Goal: Transaction & Acquisition: Purchase product/service

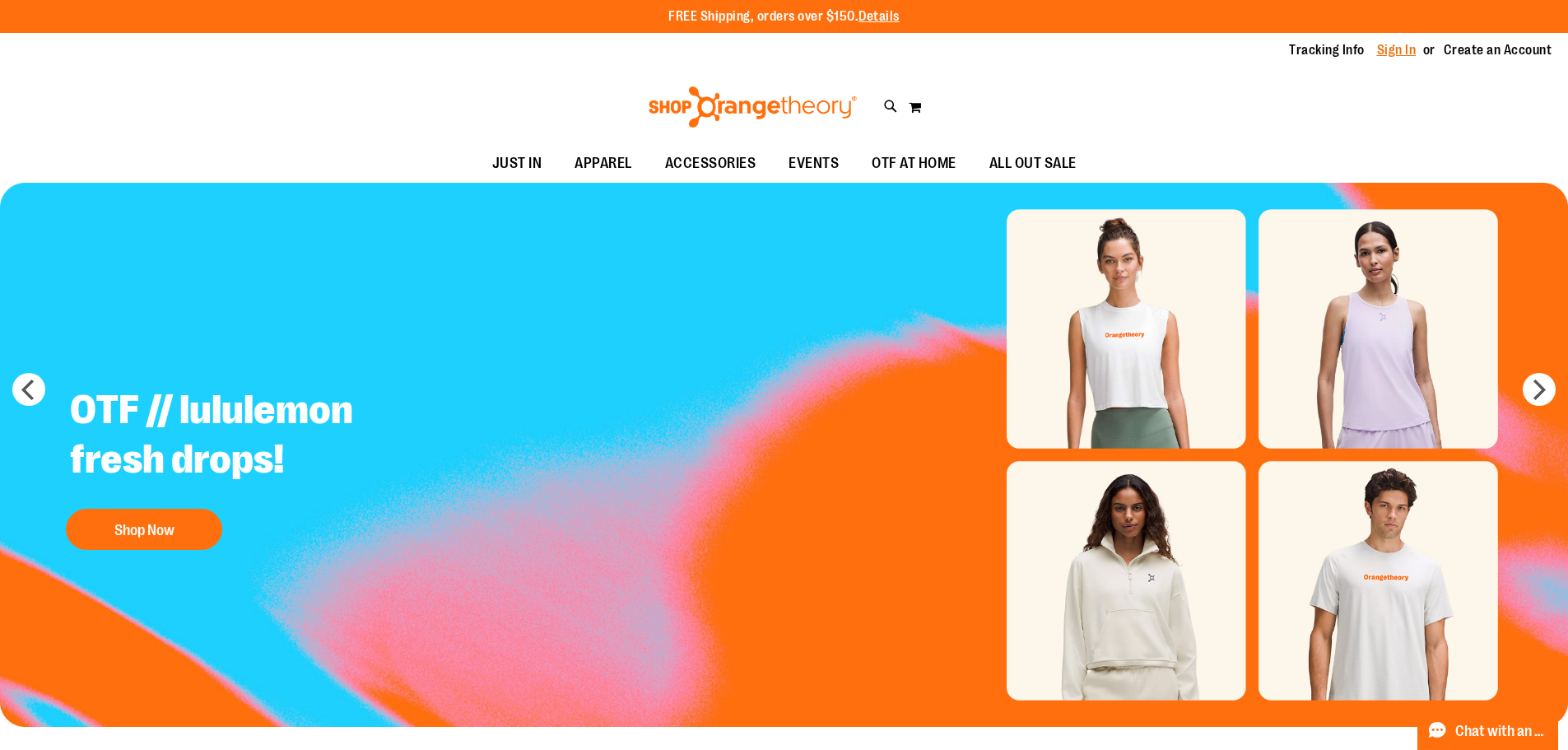
type input "**********"
click at [1377, 55] on link "Sign In" at bounding box center [1396, 50] width 39 height 18
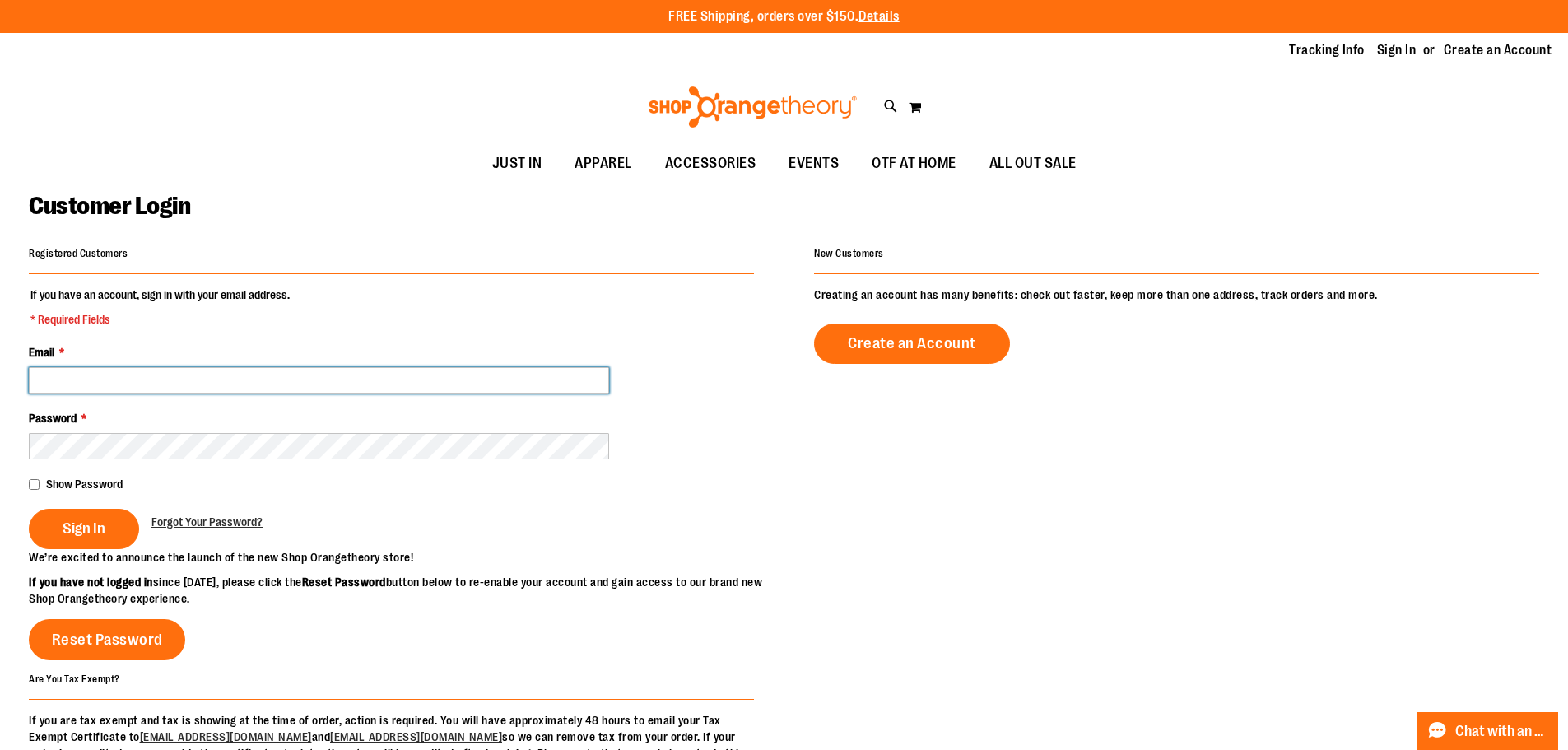
type input "**********"
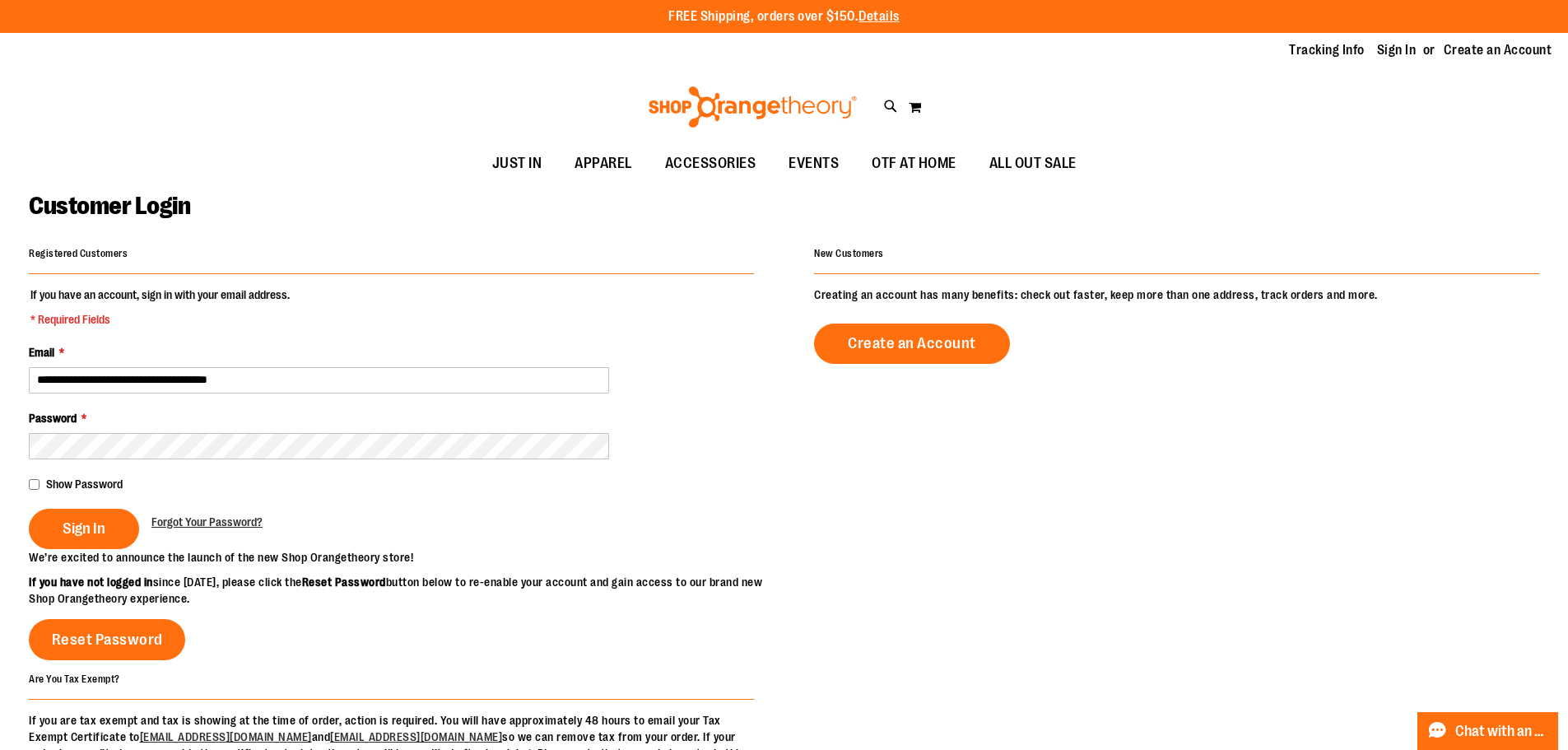
type input "**********"
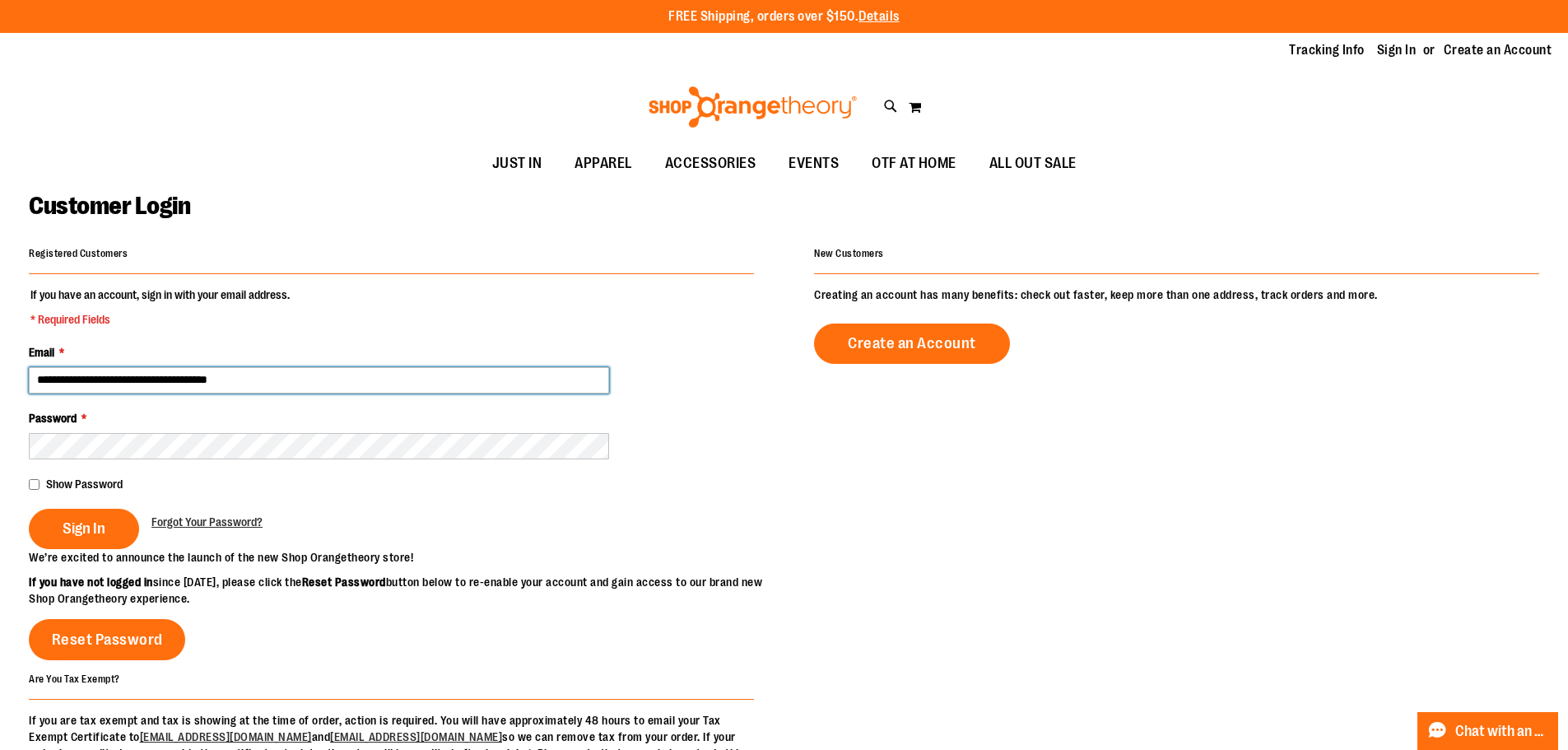
click at [138, 380] on input "**********" at bounding box center [319, 380] width 580 height 27
type input "**********"
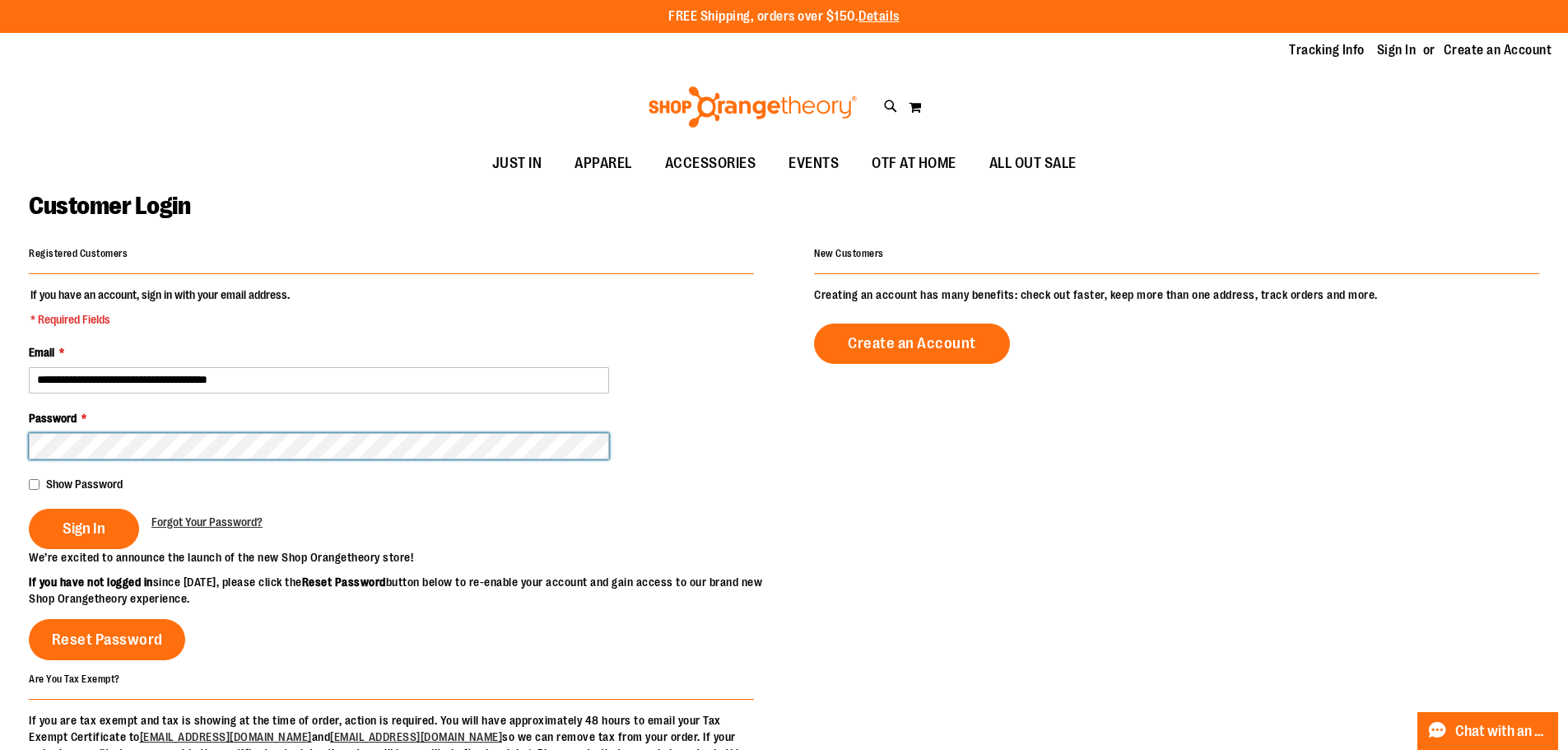
click at [28, 509] on button "Sign In" at bounding box center [83, 529] width 110 height 40
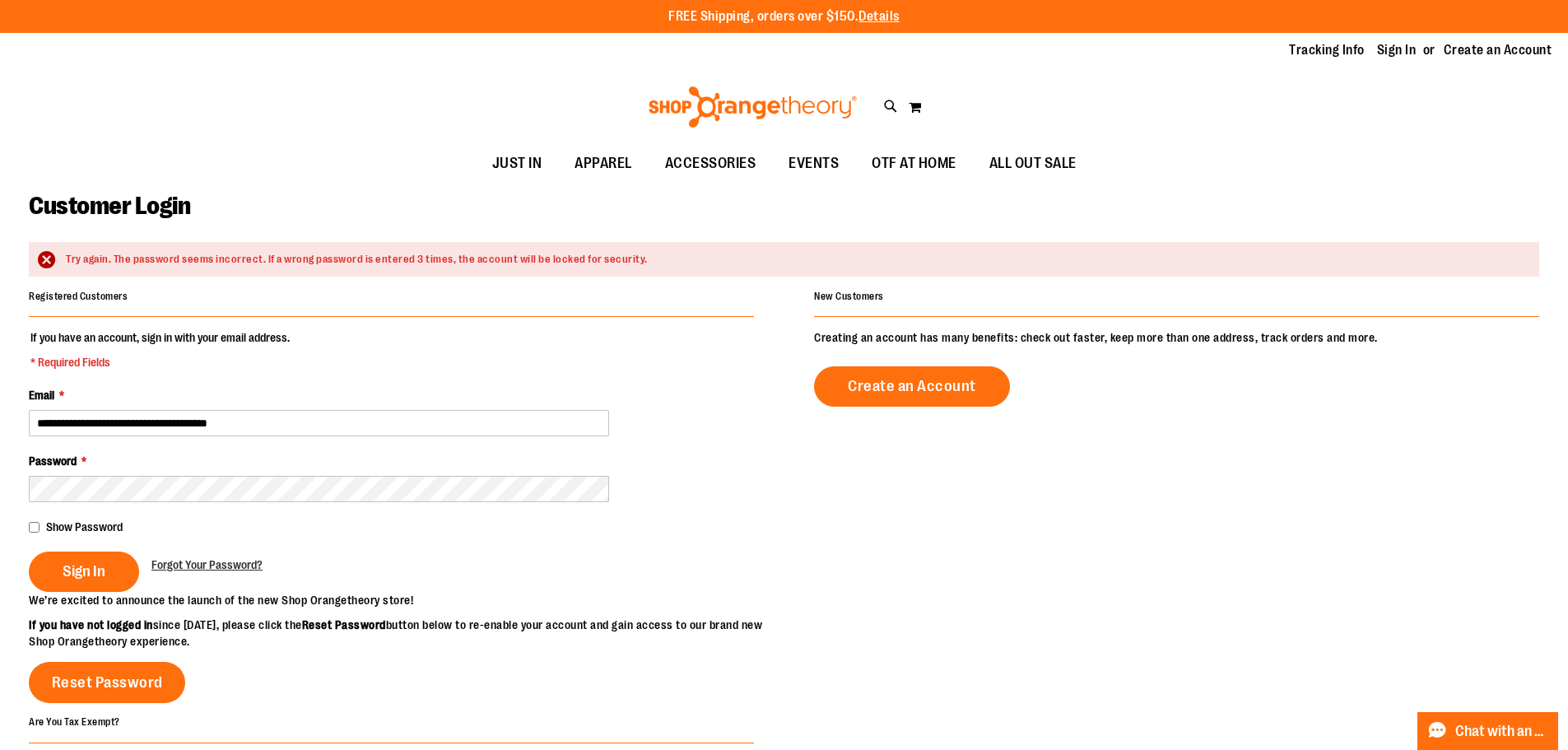
type input "**********"
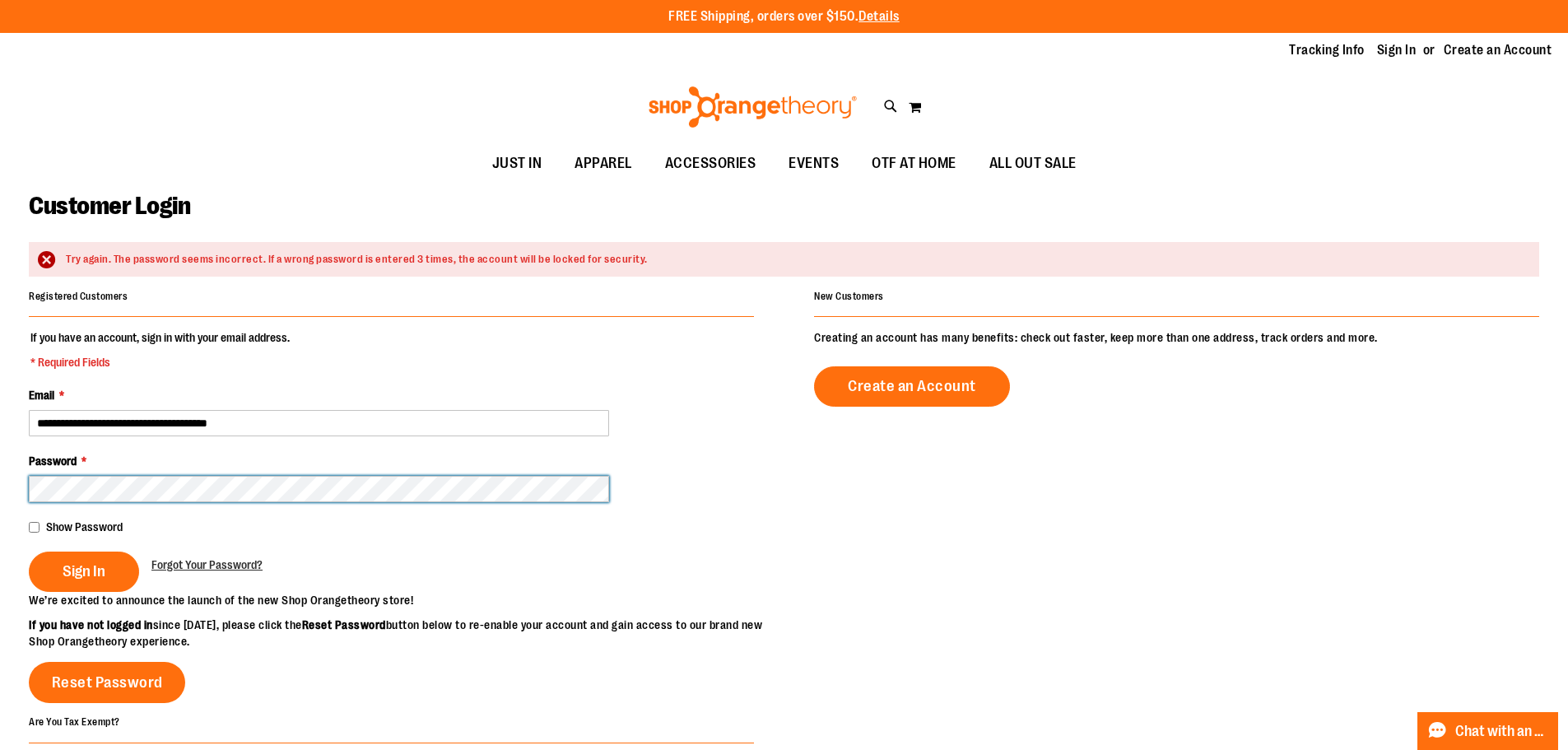
click at [28, 551] on button "Sign In" at bounding box center [83, 571] width 110 height 40
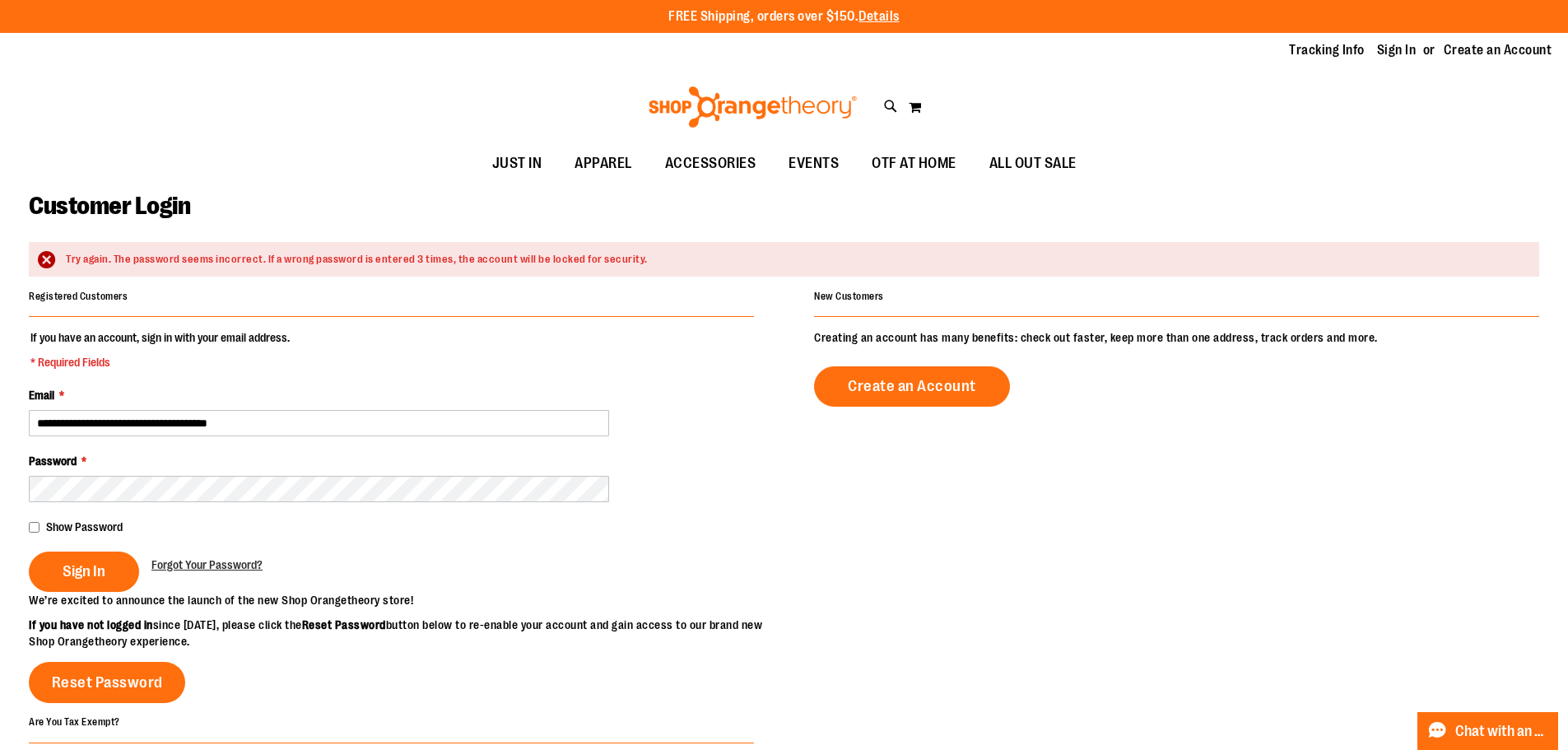
type input "**********"
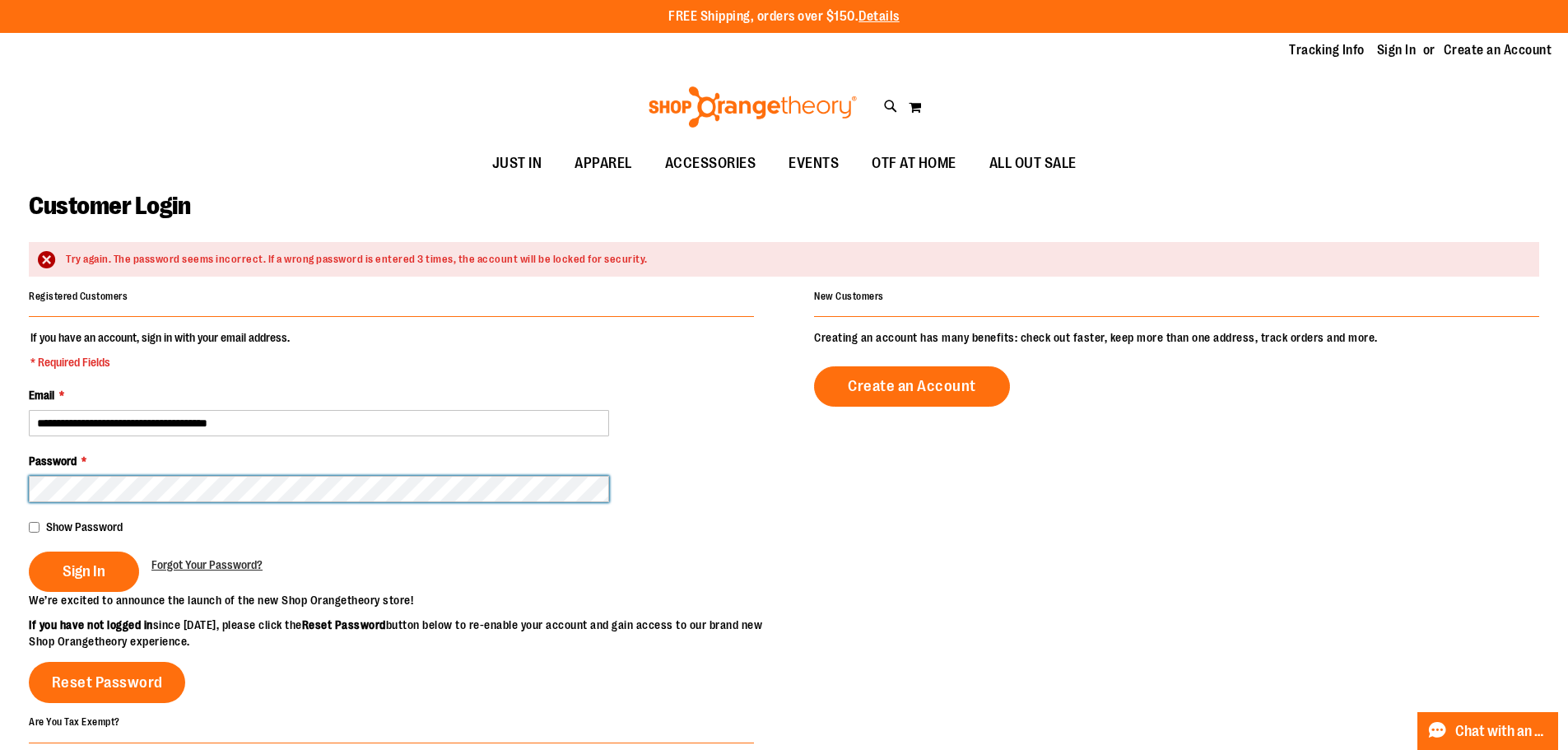
click at [28, 551] on button "Sign In" at bounding box center [83, 571] width 110 height 40
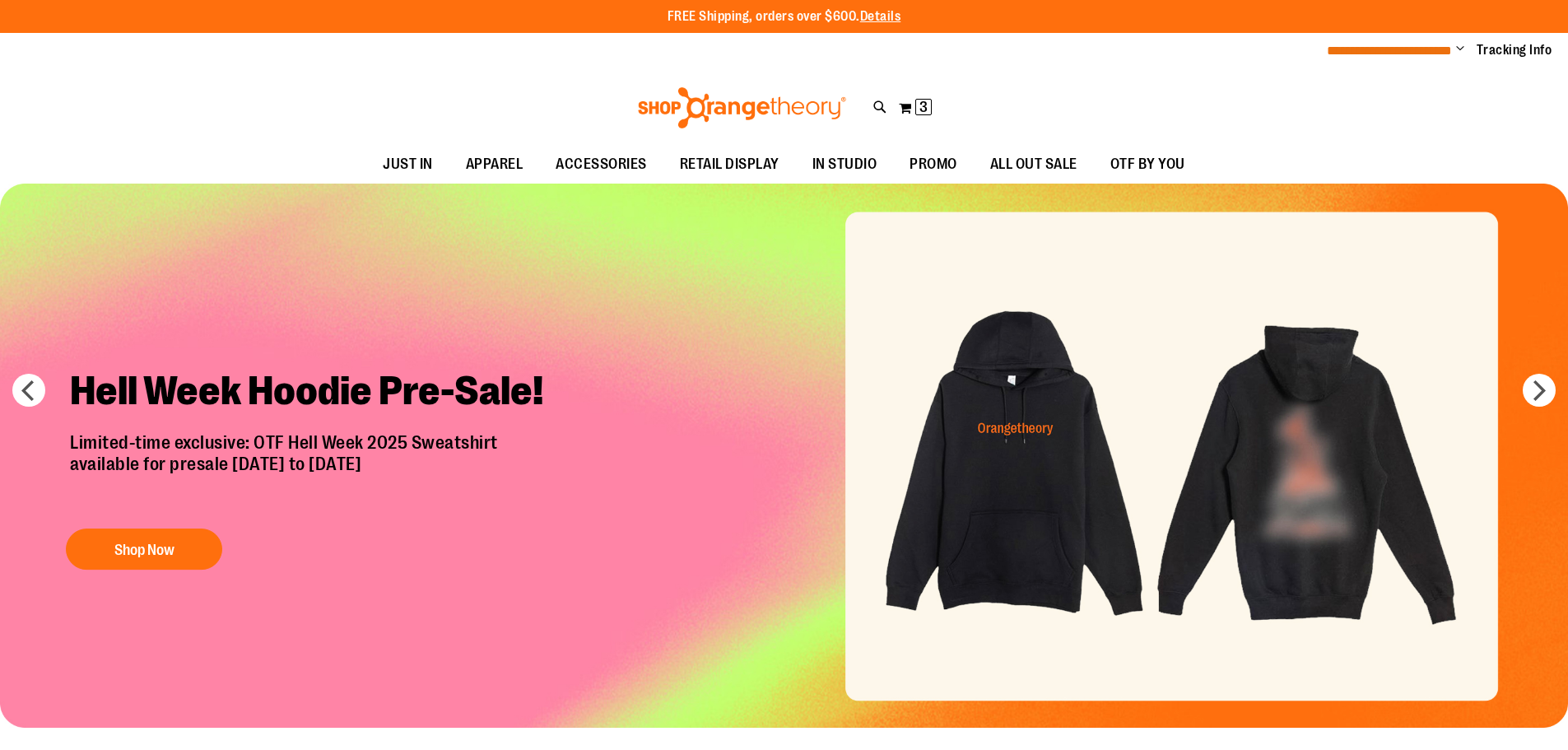
type input "**********"
click at [1425, 54] on span "**********" at bounding box center [1390, 50] width 125 height 12
click at [913, 102] on button "My Cart 3 3 items" at bounding box center [915, 107] width 35 height 27
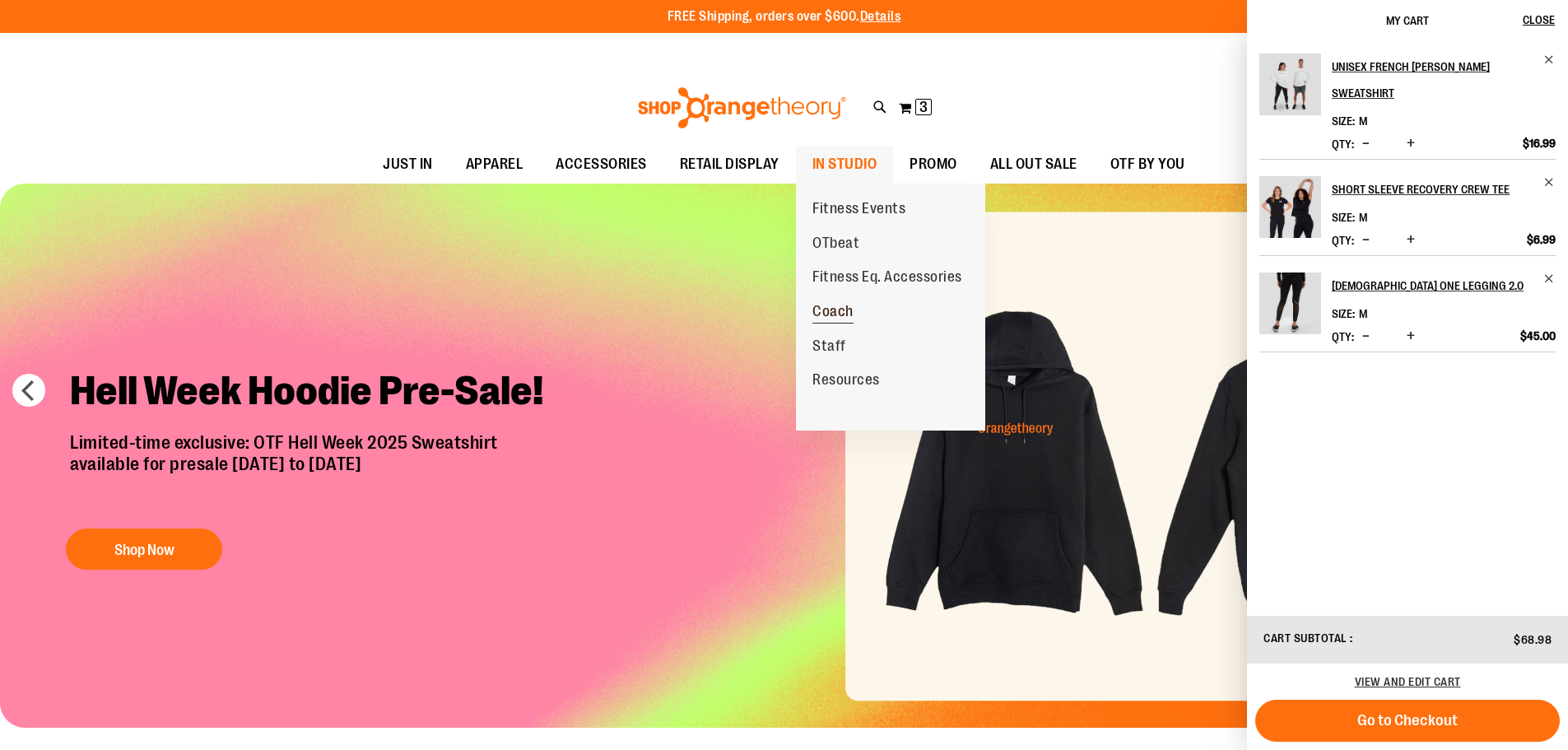
click at [829, 300] on link "Coach" at bounding box center [833, 312] width 74 height 35
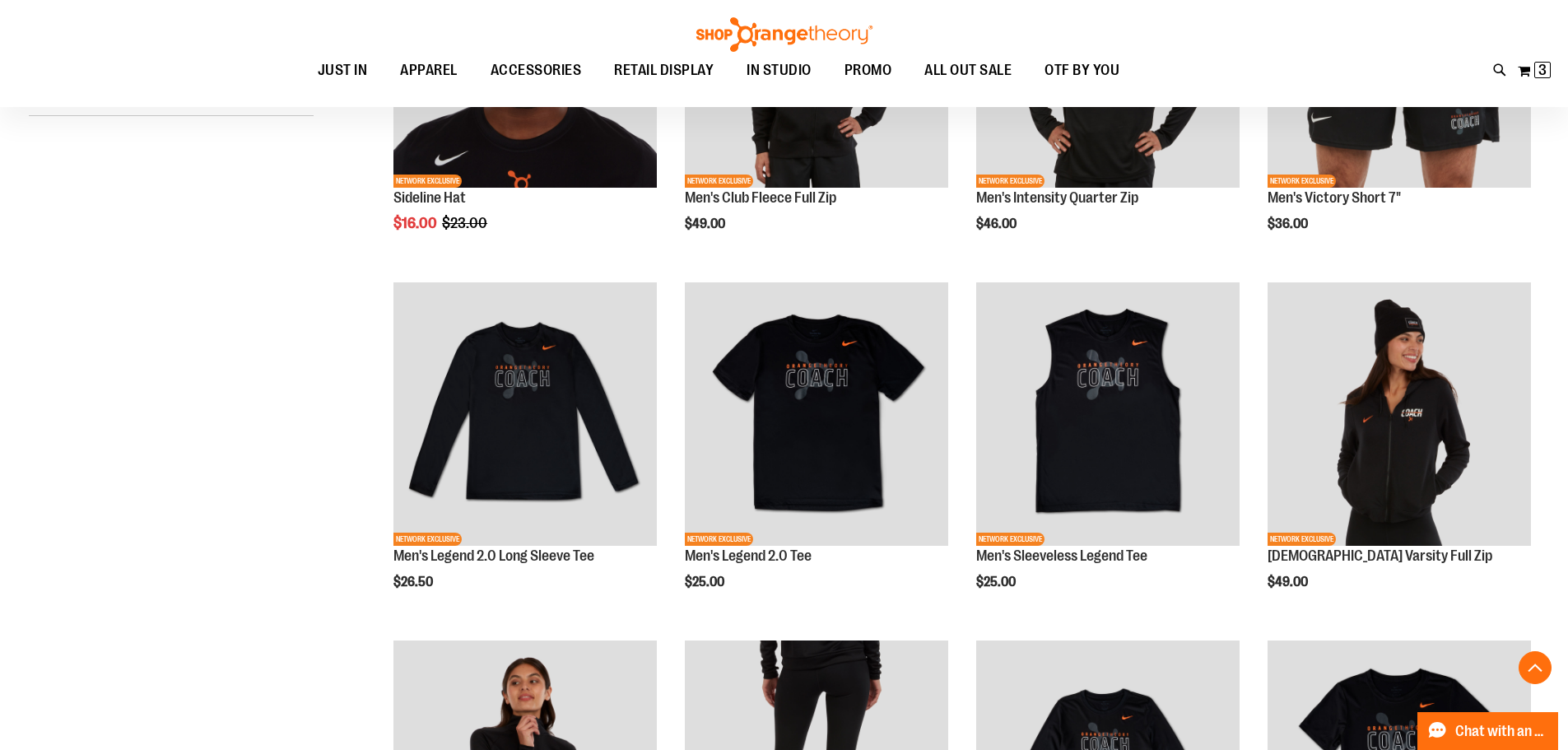
scroll to position [658, 0]
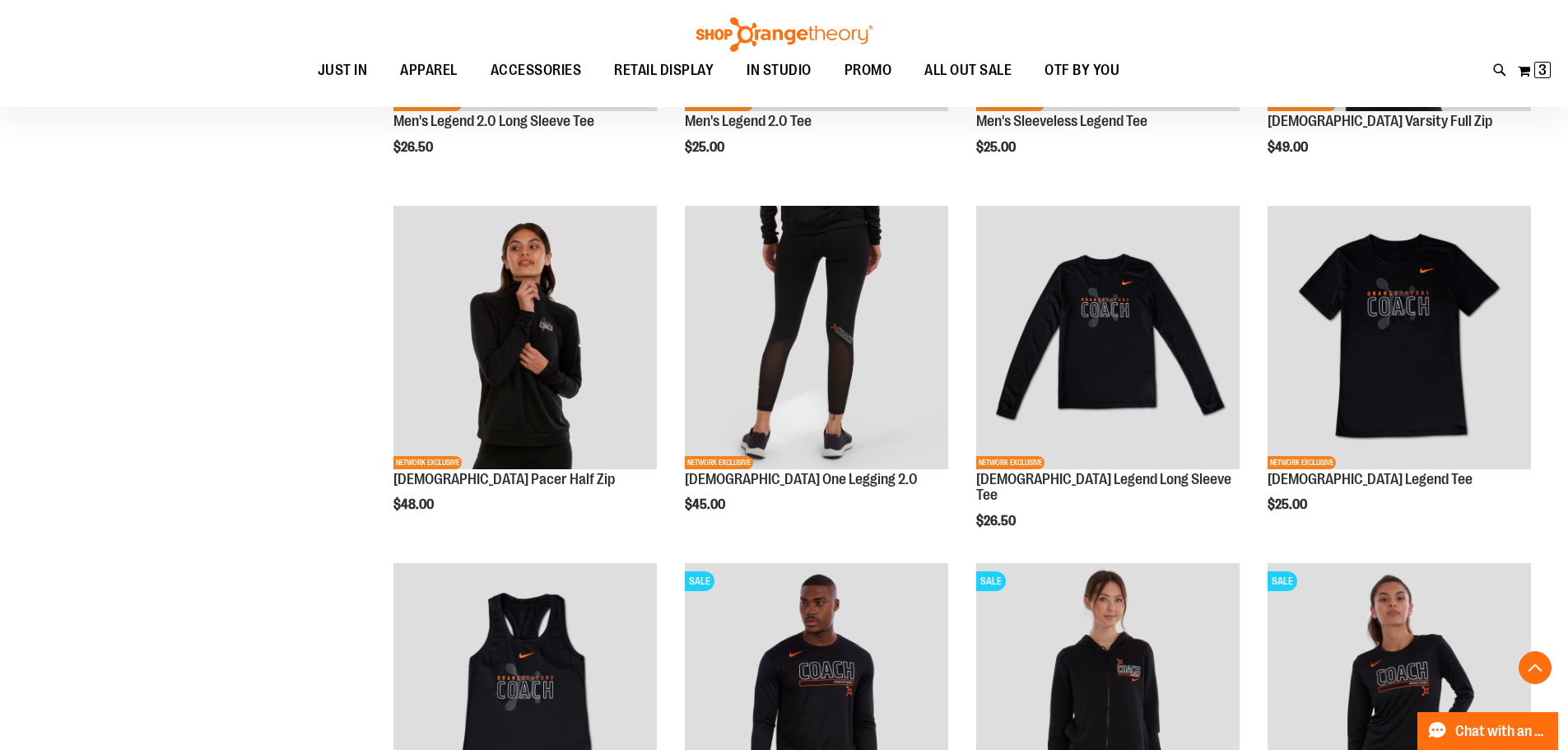
scroll to position [905, 0]
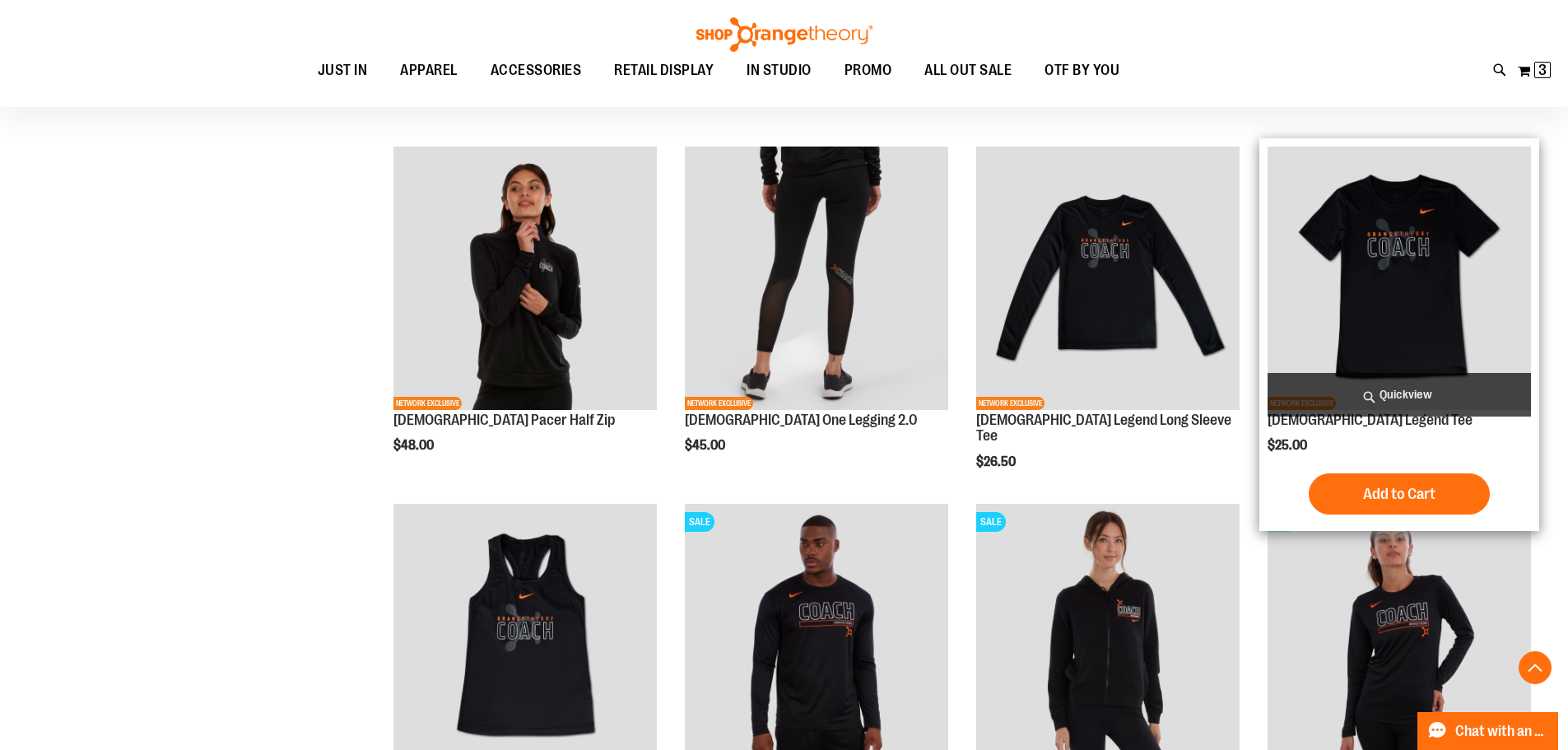
type input "**********"
click at [1451, 341] on img "product" at bounding box center [1400, 278] width 264 height 264
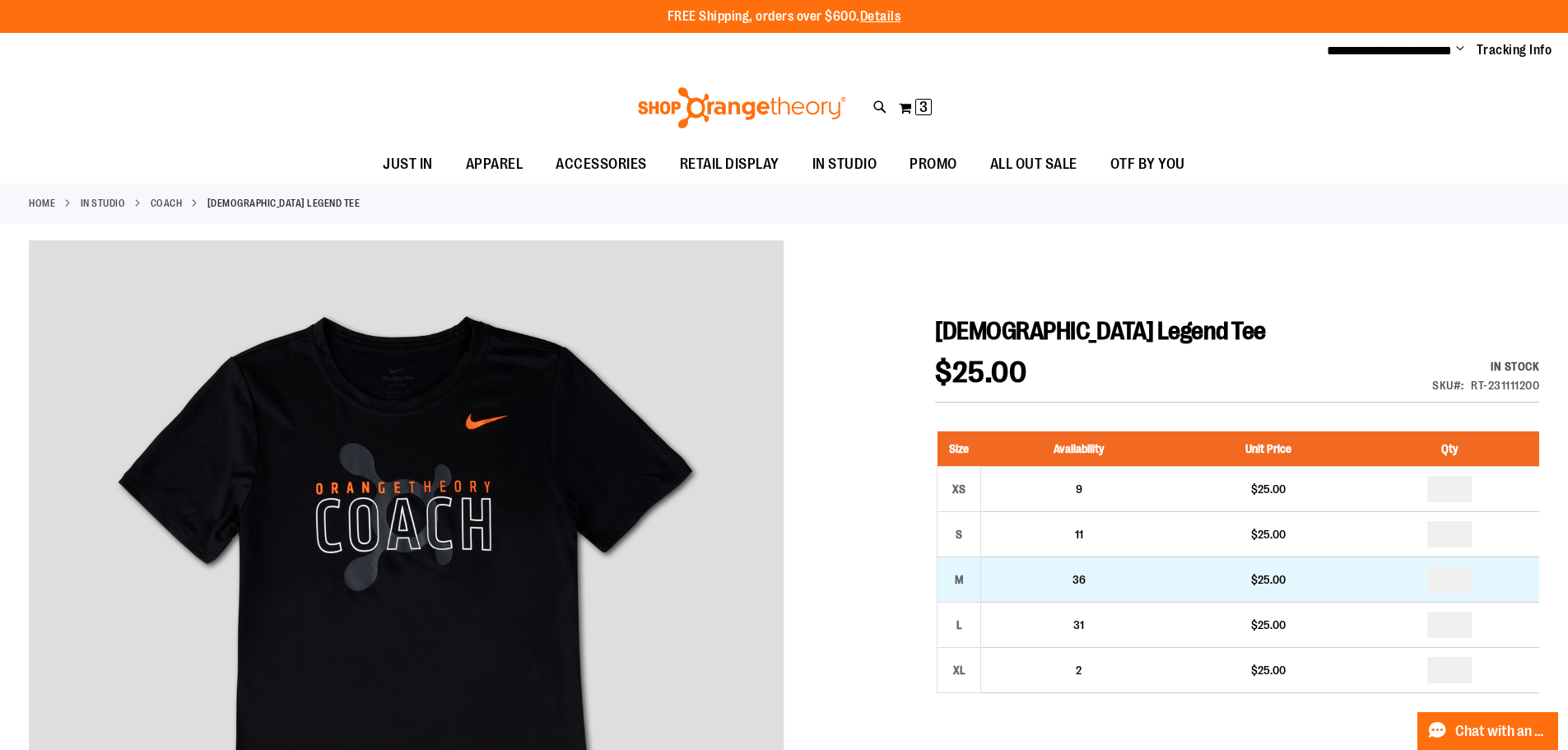
type input "**********"
drag, startPoint x: 1468, startPoint y: 579, endPoint x: 1375, endPoint y: 576, distance: 93.0
click at [1375, 576] on tr "M 36 $25.00" at bounding box center [1238, 579] width 602 height 45
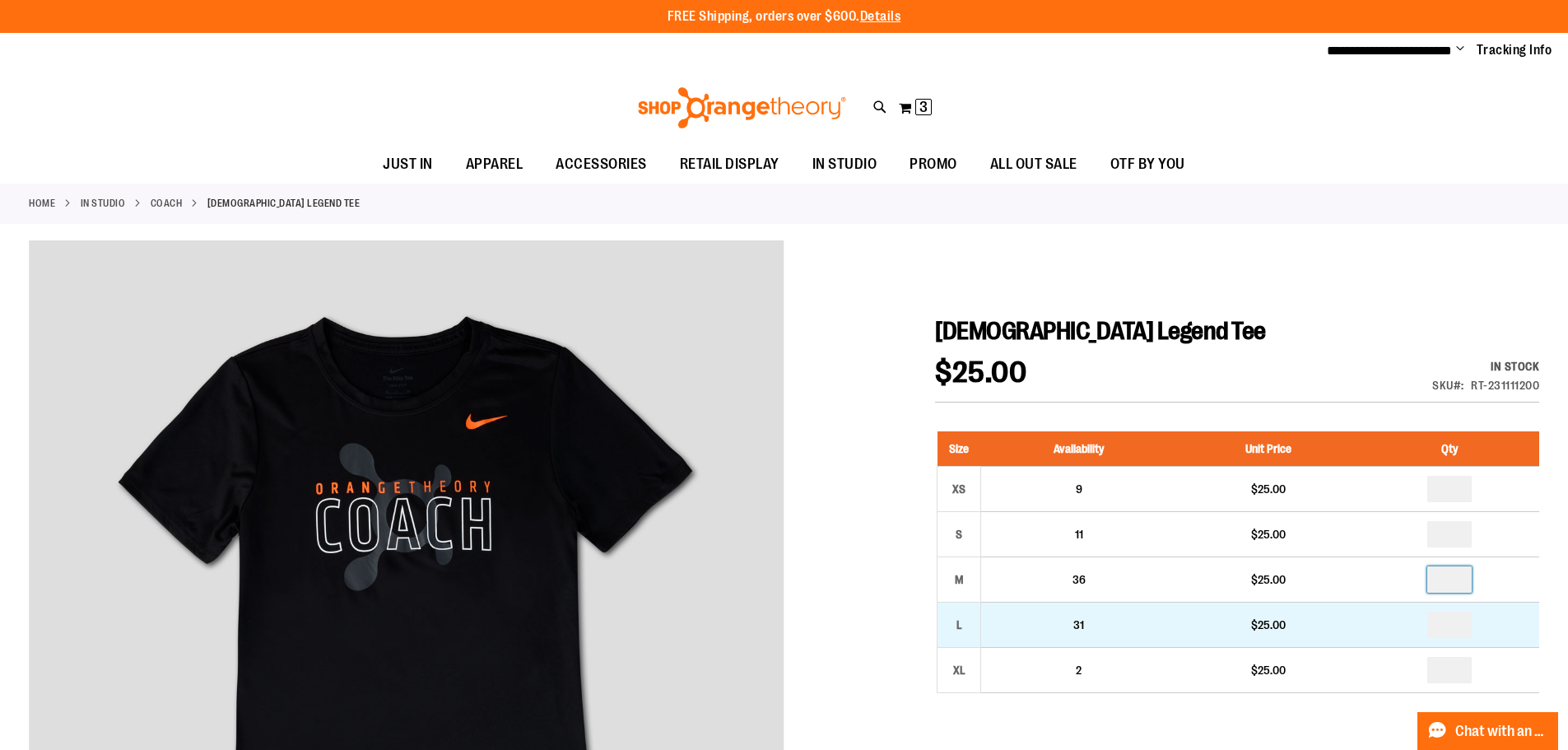
type input "*"
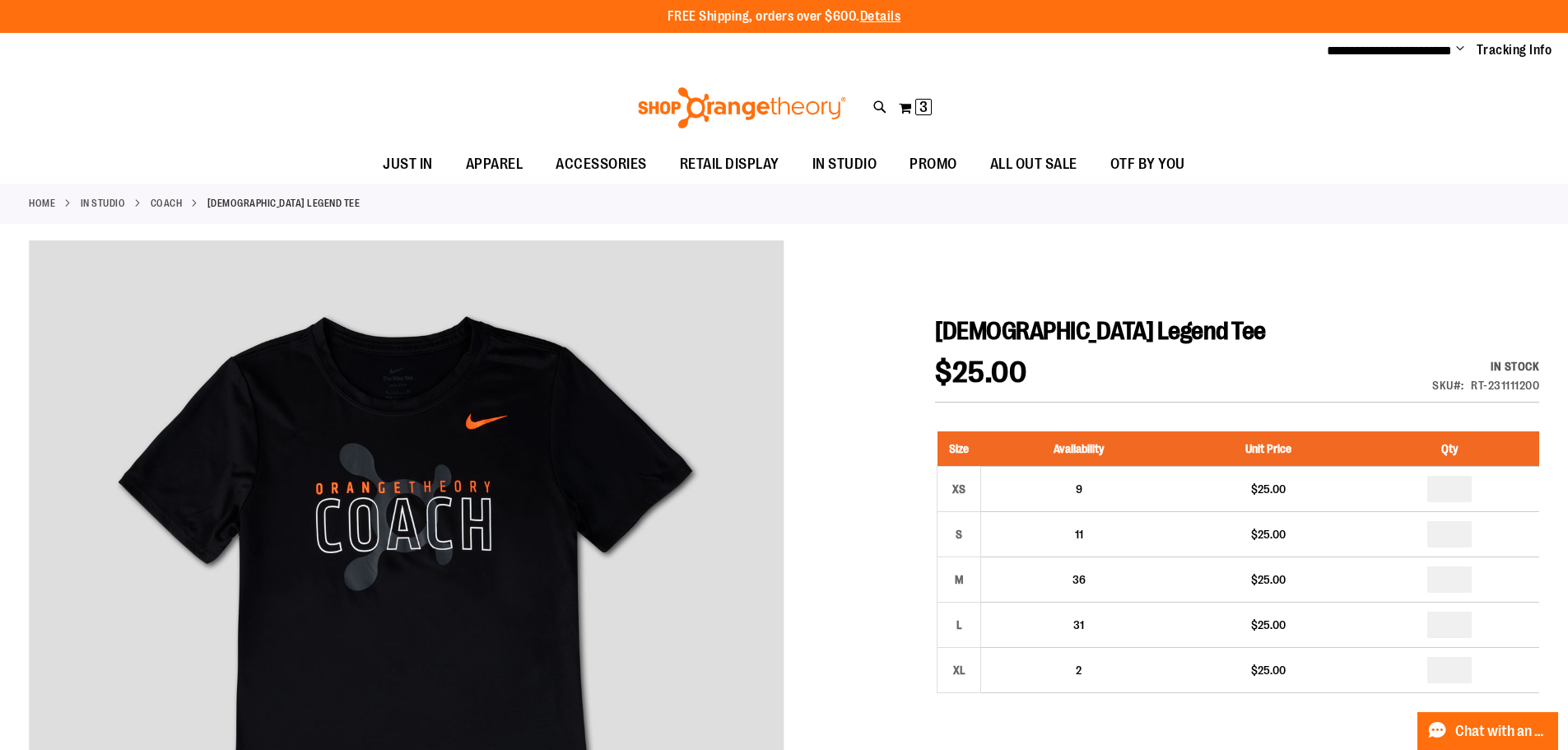
click at [1278, 301] on div at bounding box center [784, 700] width 1510 height 918
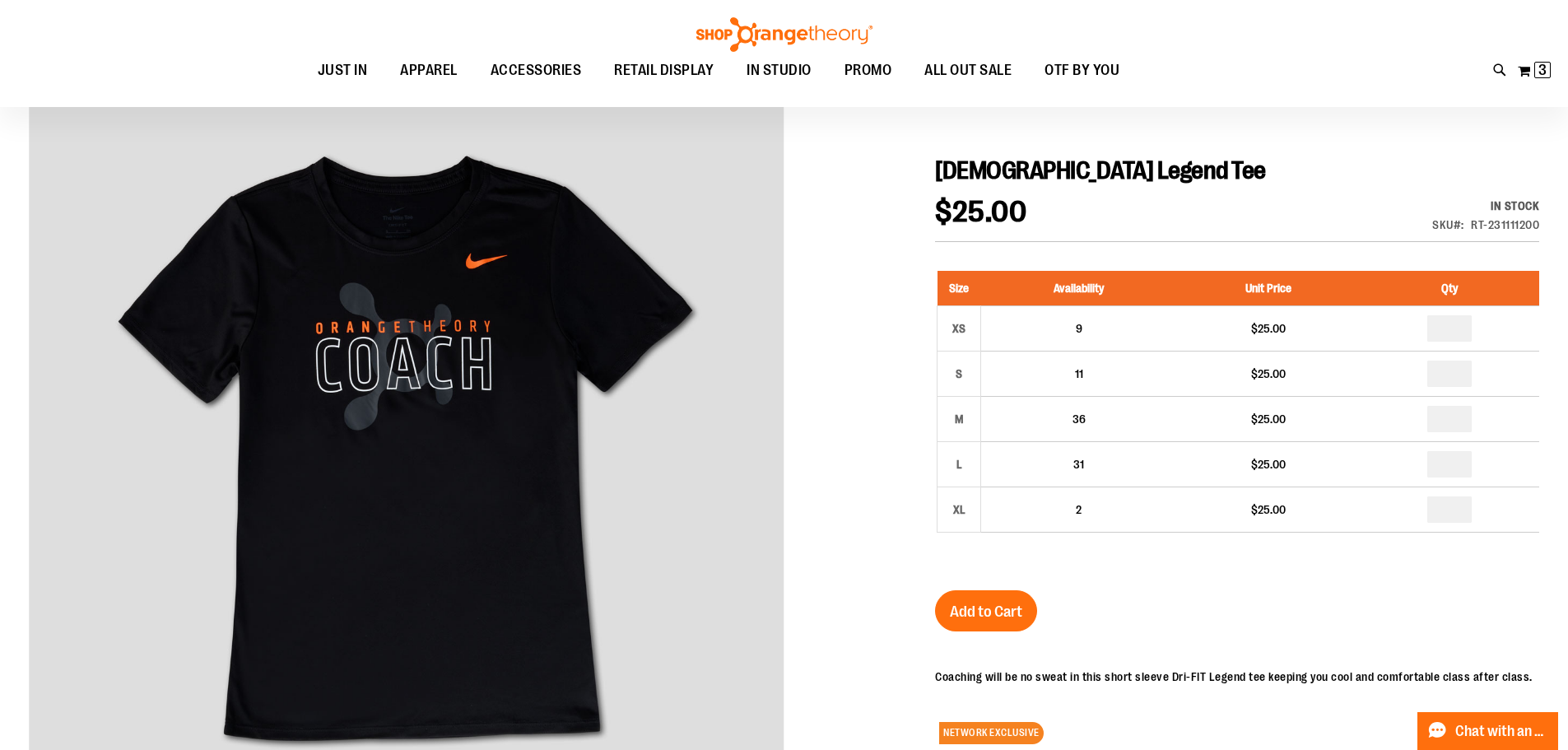
scroll to position [164, 0]
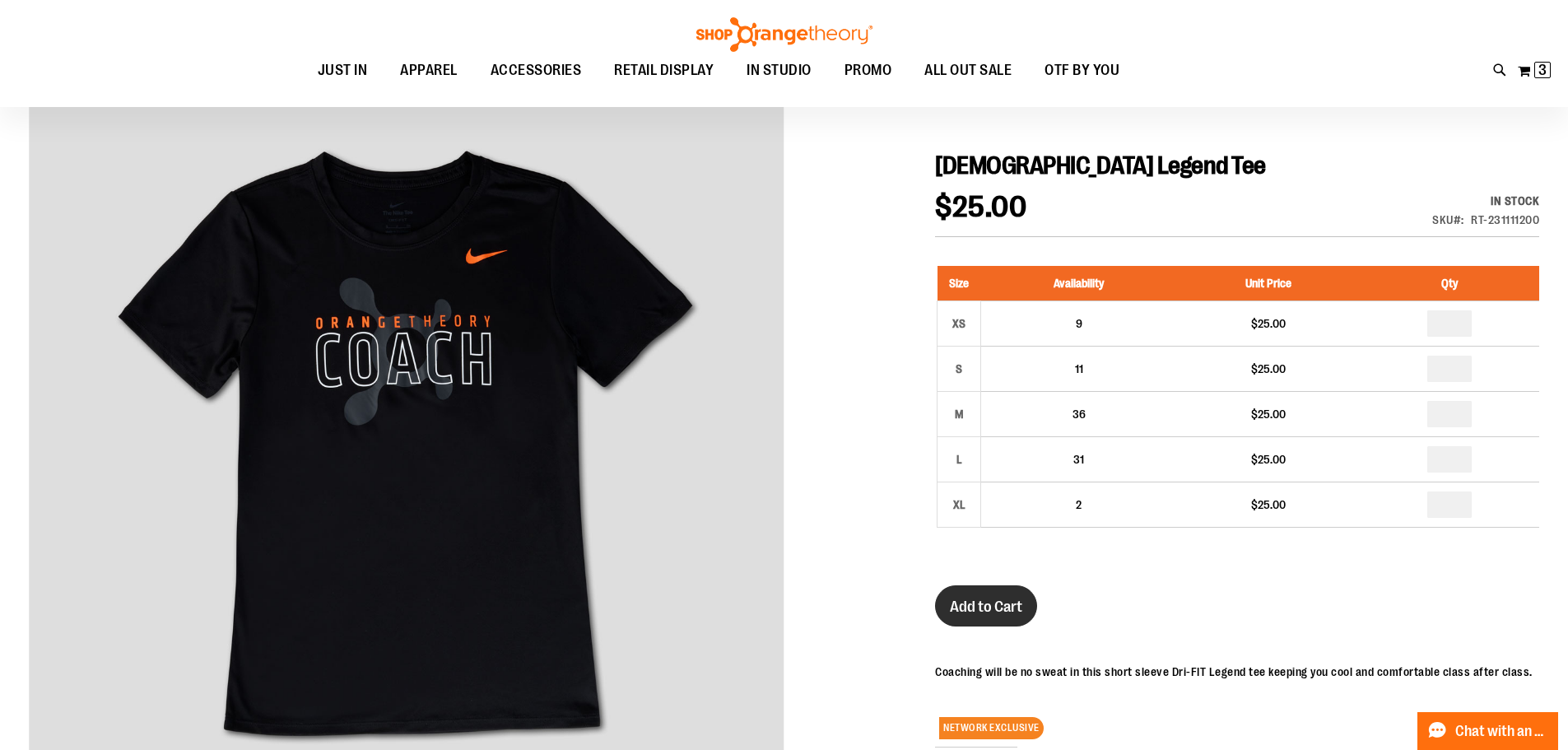
click at [1009, 611] on span "Add to Cart" at bounding box center [986, 607] width 72 height 18
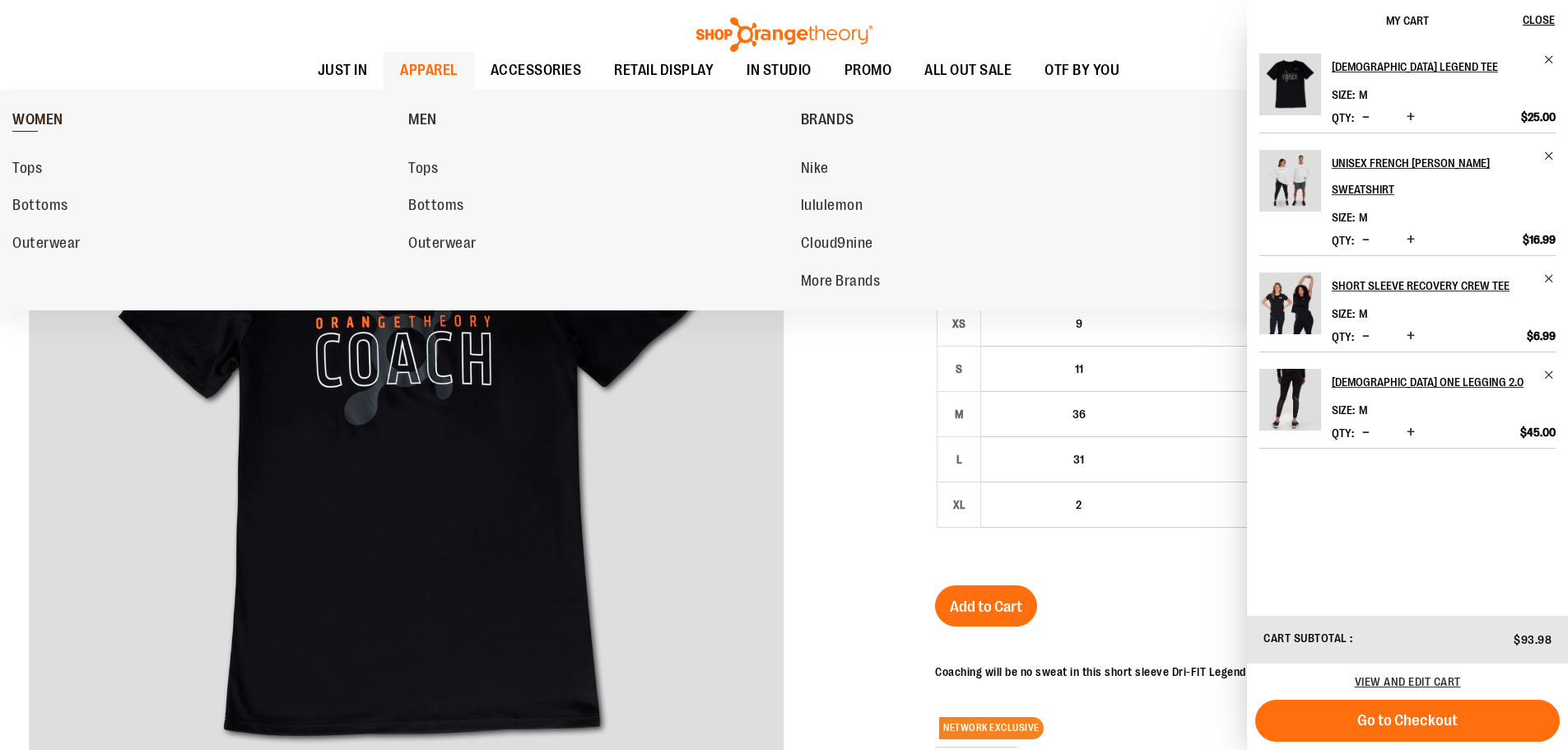
click at [47, 112] on span "WOMEN" at bounding box center [38, 121] width 51 height 20
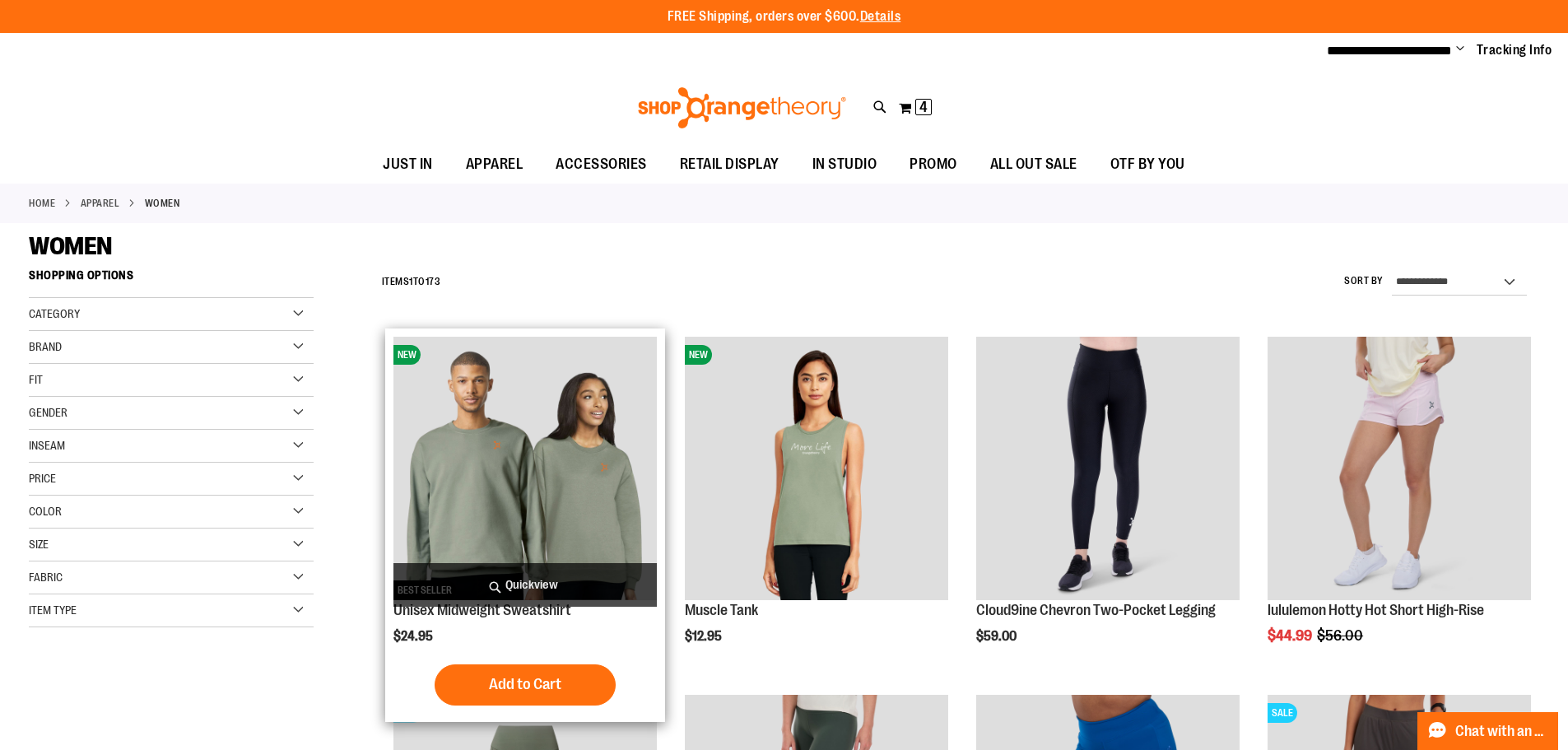
type input "**********"
click at [506, 463] on img "product" at bounding box center [525, 469] width 264 height 264
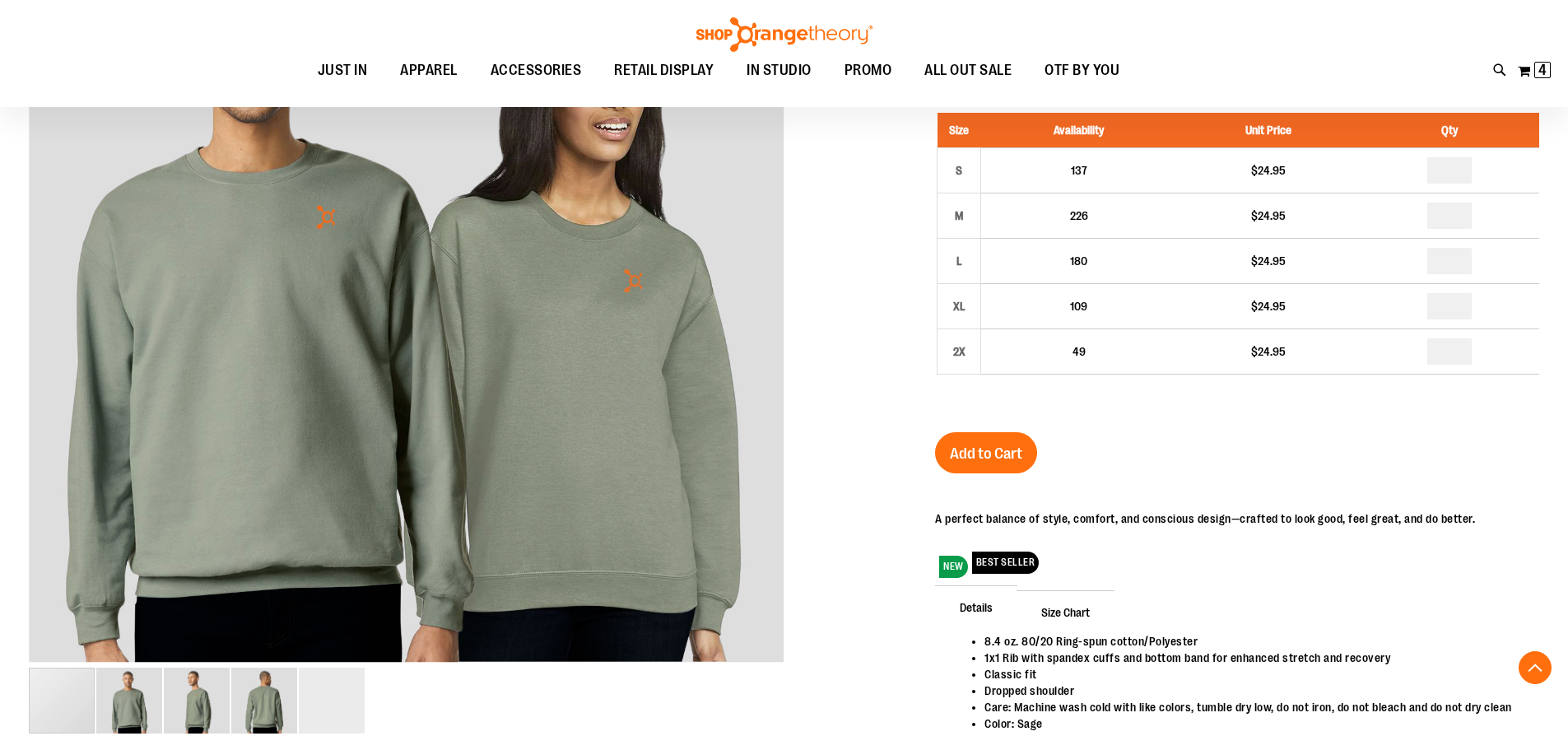
scroll to position [328, 0]
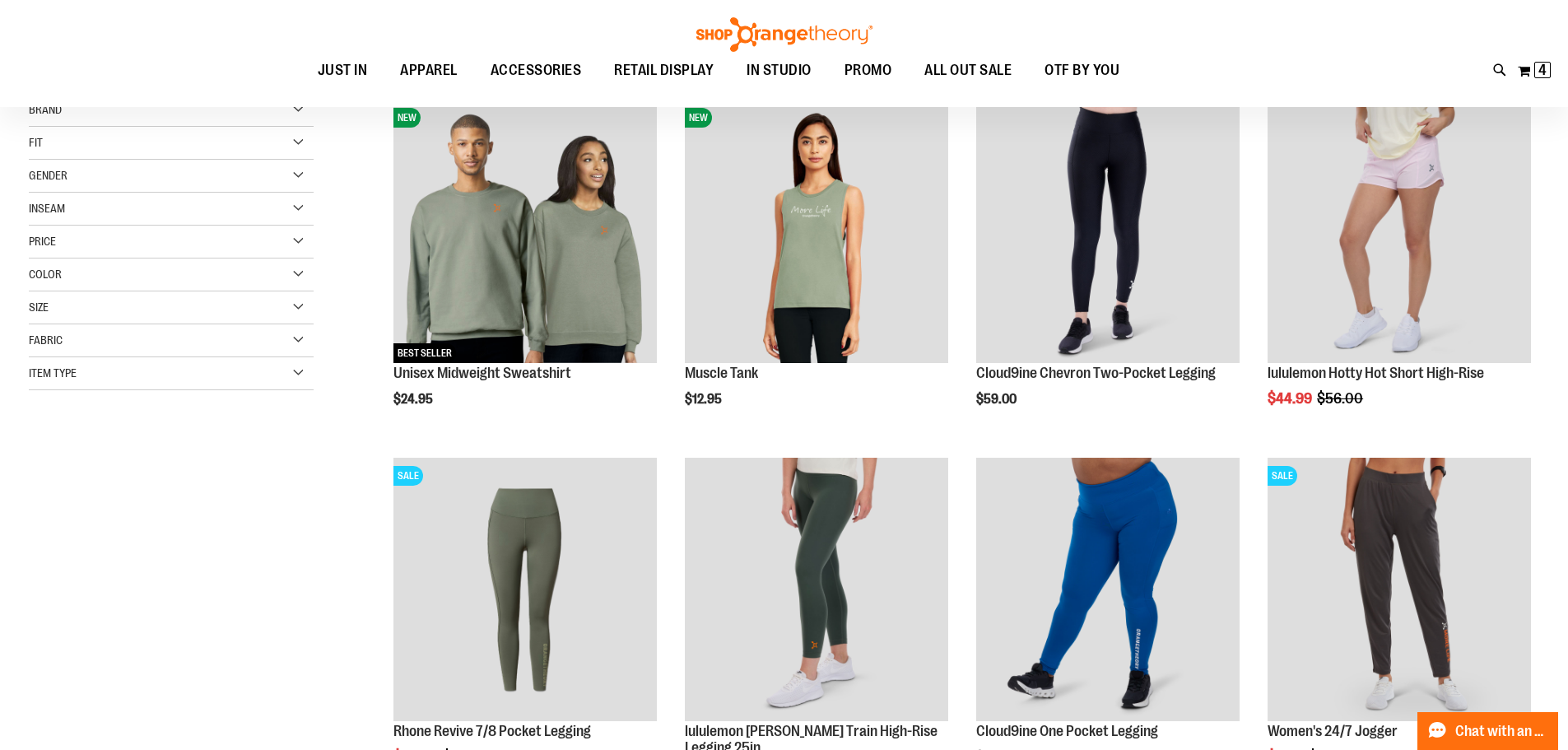
scroll to position [246, 0]
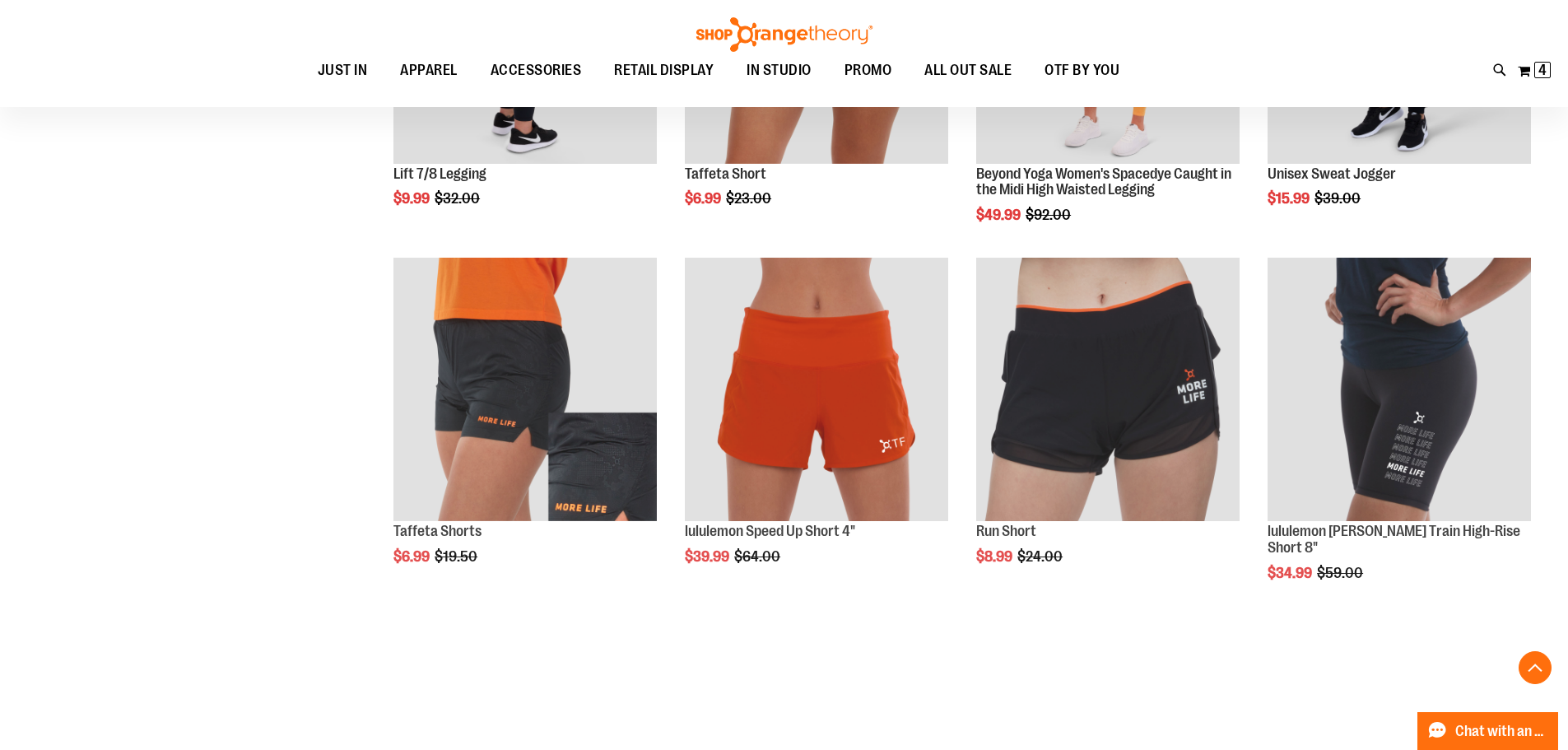
scroll to position [1152, 0]
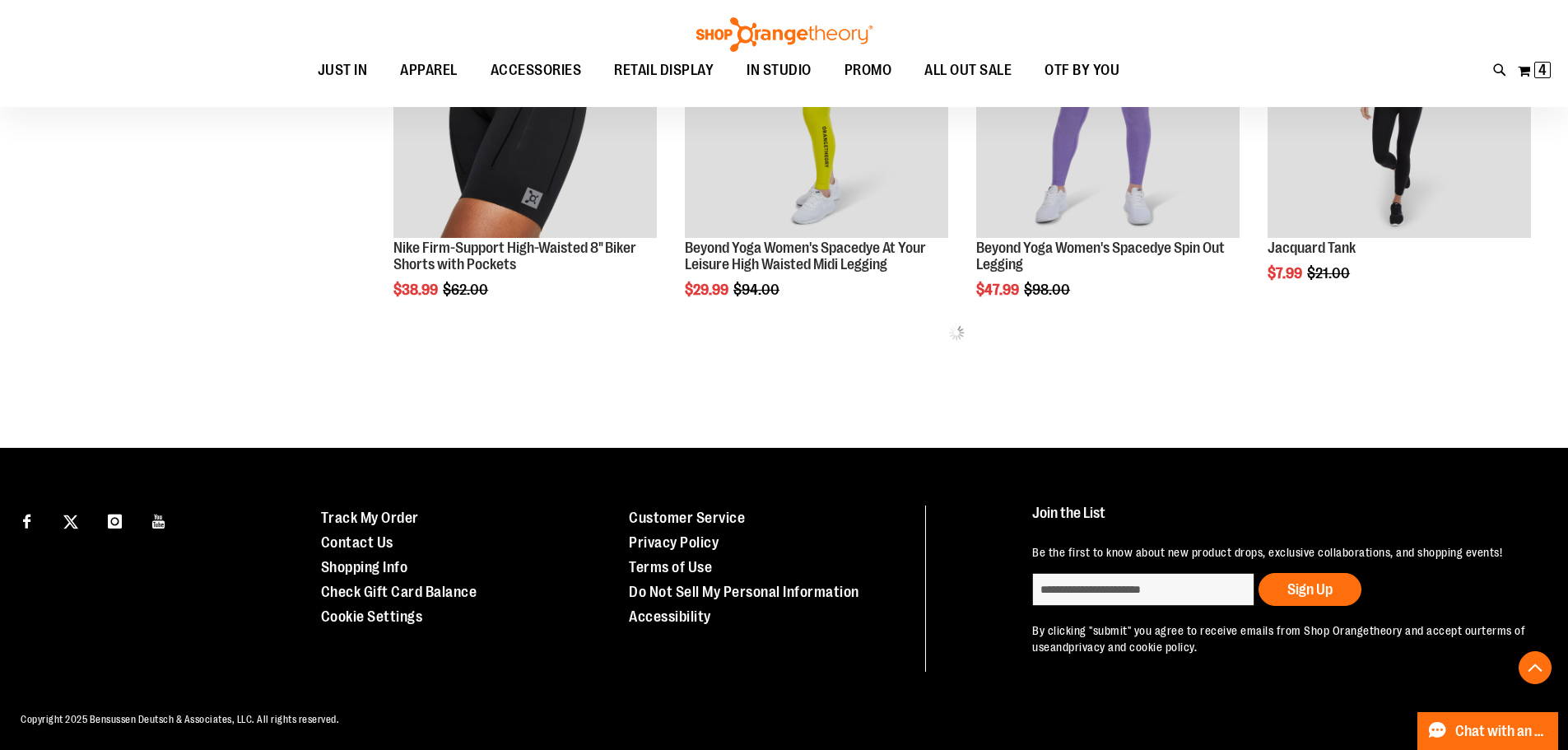
scroll to position [2155, 0]
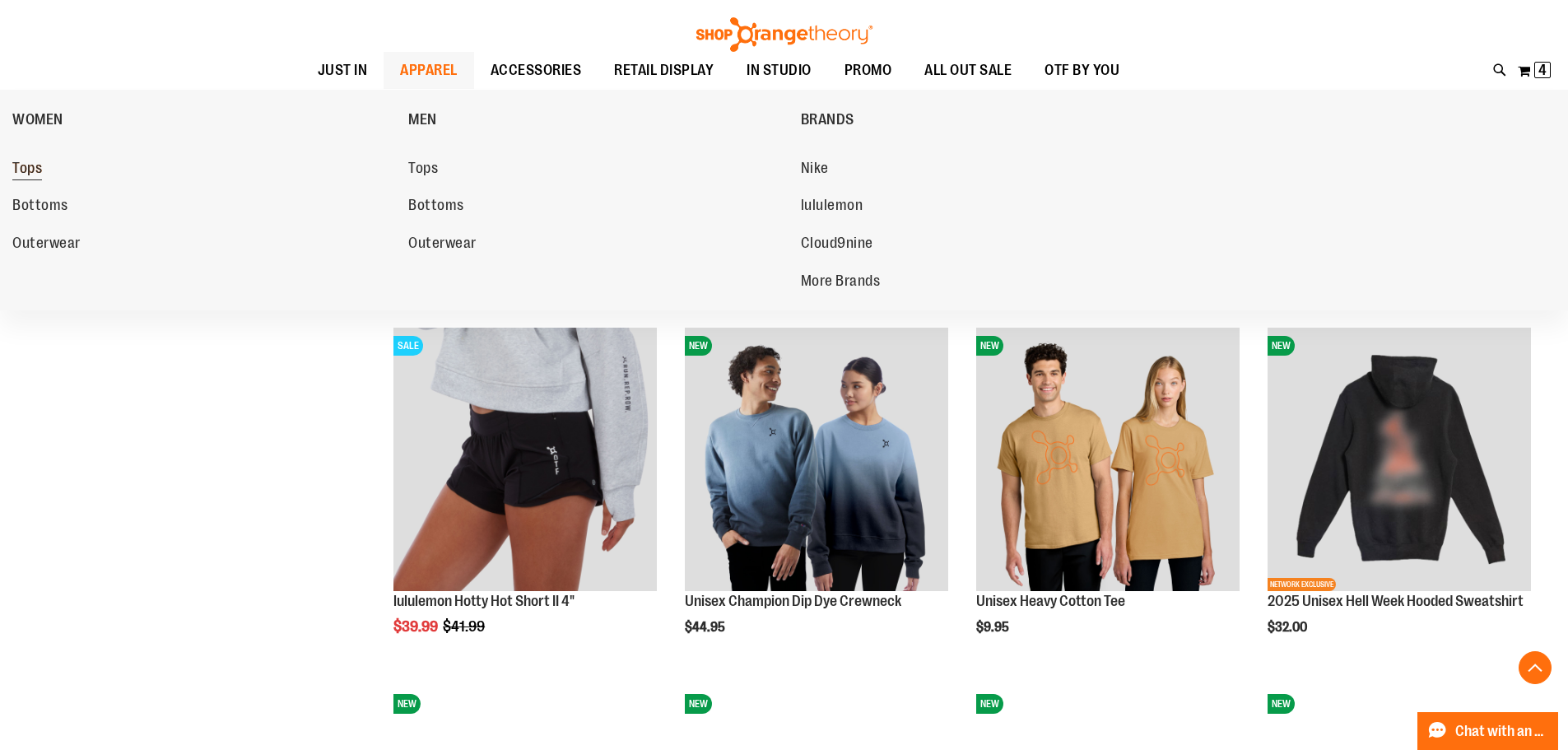
type input "**********"
click at [20, 163] on span "Tops" at bounding box center [27, 169] width 29 height 20
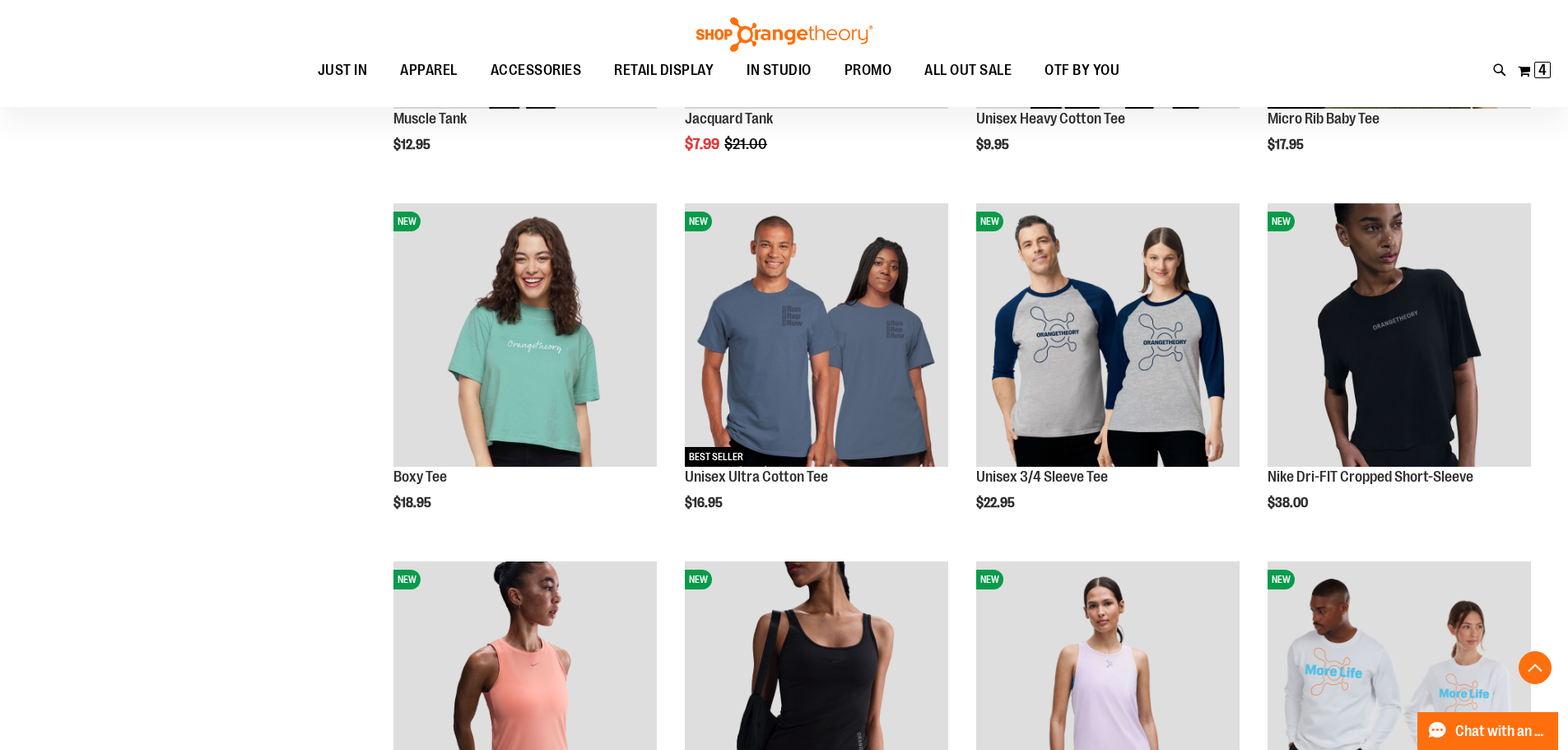
scroll to position [494, 0]
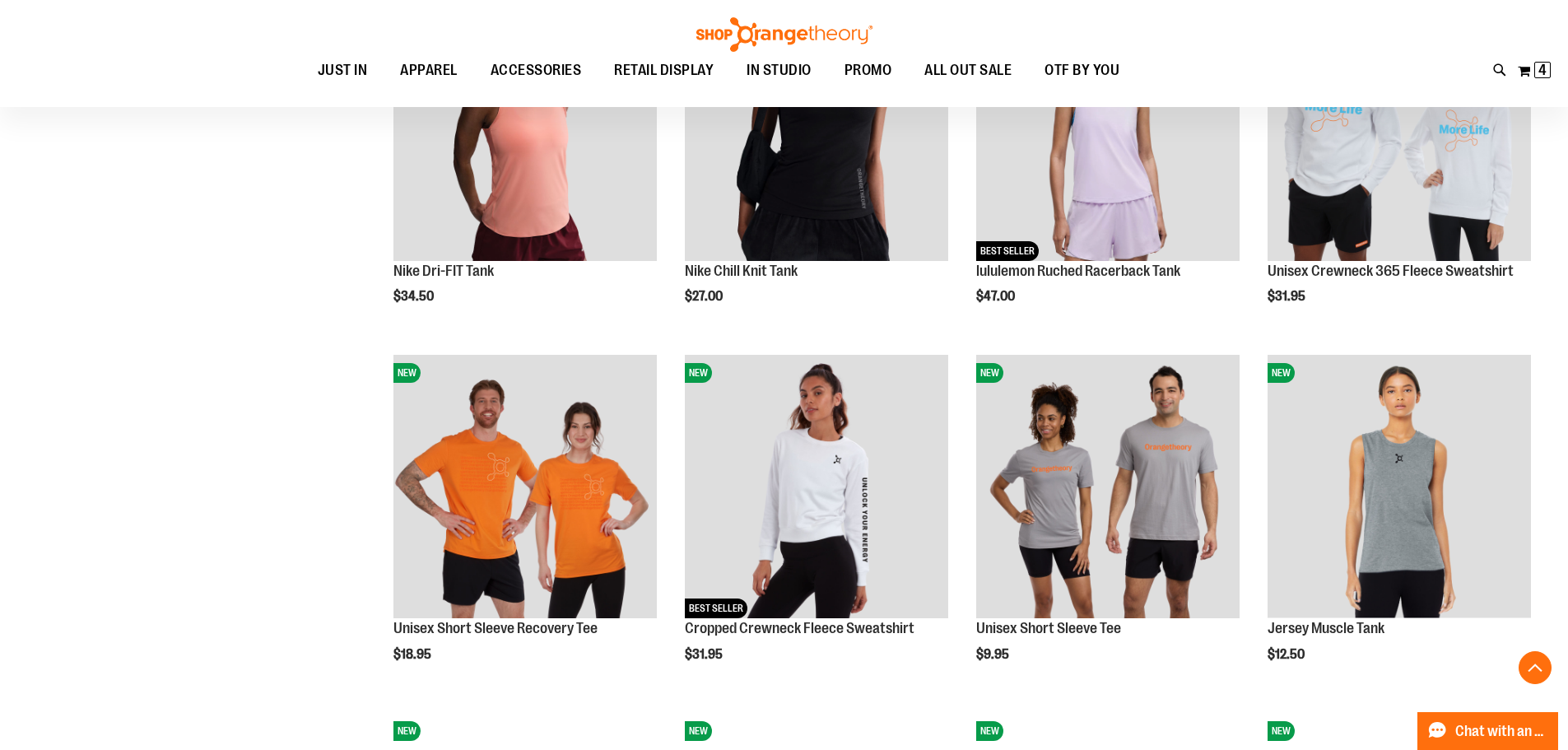
scroll to position [1070, 0]
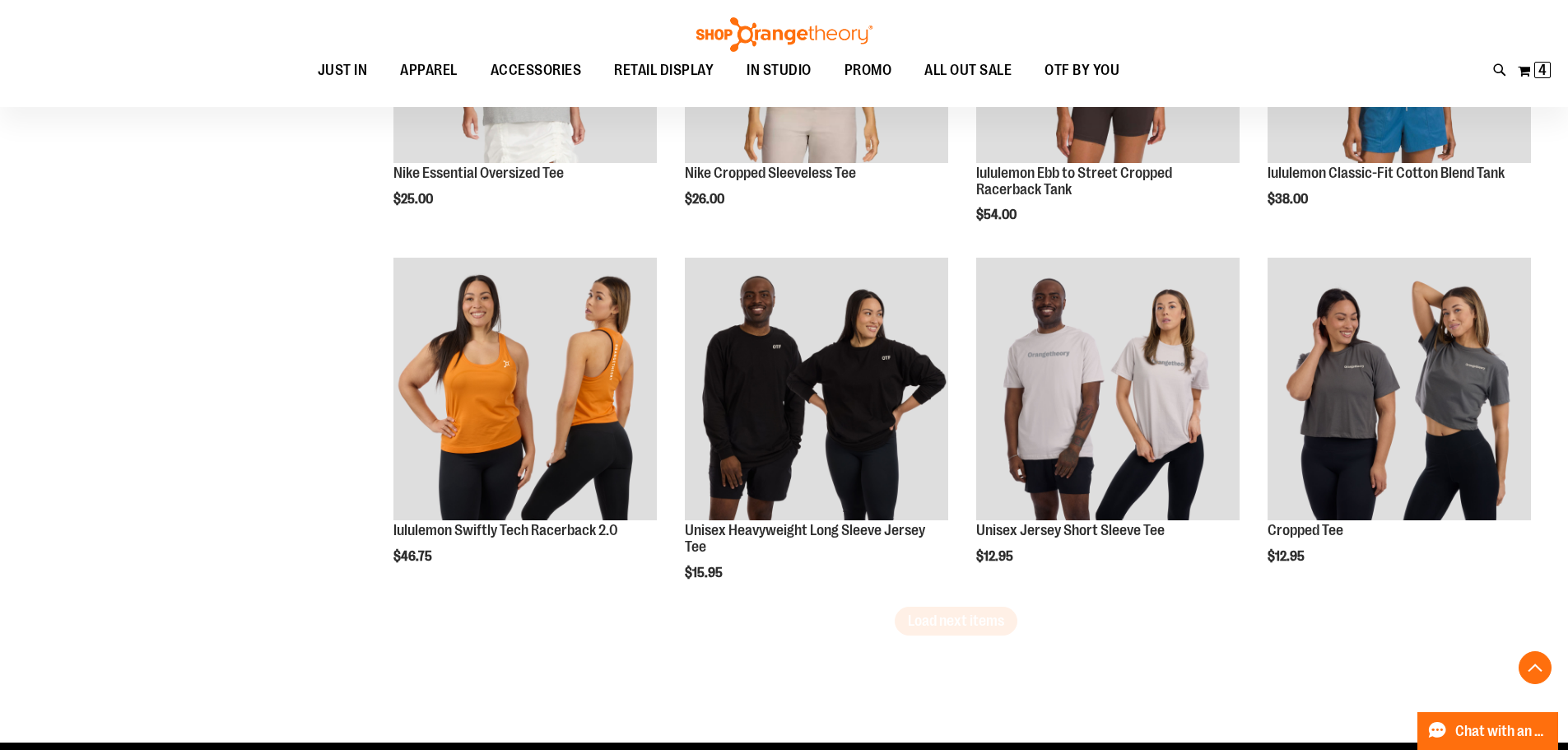
scroll to position [2963, 0]
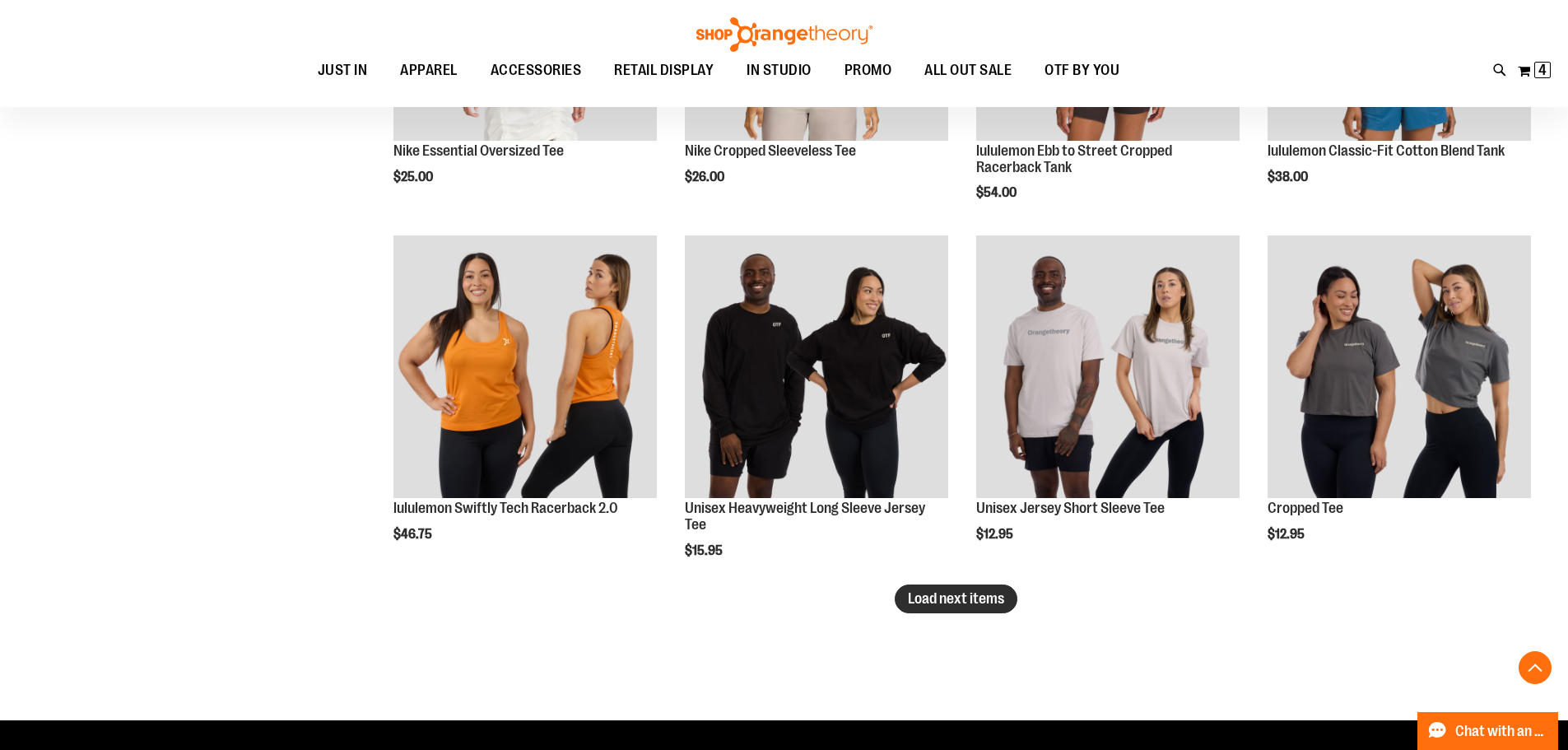
type input "**********"
click at [1000, 597] on span "Load next items" at bounding box center [956, 599] width 96 height 16
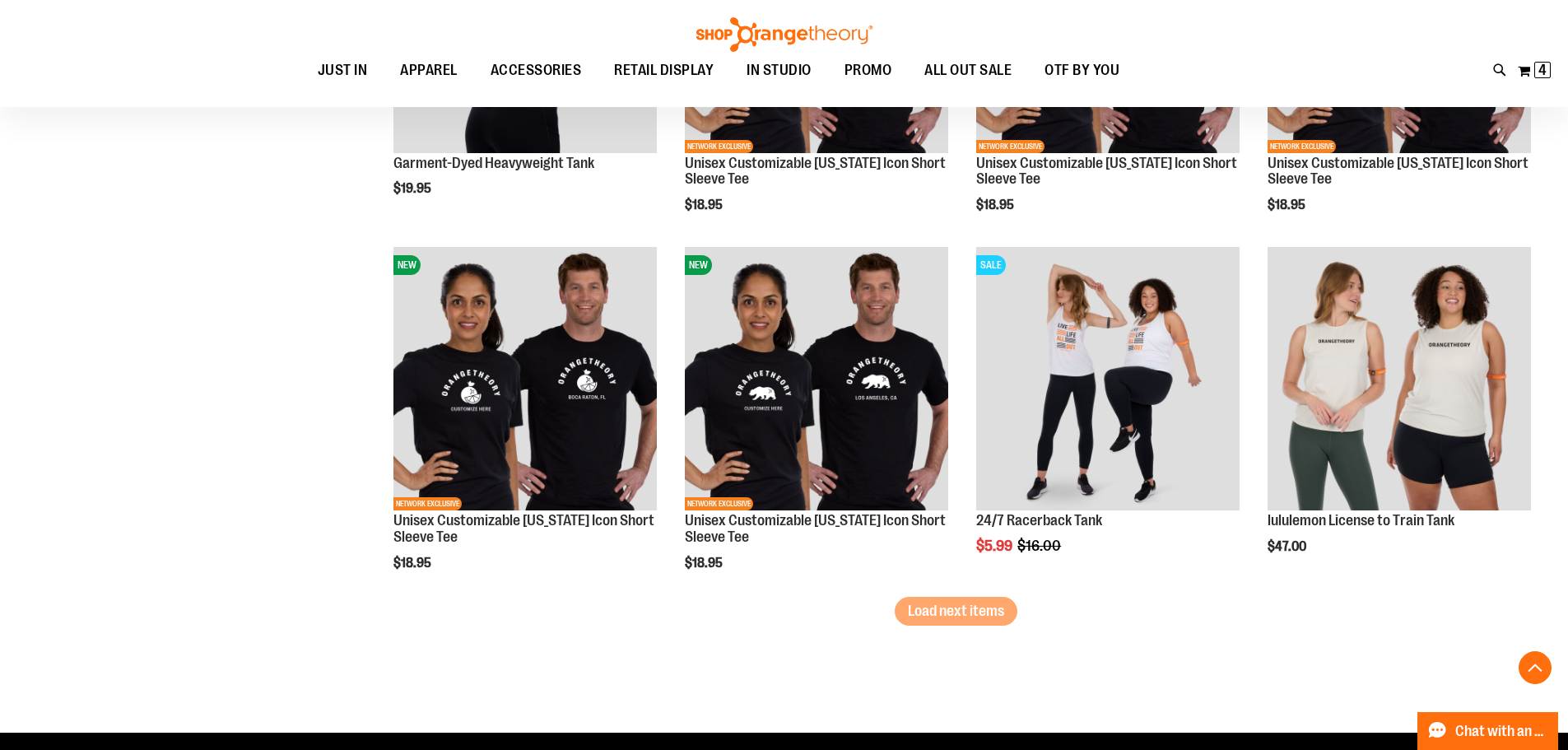
scroll to position [4034, 0]
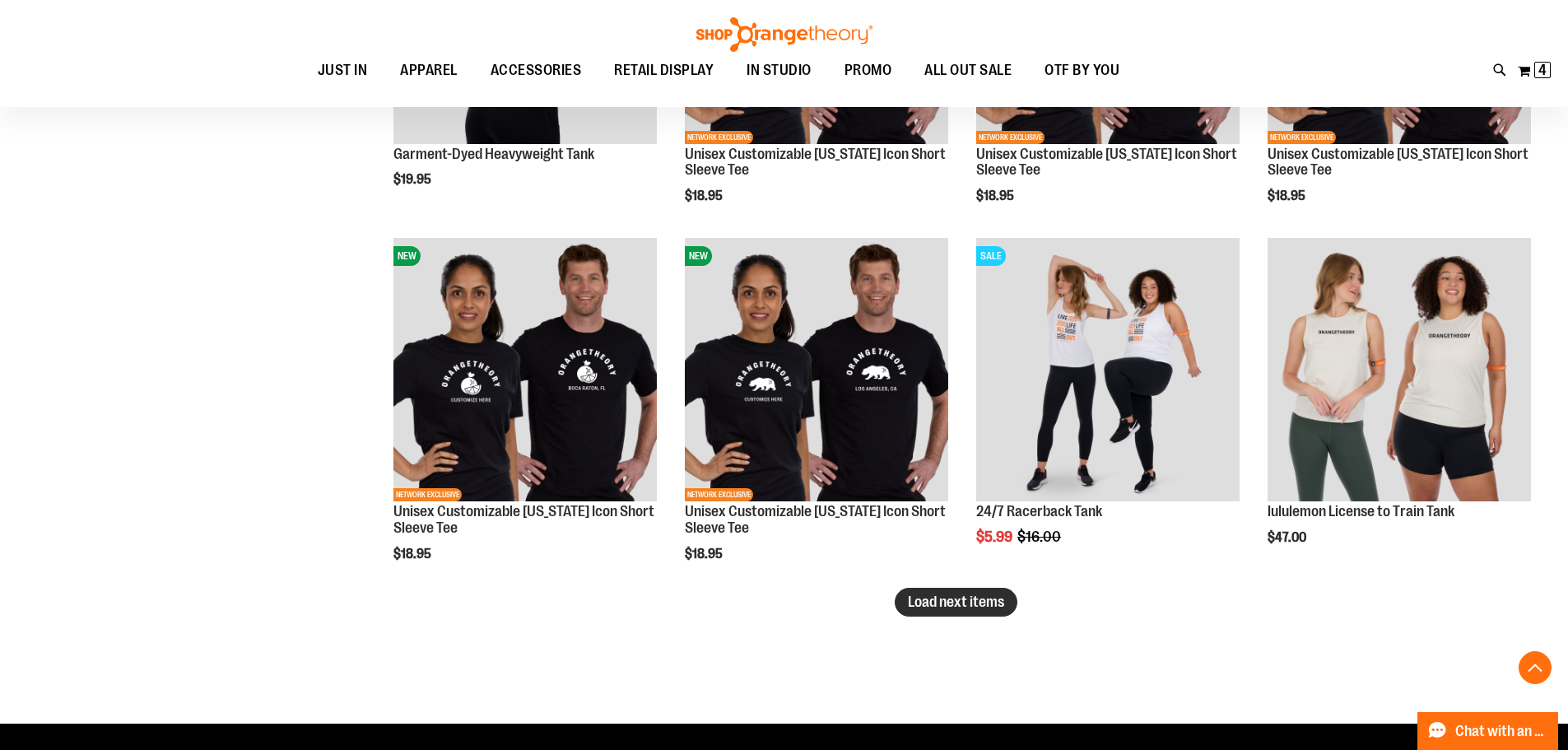
click at [991, 593] on span "Load next items" at bounding box center [956, 602] width 96 height 16
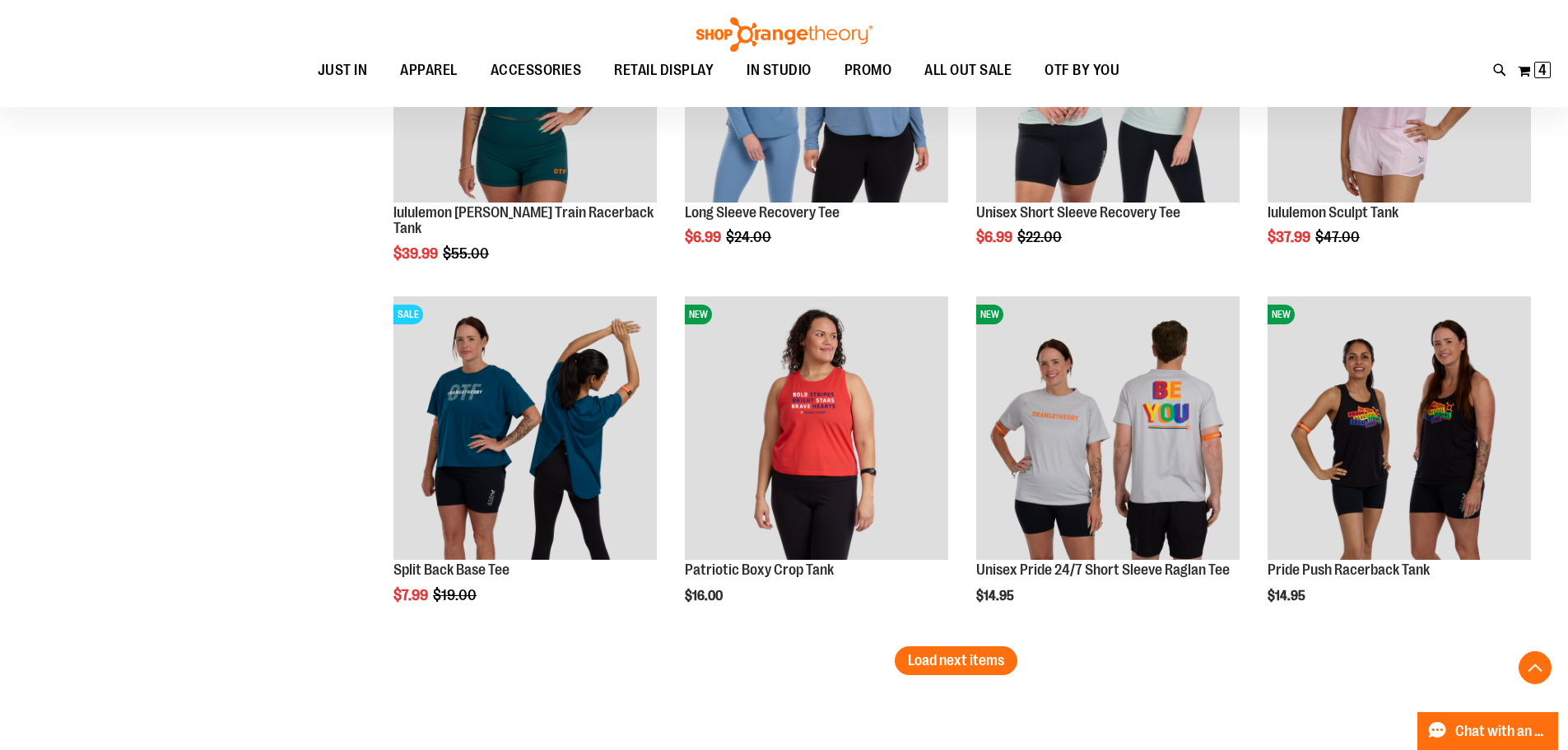
scroll to position [5104, 0]
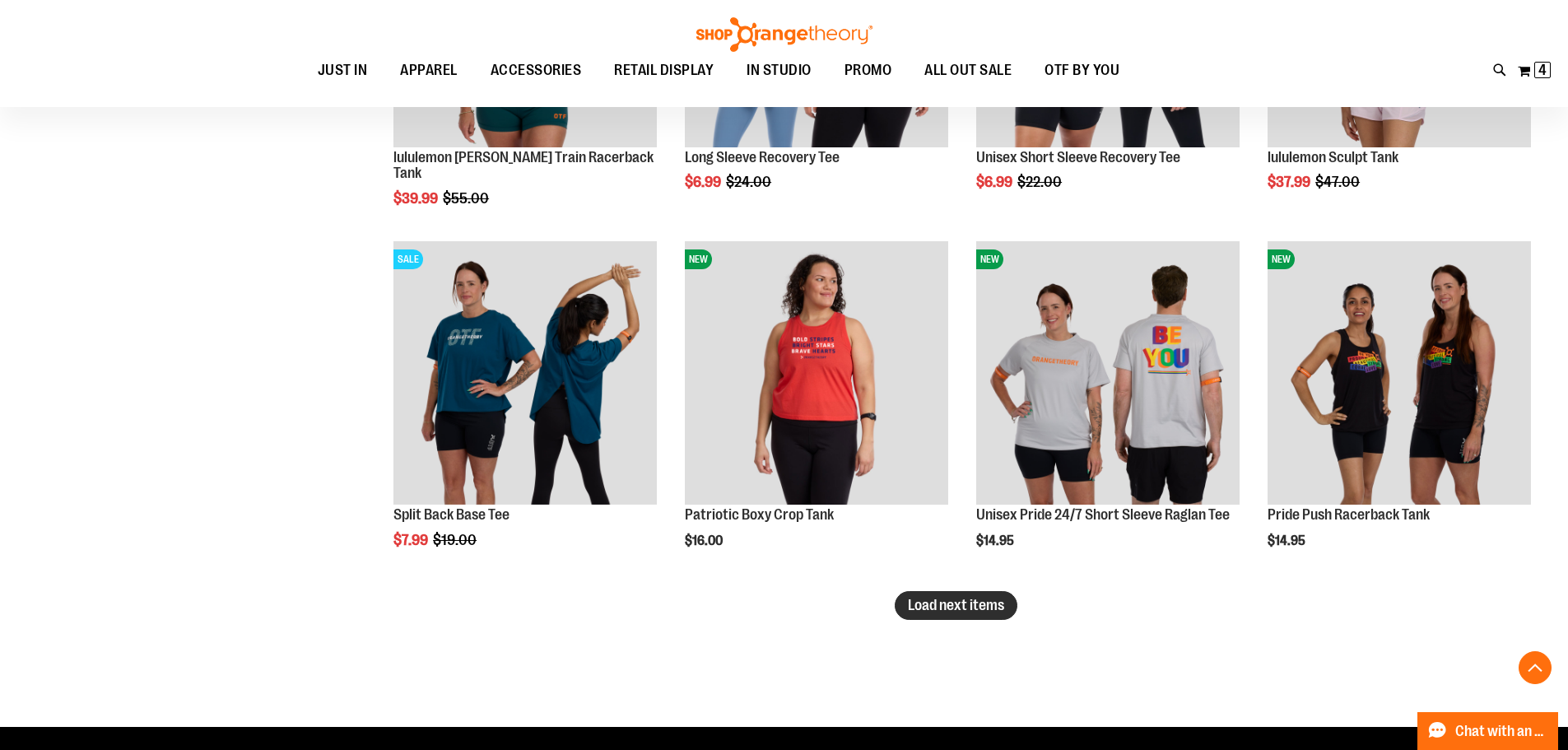
click at [946, 610] on span "Load next items" at bounding box center [956, 605] width 96 height 16
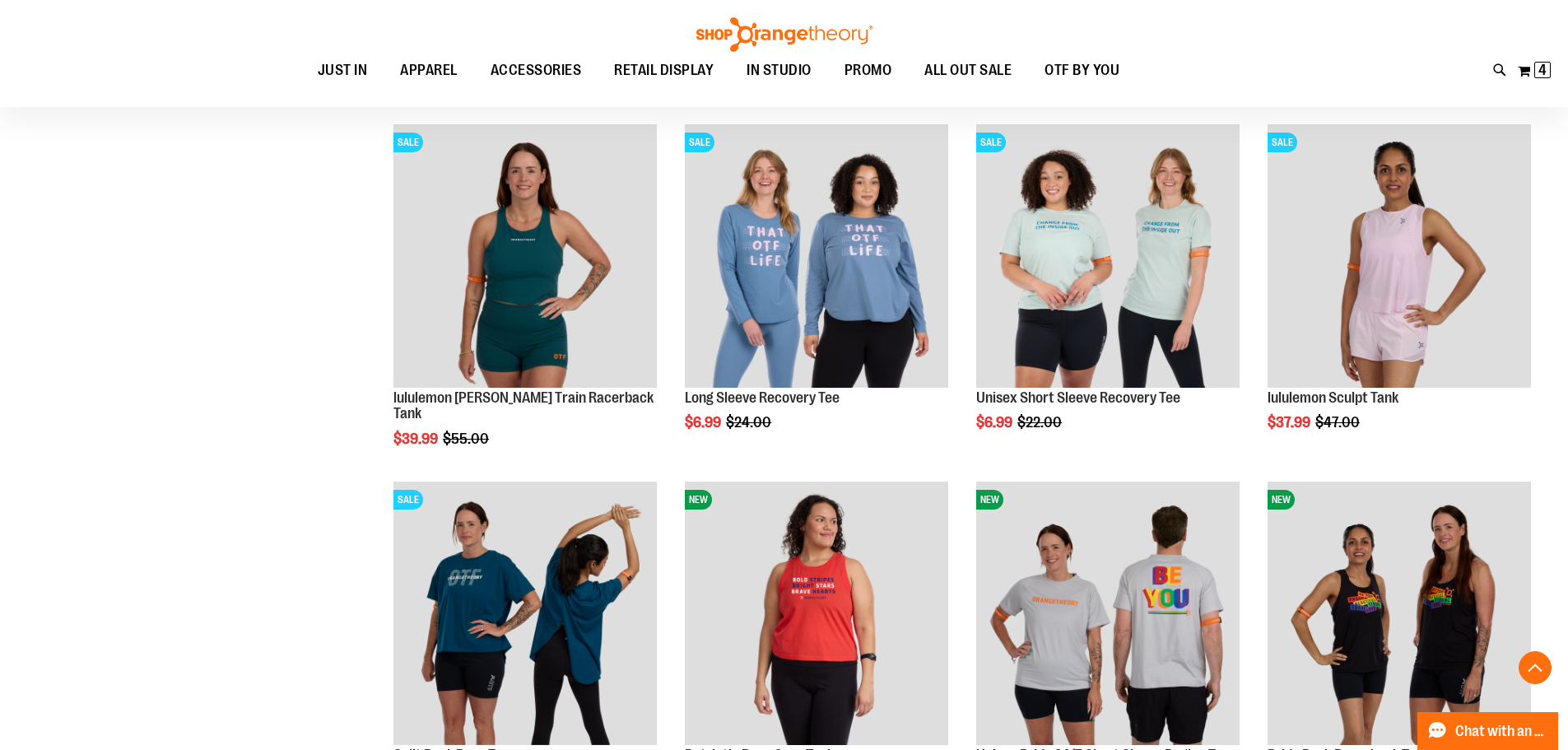
scroll to position [4858, 0]
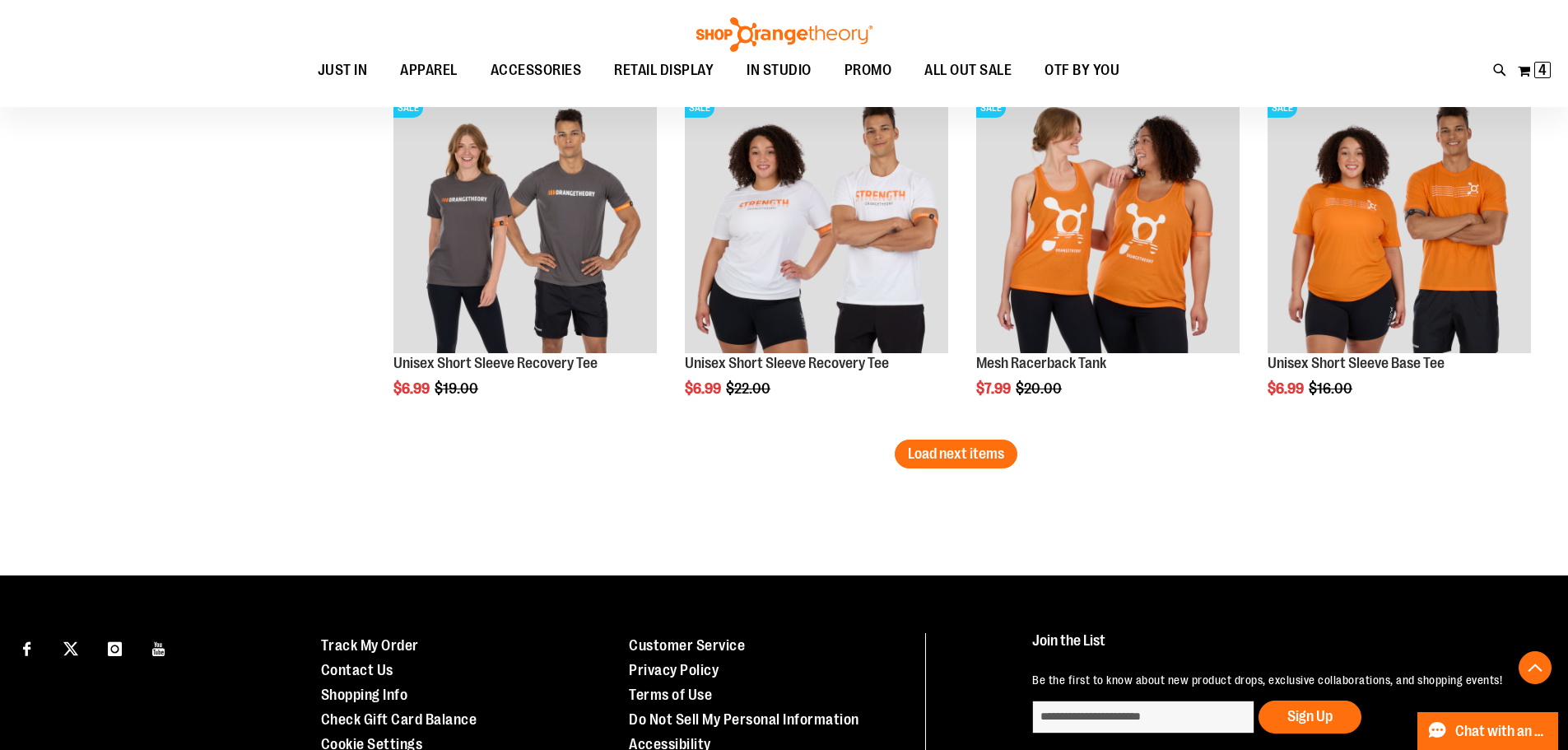
scroll to position [6340, 0]
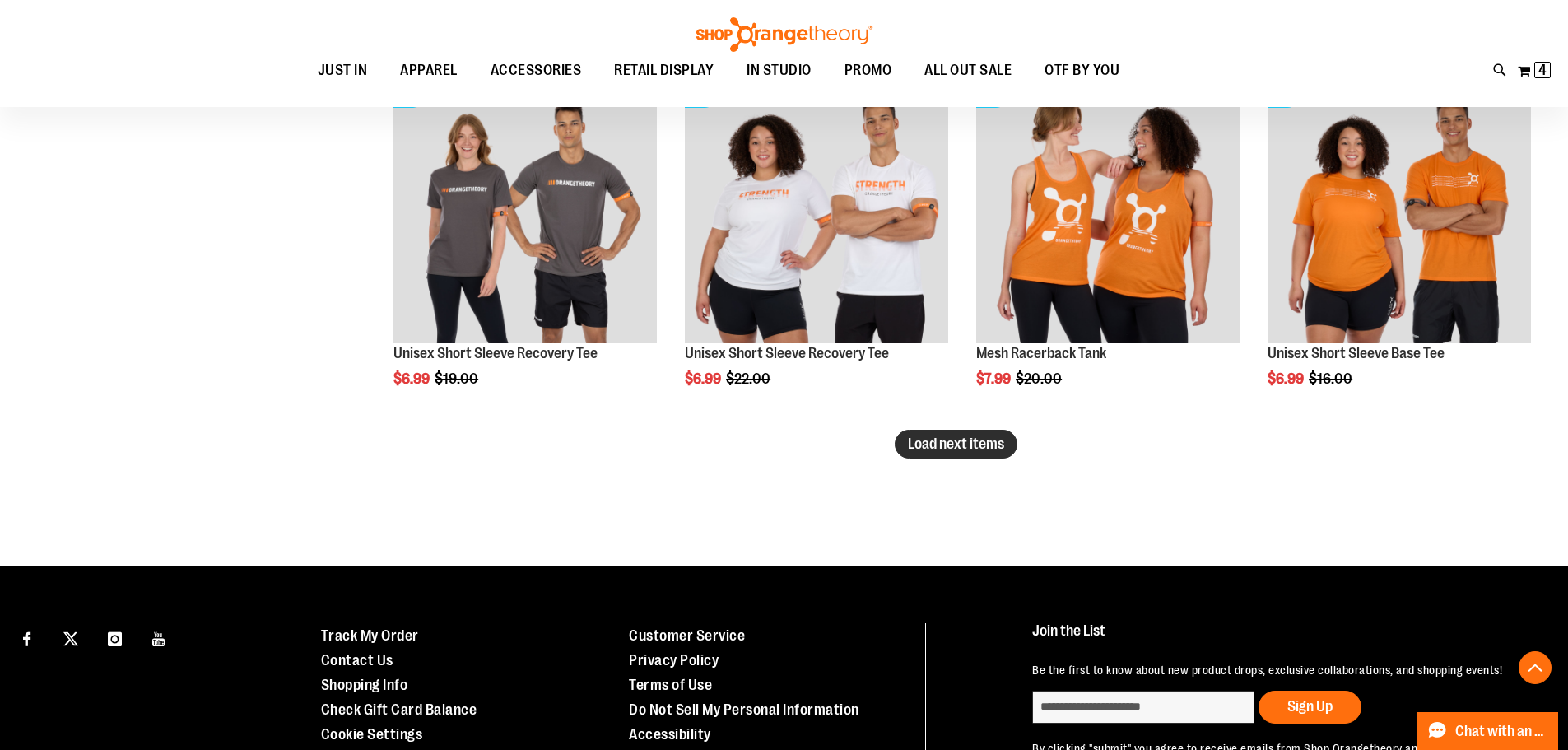
click at [927, 443] on span "Load next items" at bounding box center [956, 444] width 96 height 16
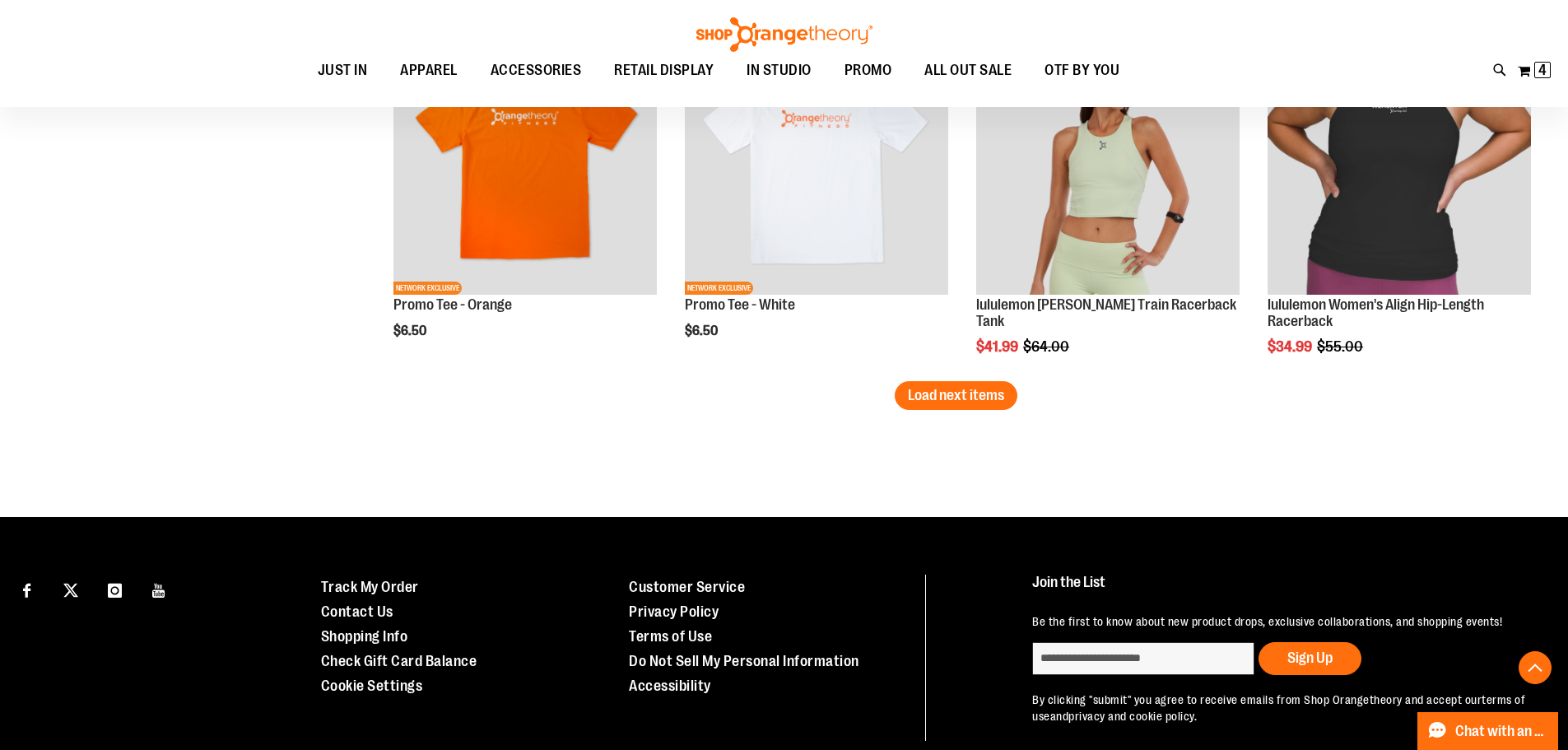
scroll to position [7493, 0]
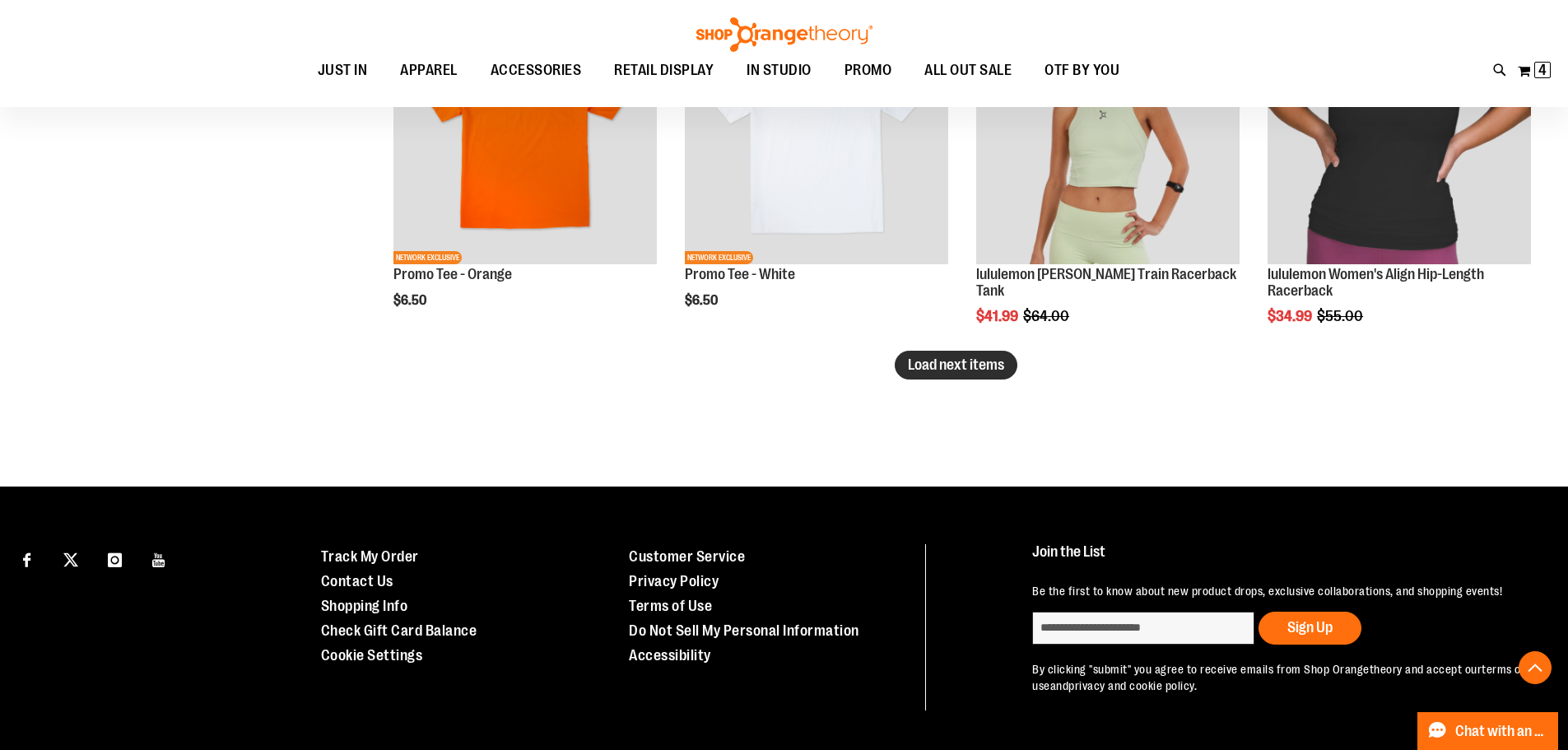
click at [980, 367] on span "Load next items" at bounding box center [956, 364] width 96 height 16
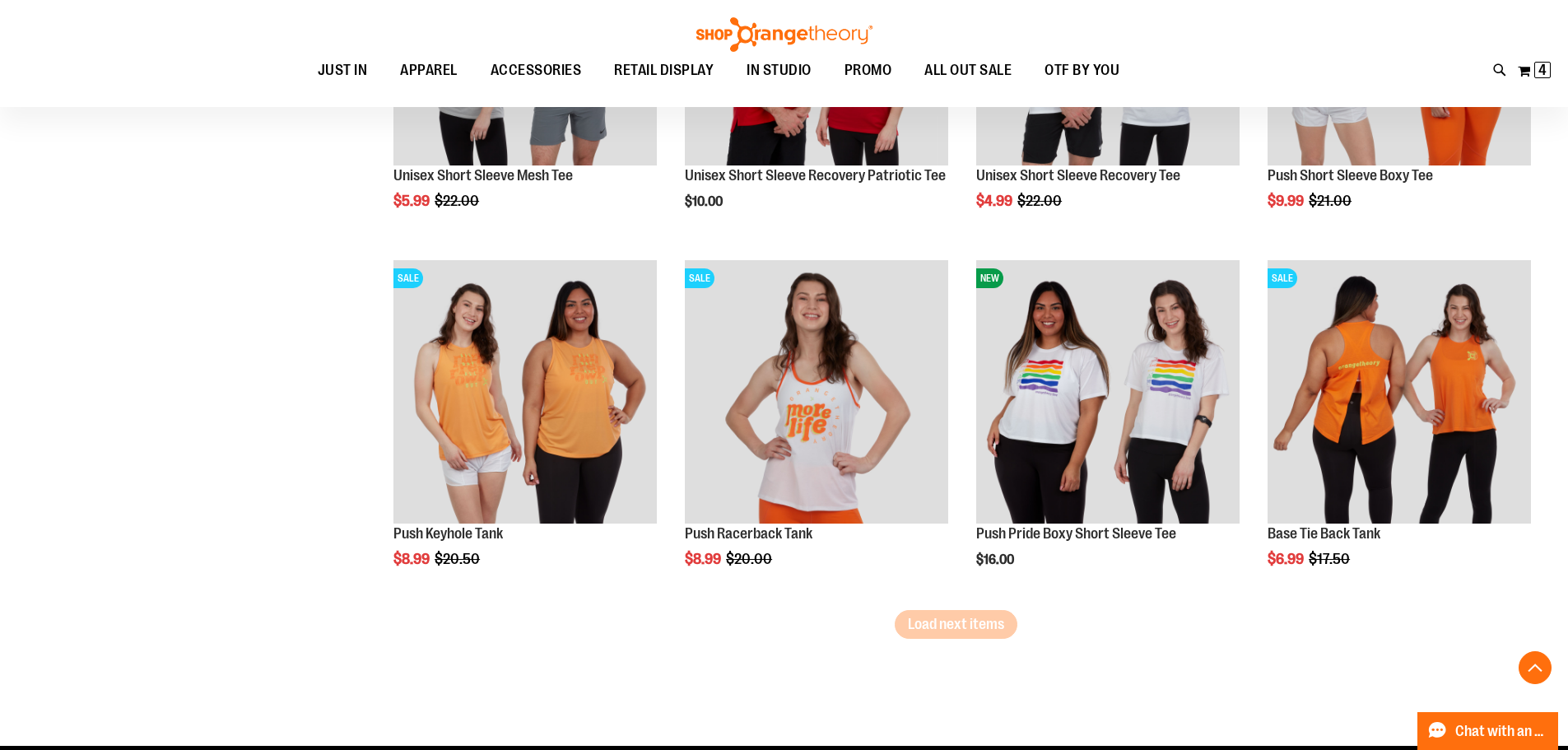
scroll to position [8316, 0]
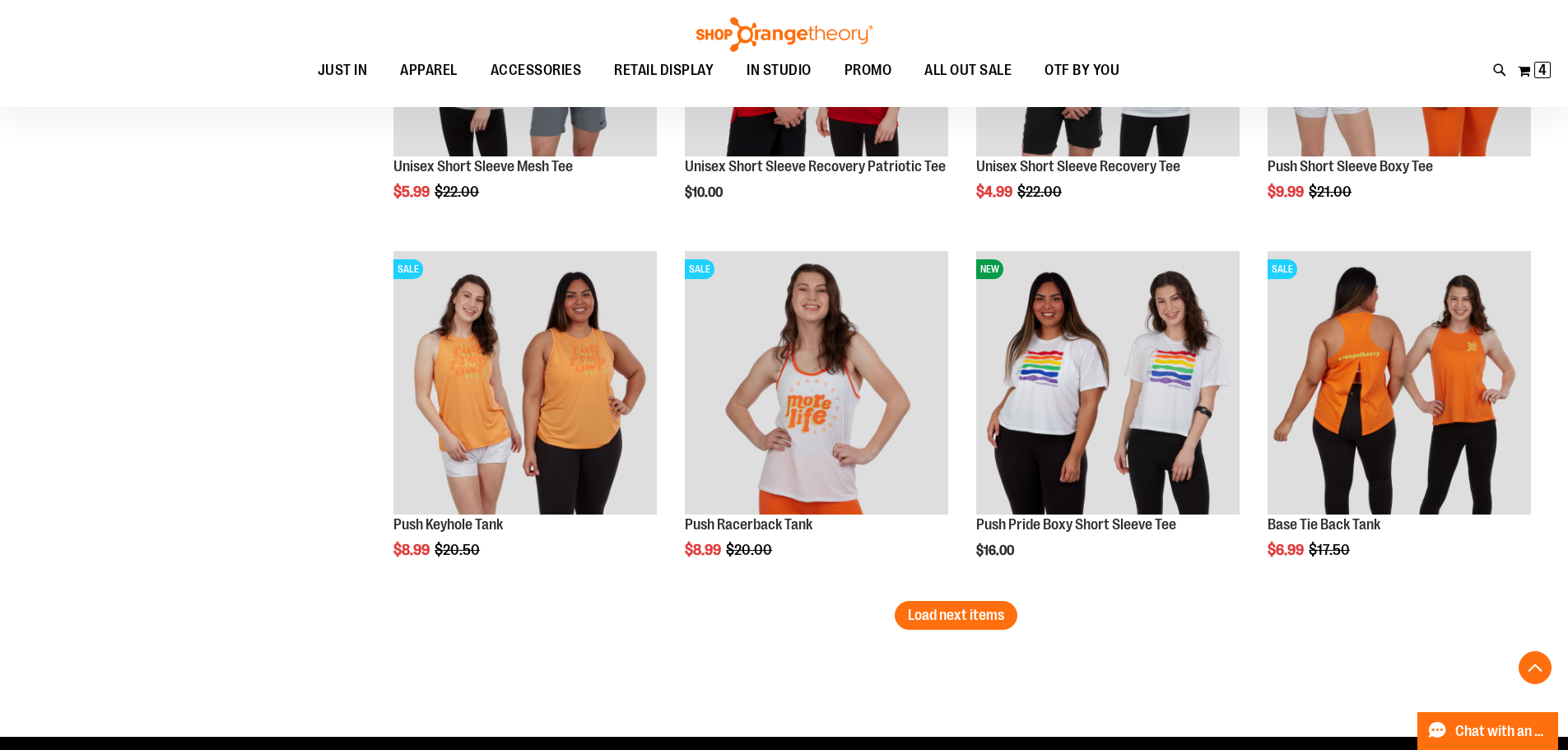
click at [989, 622] on span "Load next items" at bounding box center [956, 615] width 96 height 16
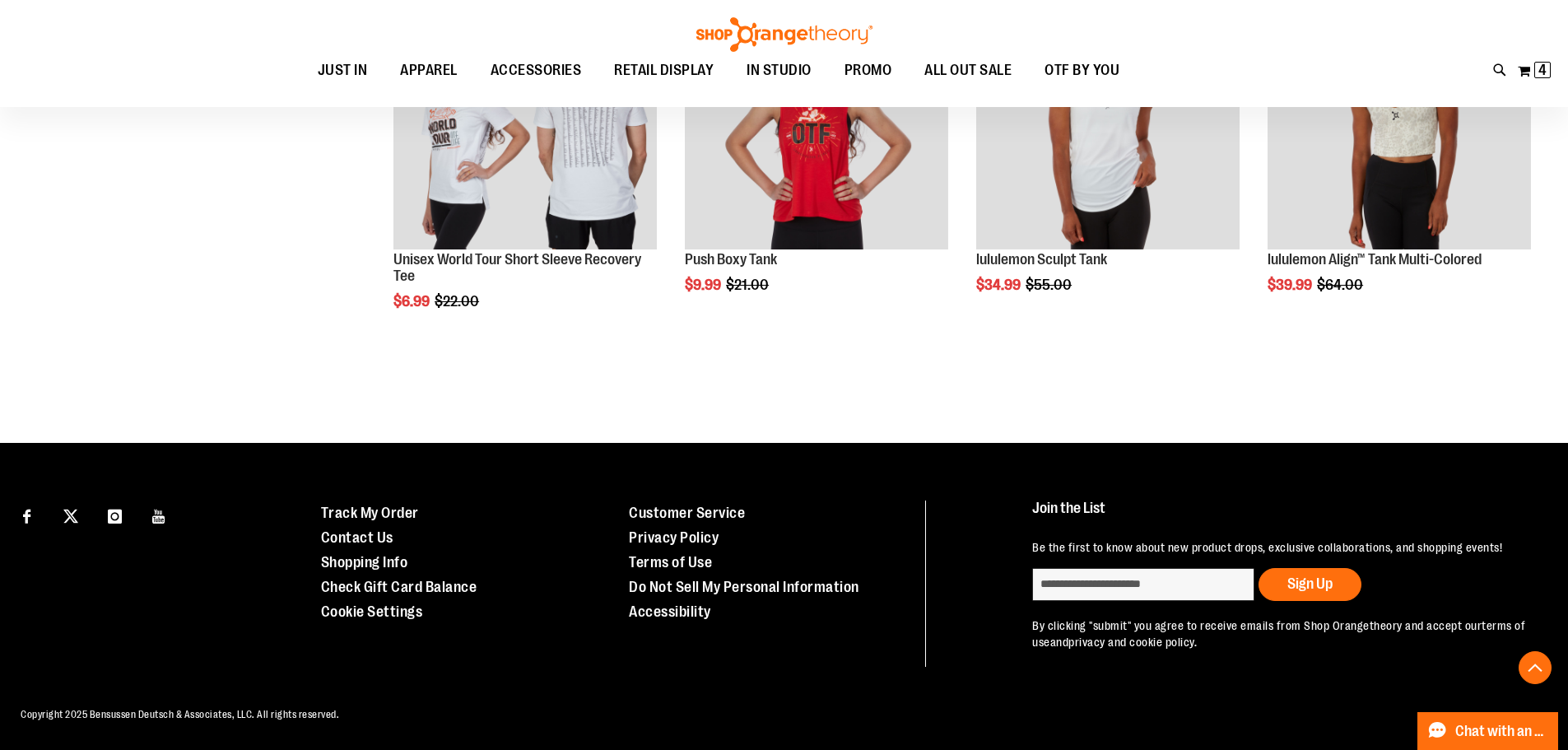
scroll to position [9326, 0]
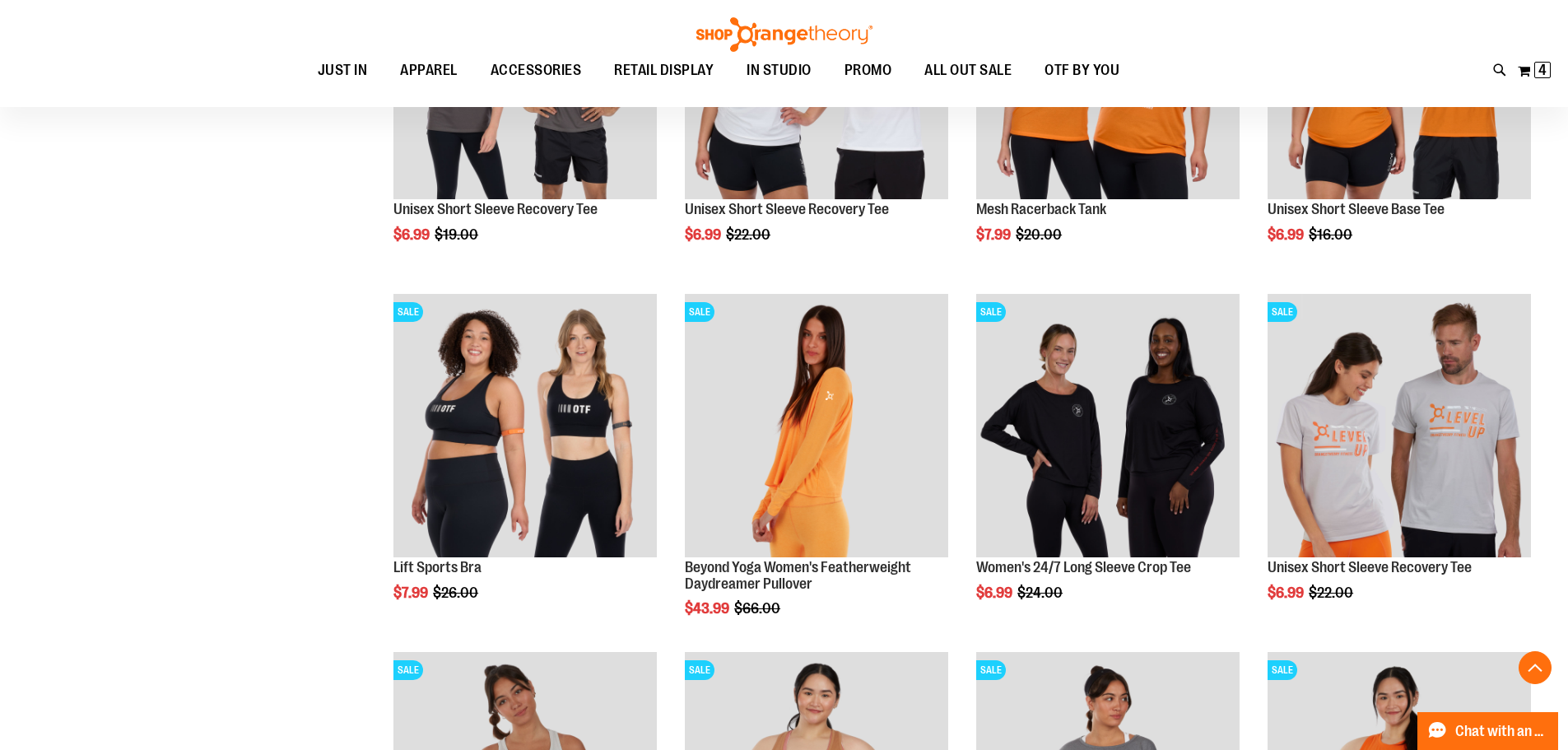
scroll to position [6197, 0]
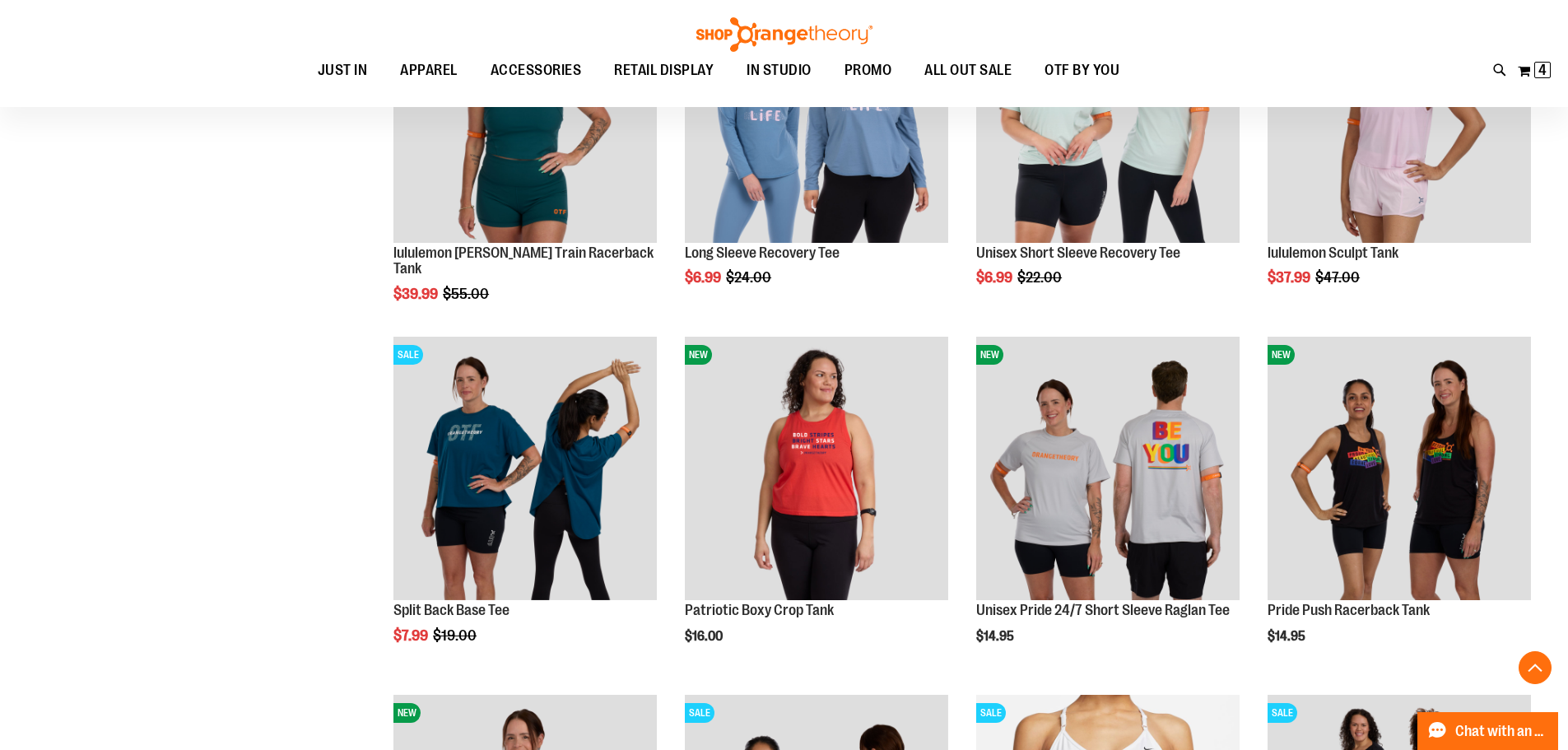
scroll to position [4797, 0]
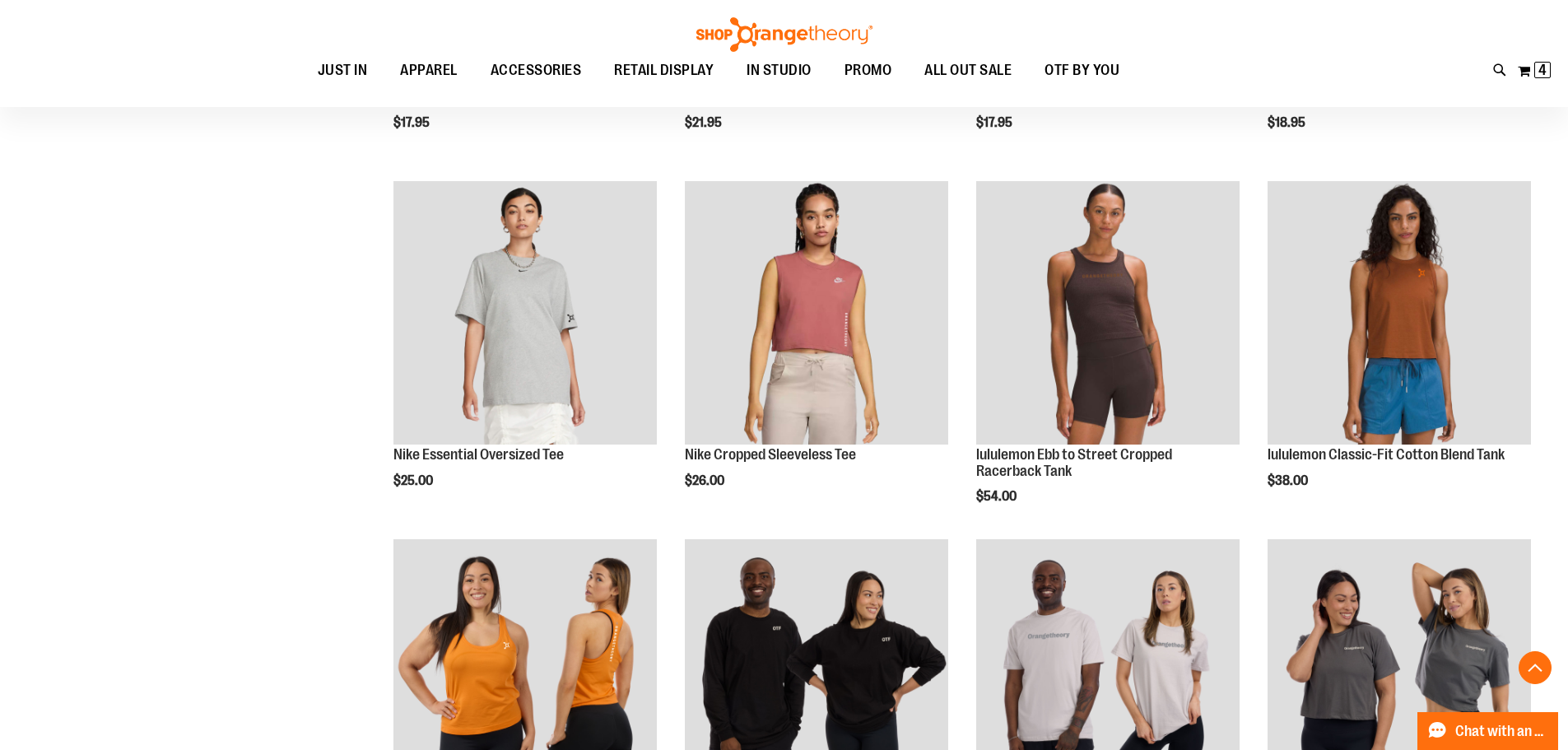
scroll to position [2656, 0]
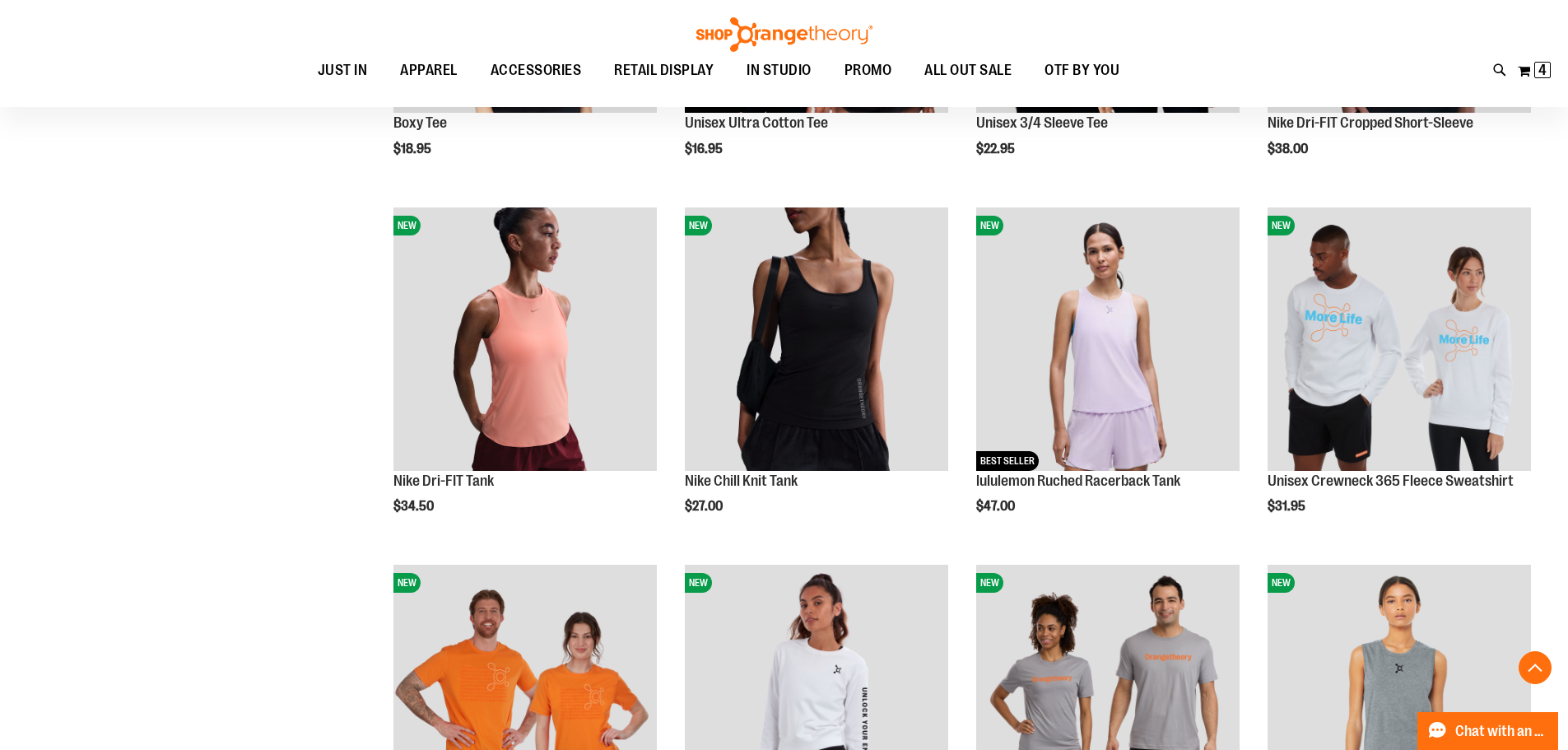
scroll to position [927, 0]
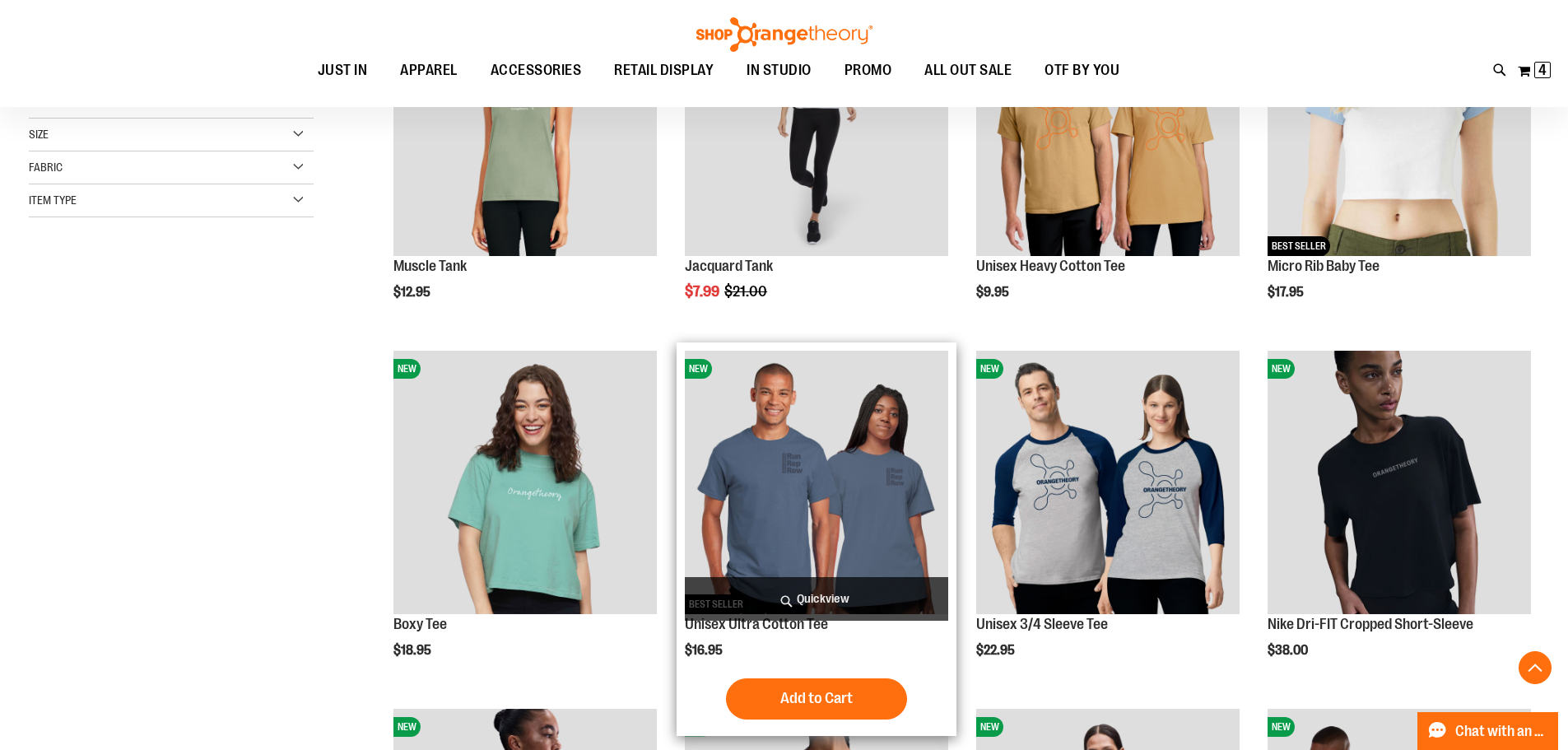
scroll to position [411, 0]
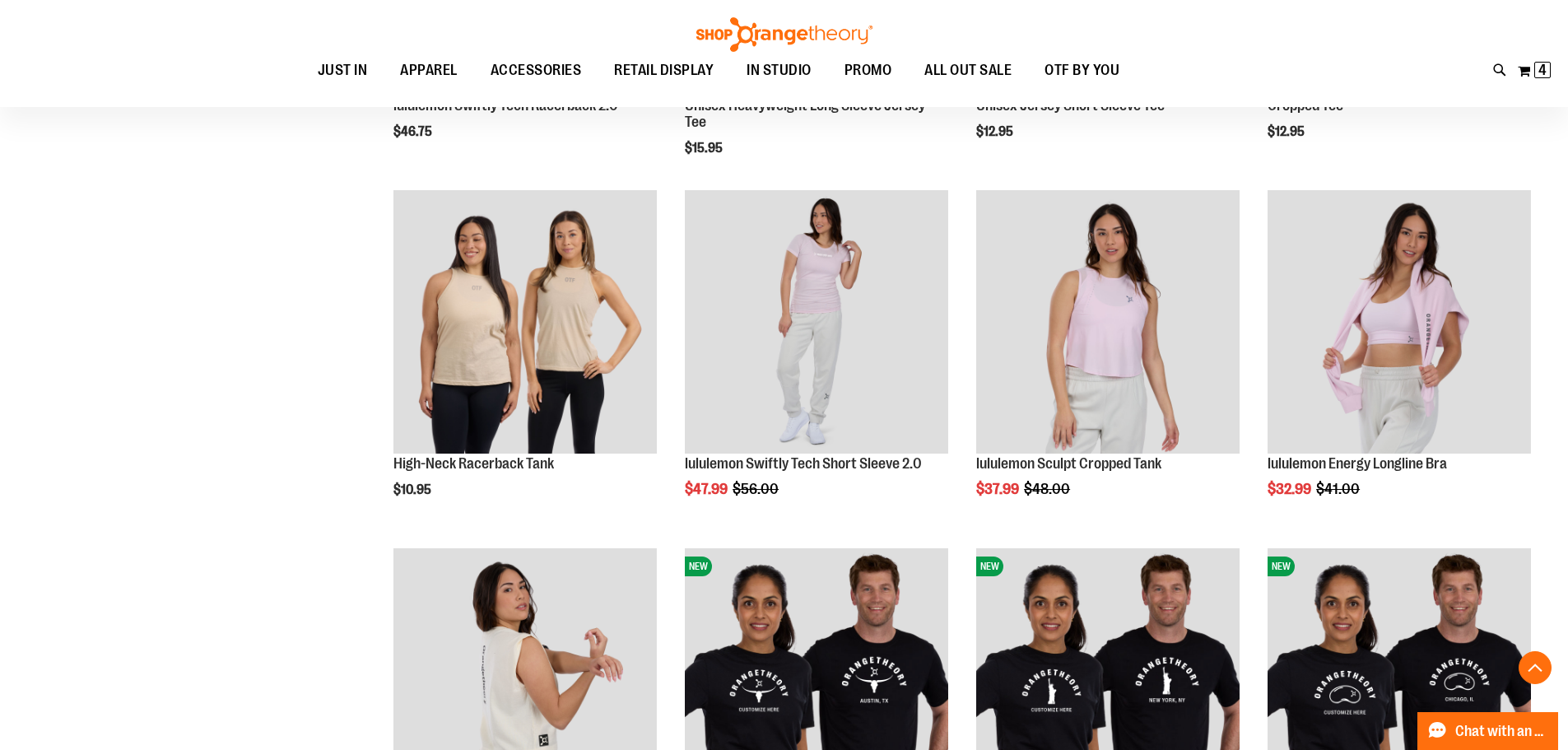
scroll to position [3375, 0]
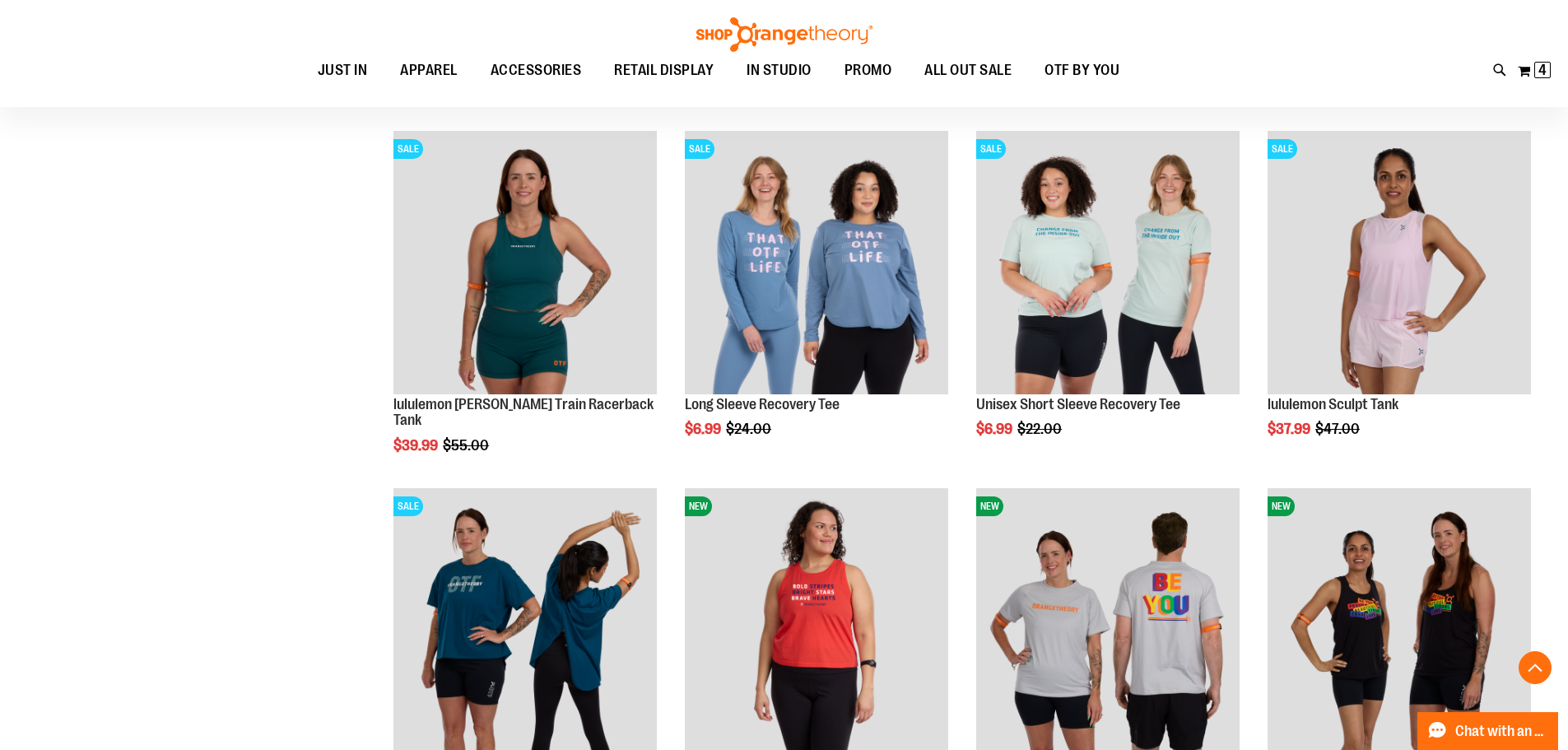
scroll to position [4940, 0]
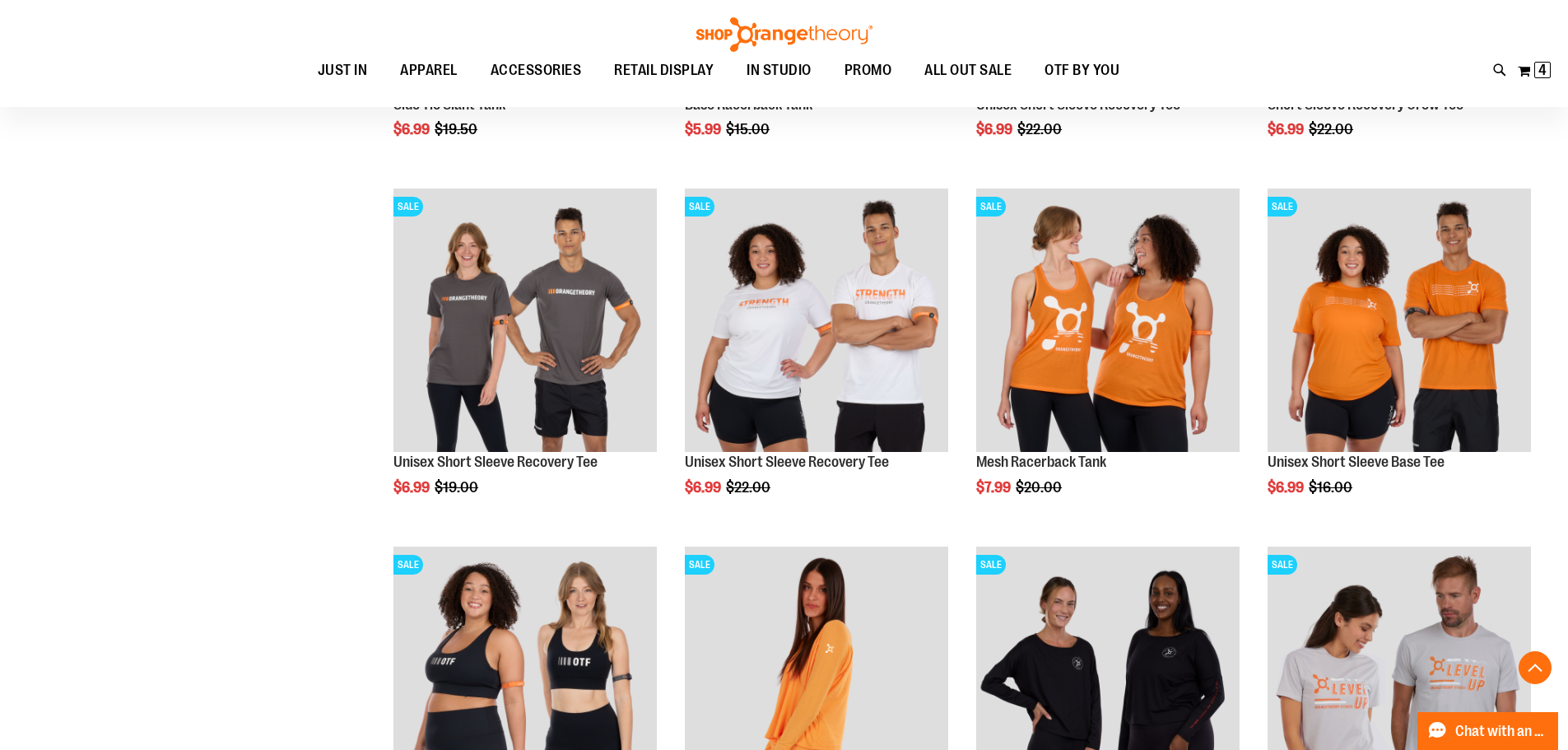
scroll to position [6340, 0]
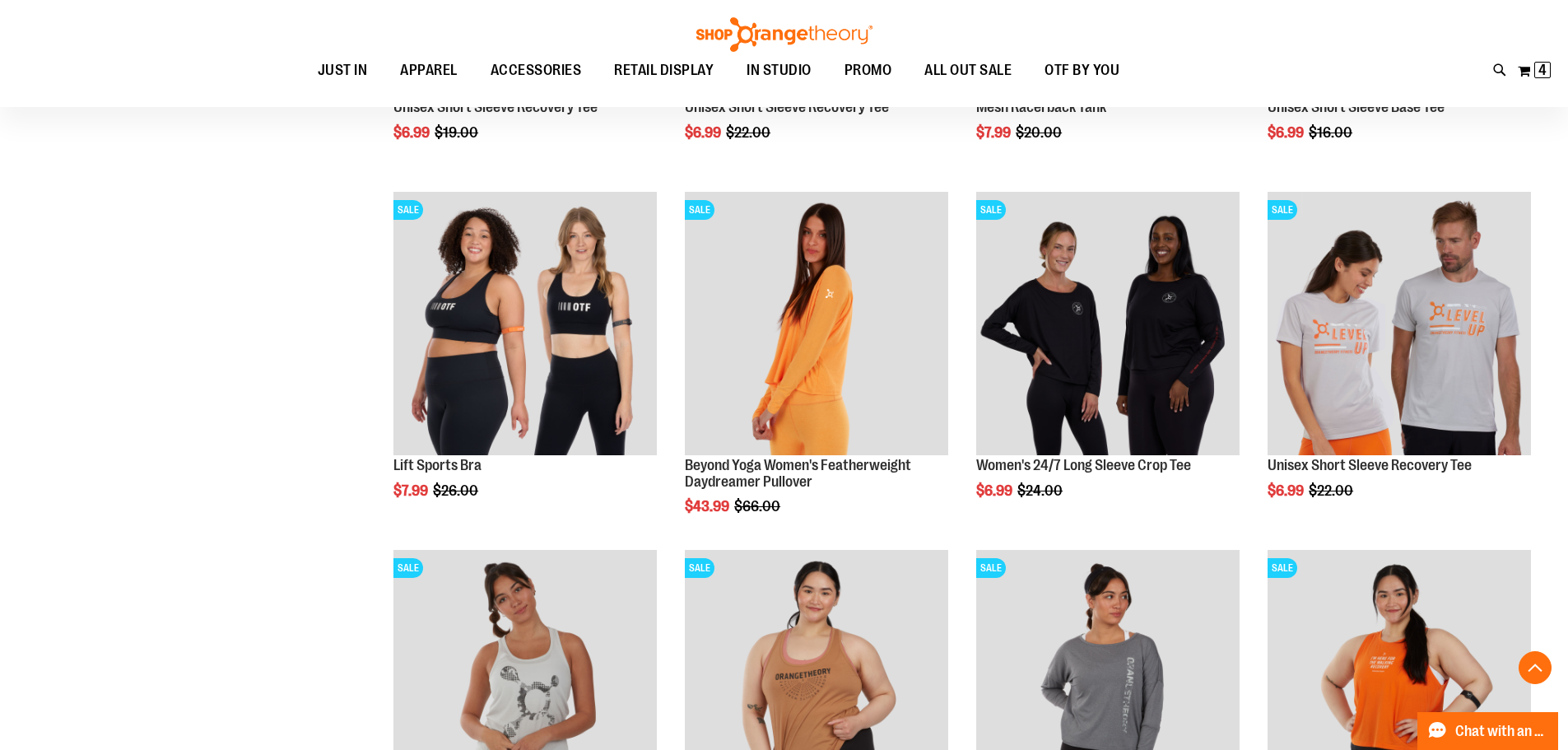
scroll to position [6752, 0]
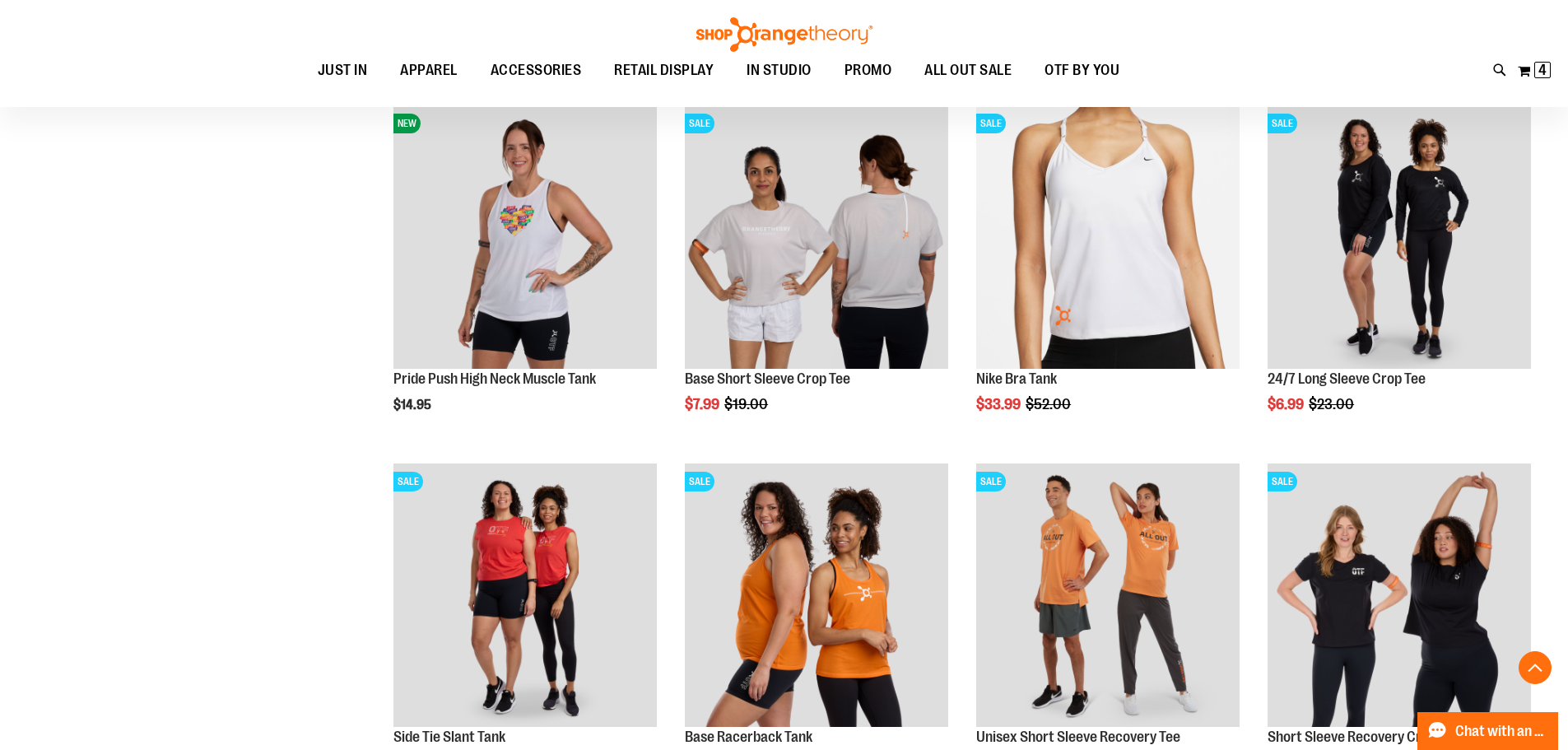
scroll to position [5022, 0]
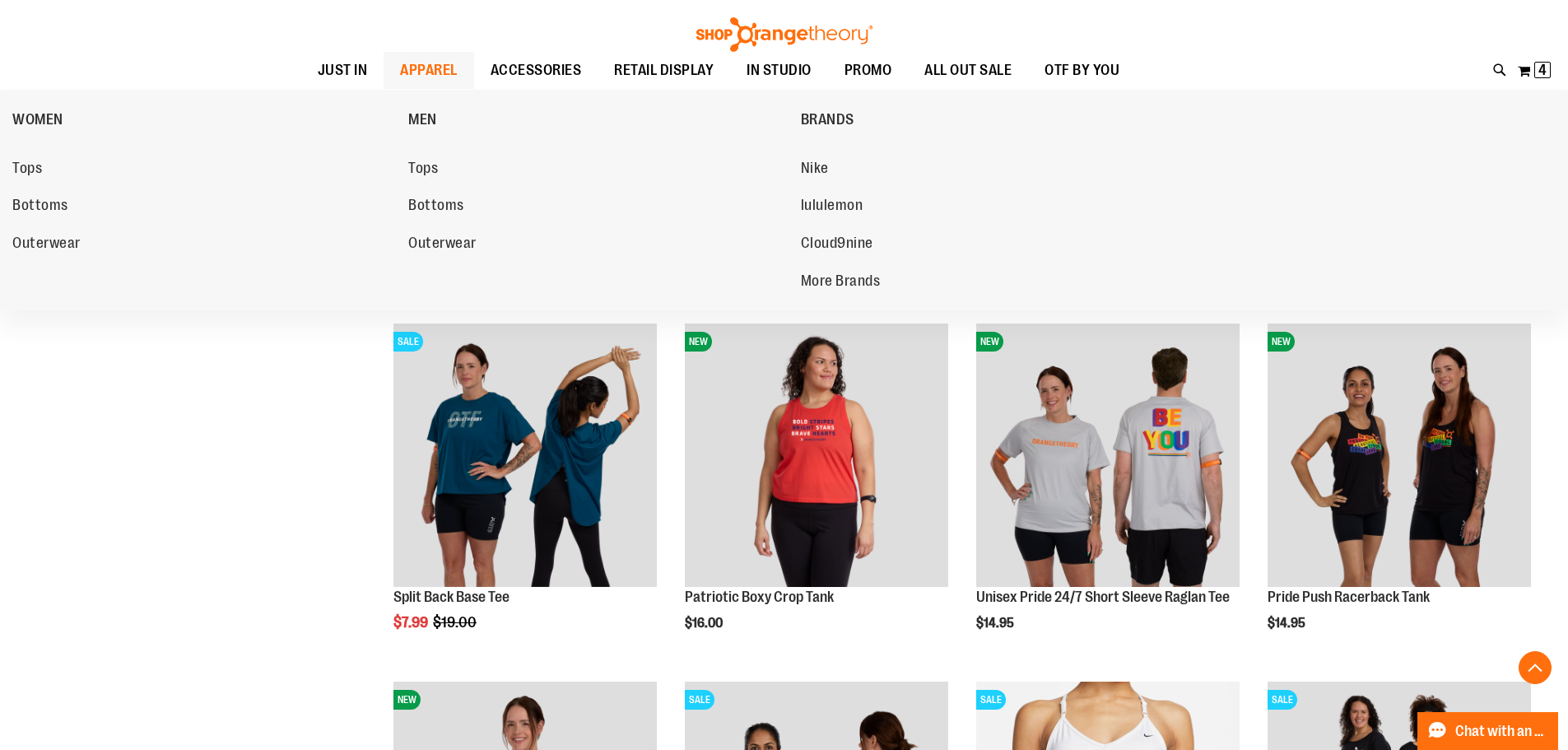
click at [400, 71] on span "APPAREL" at bounding box center [428, 71] width 58 height 37
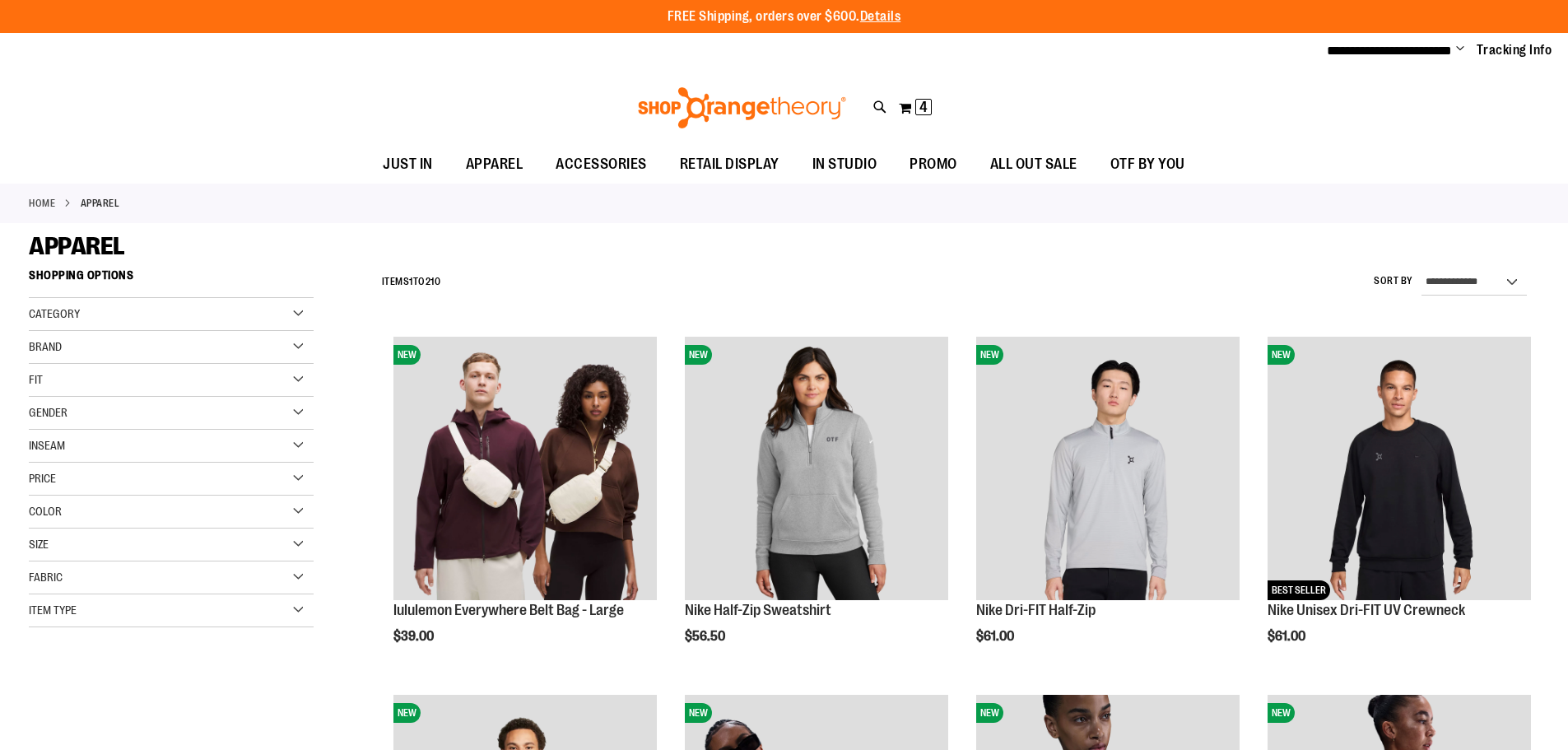
type input "**********"
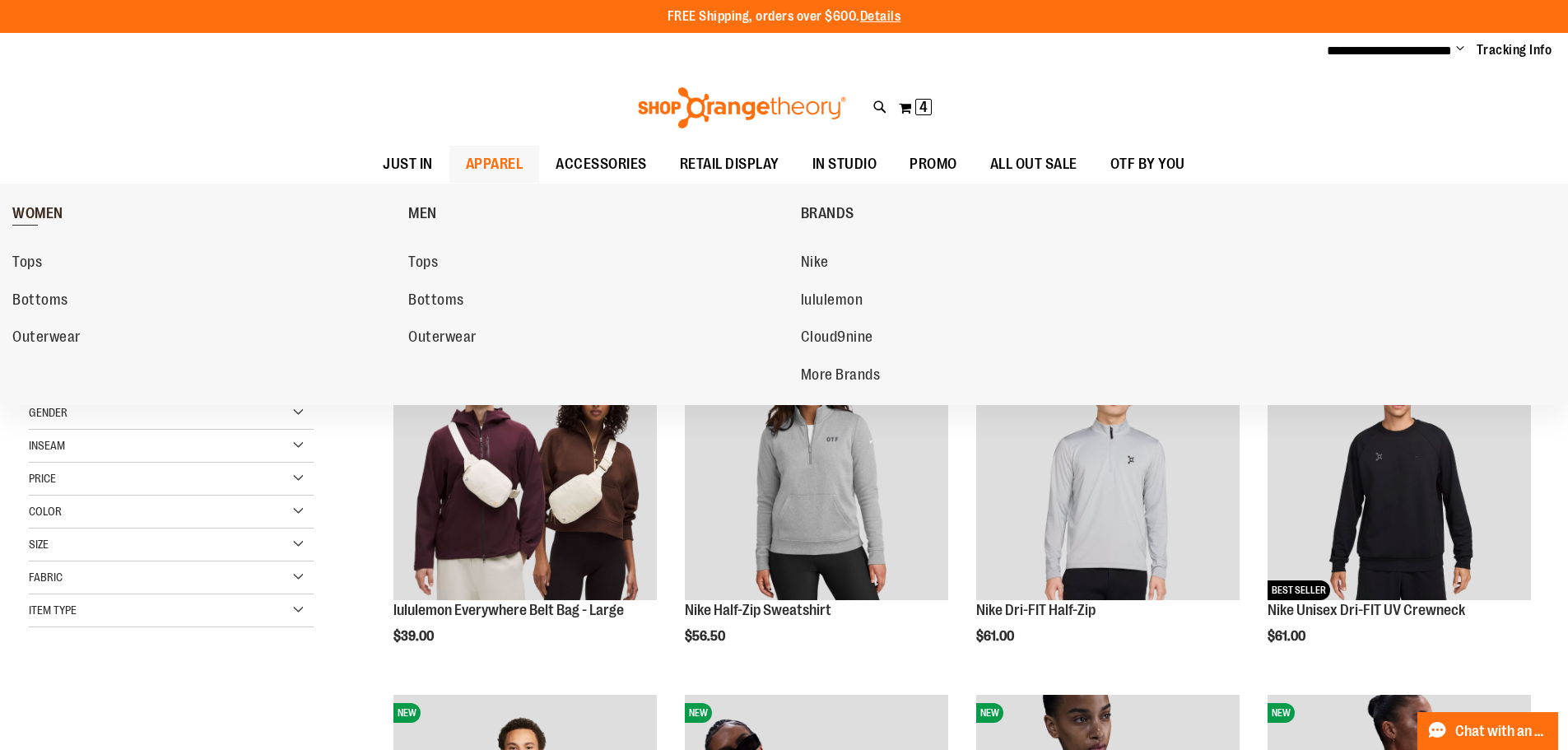
click at [59, 216] on span "WOMEN" at bounding box center [38, 215] width 51 height 20
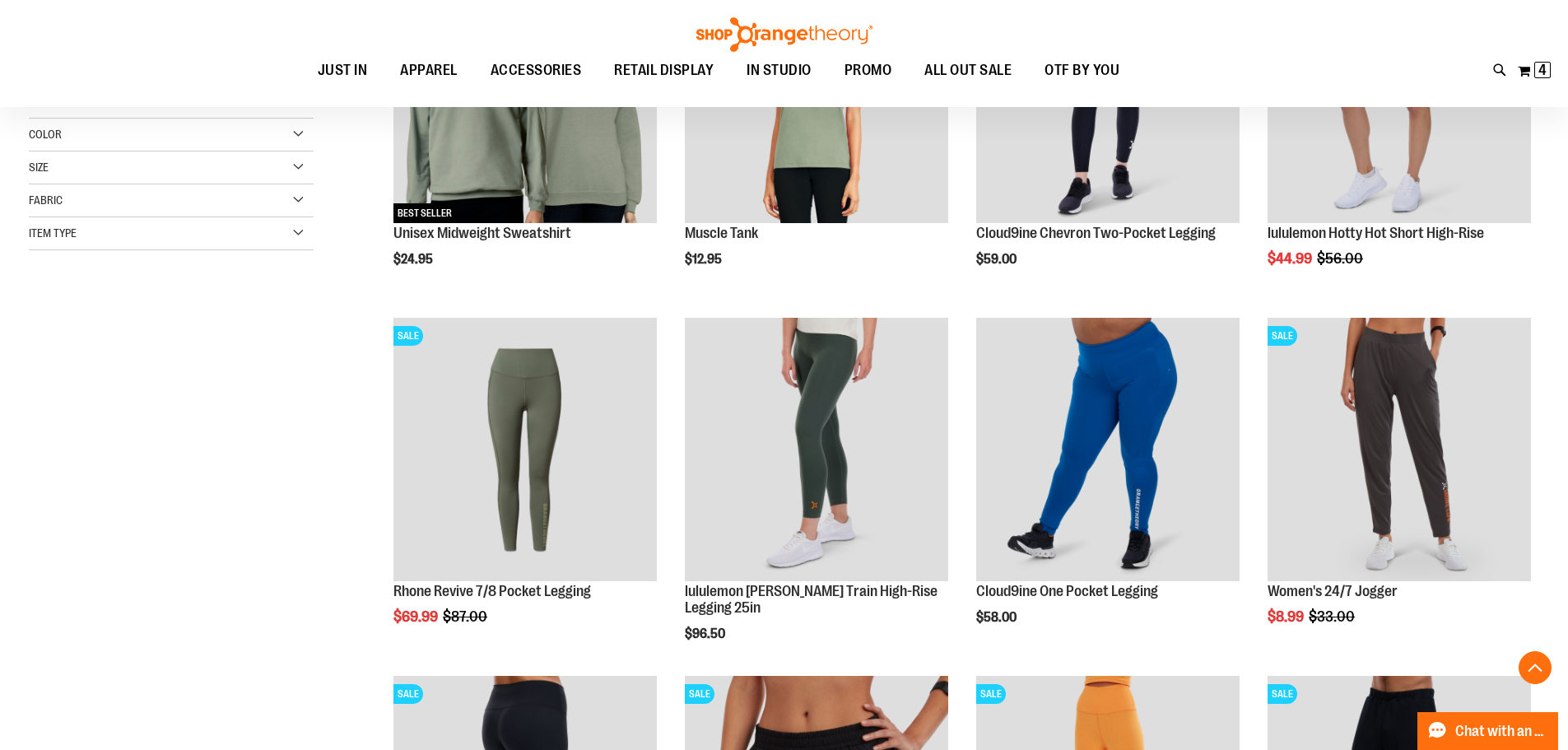
scroll to position [411, 0]
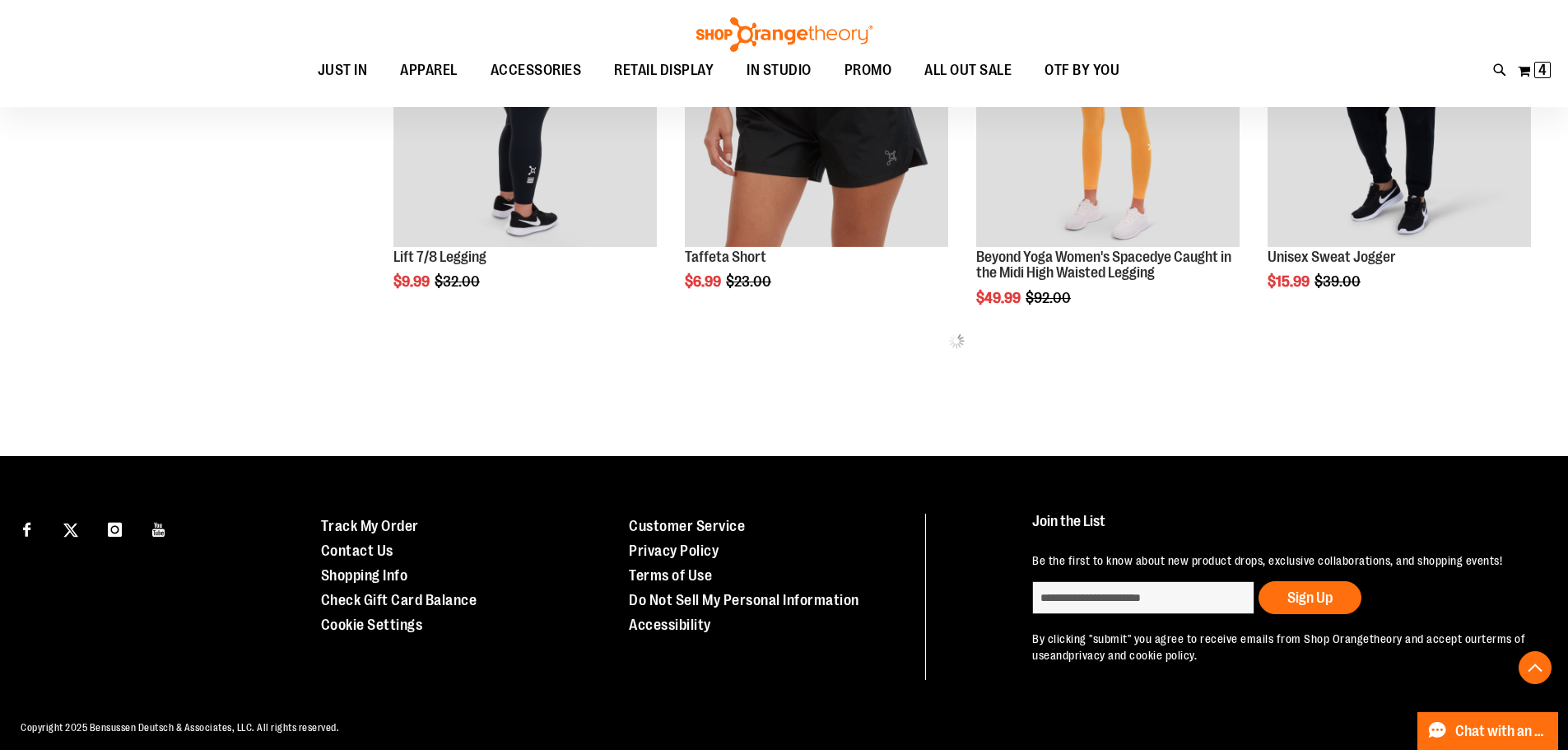
scroll to position [1070, 0]
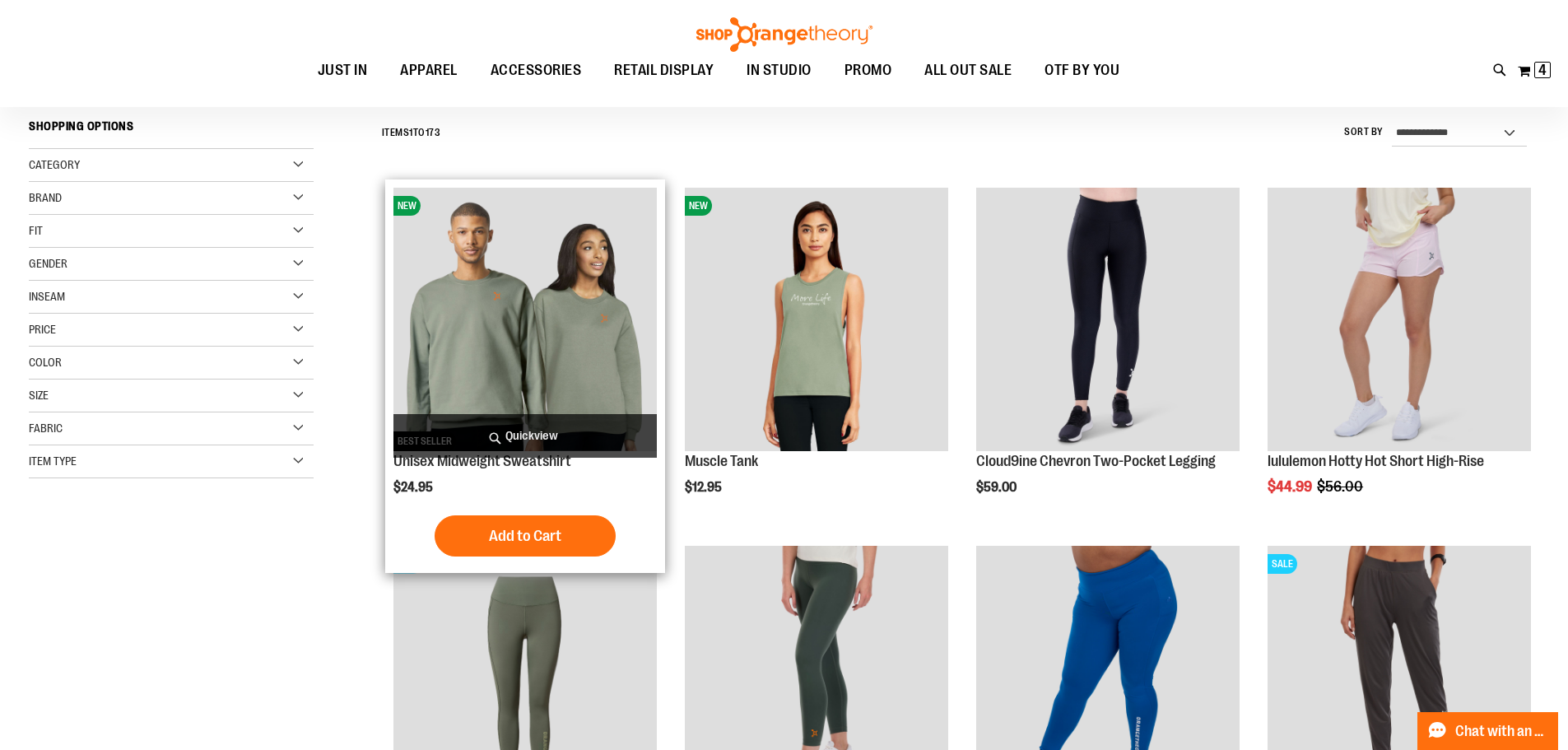
scroll to position [82, 0]
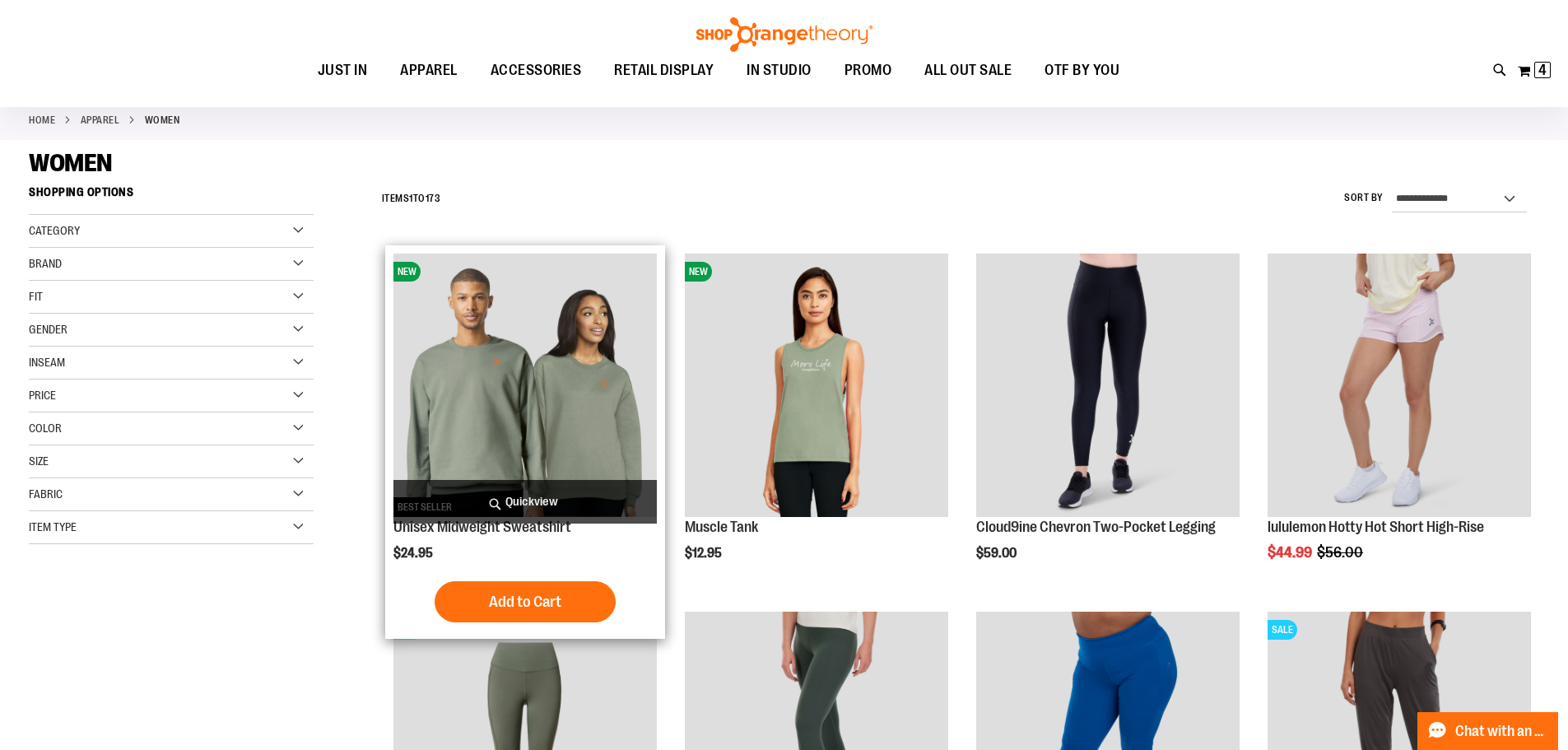
type input "**********"
click at [478, 380] on img "product" at bounding box center [525, 386] width 264 height 264
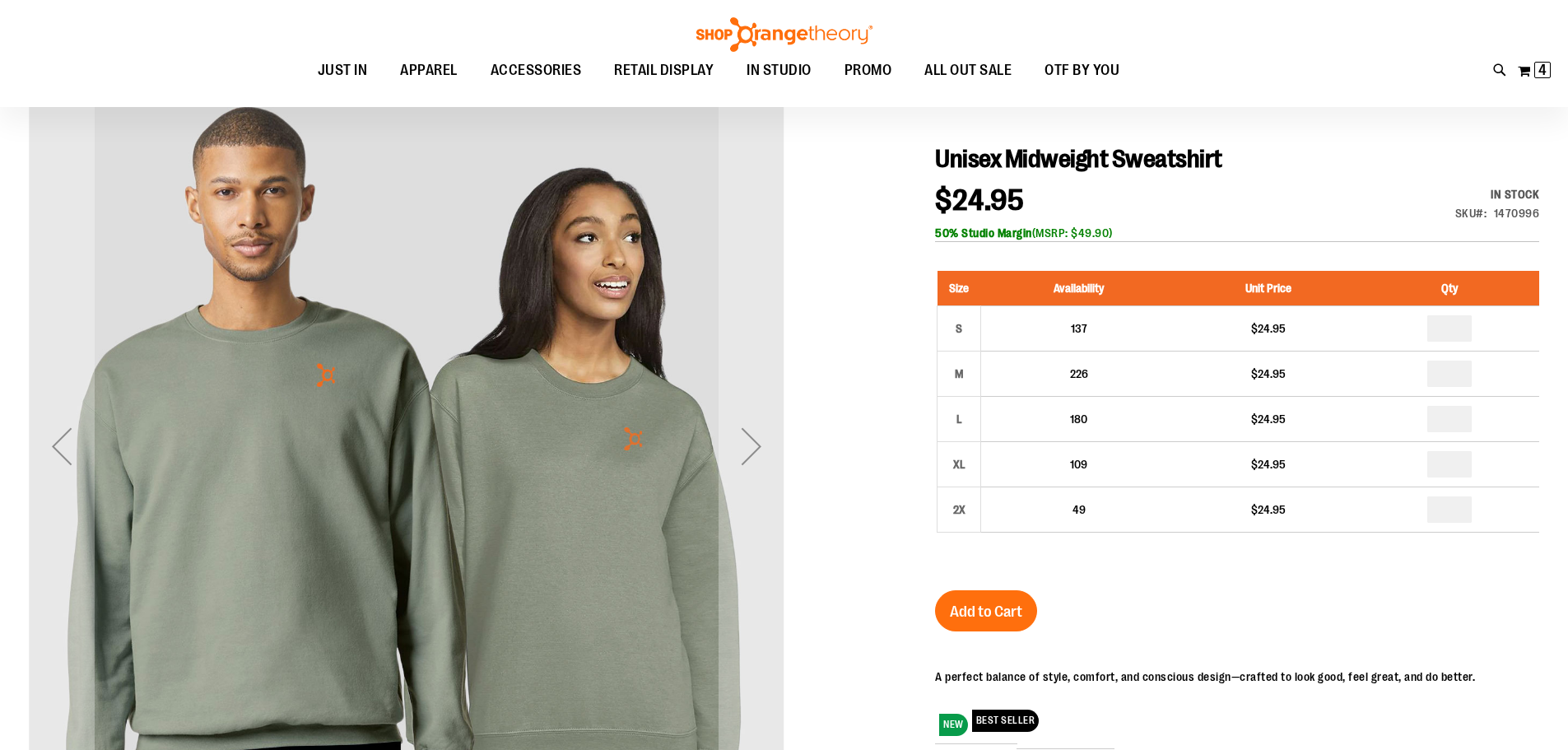
scroll to position [164, 0]
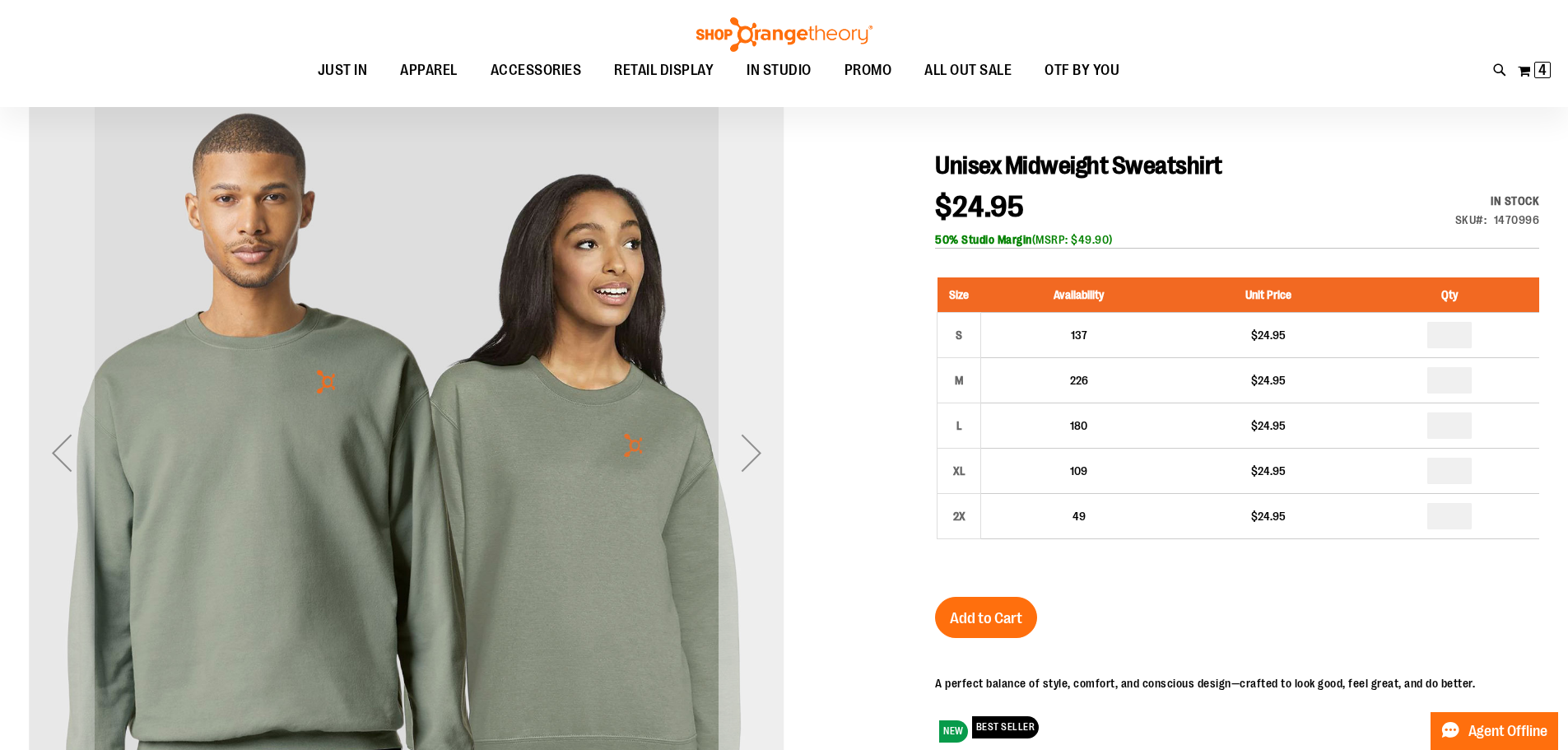
type input "**********"
click at [755, 462] on div "Next" at bounding box center [752, 453] width 66 height 66
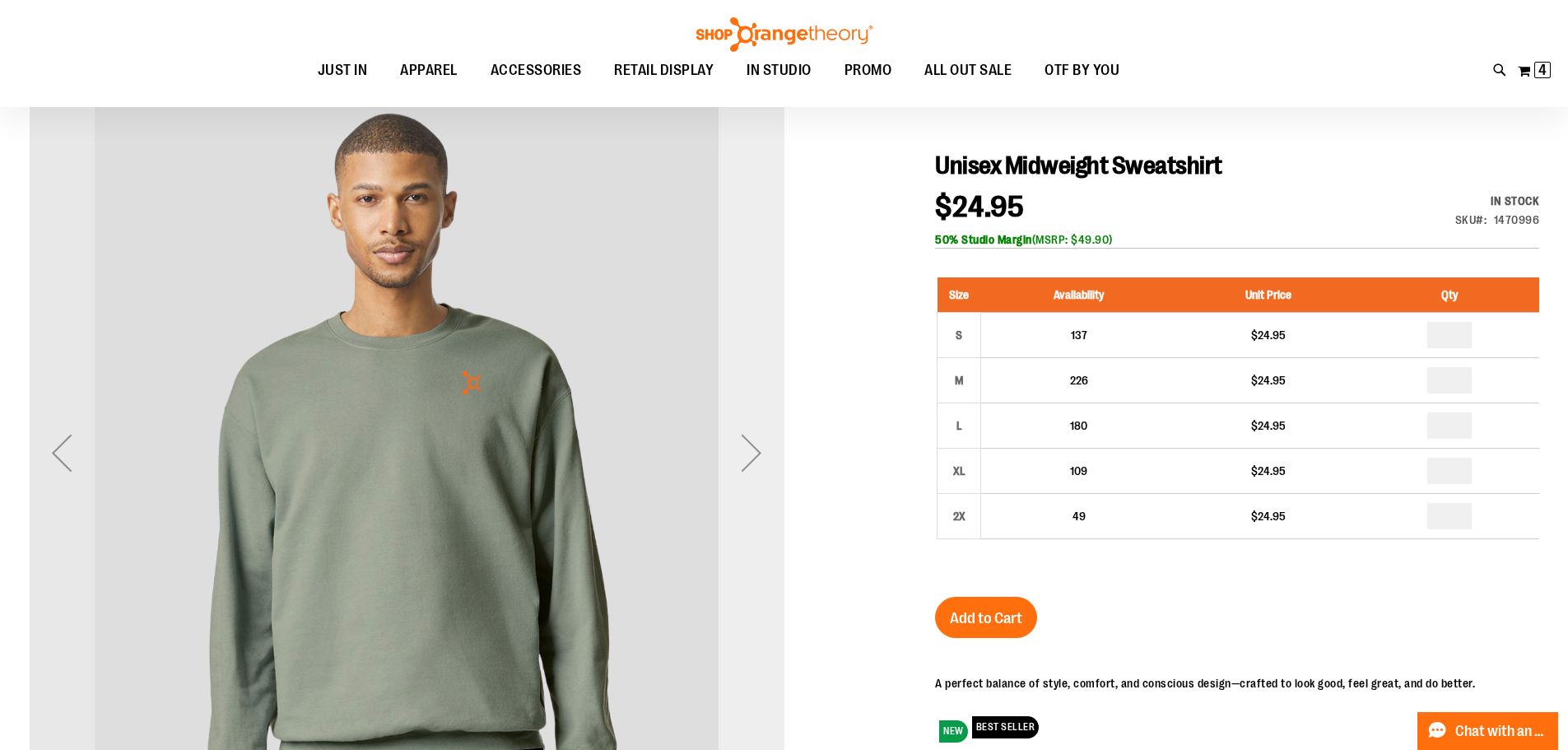
click at [755, 462] on div "Next" at bounding box center [752, 453] width 66 height 66
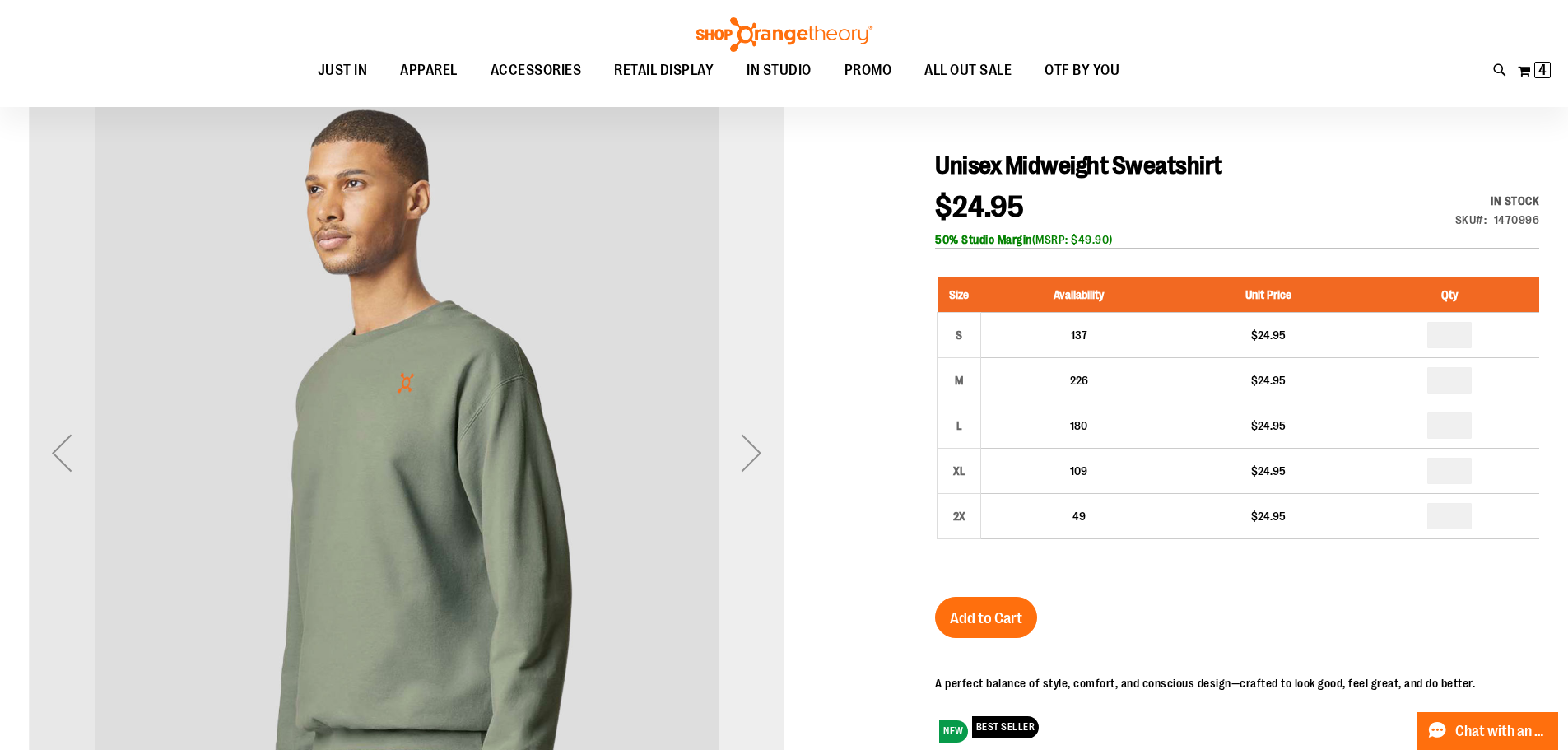
click at [755, 462] on div "Next" at bounding box center [752, 453] width 66 height 66
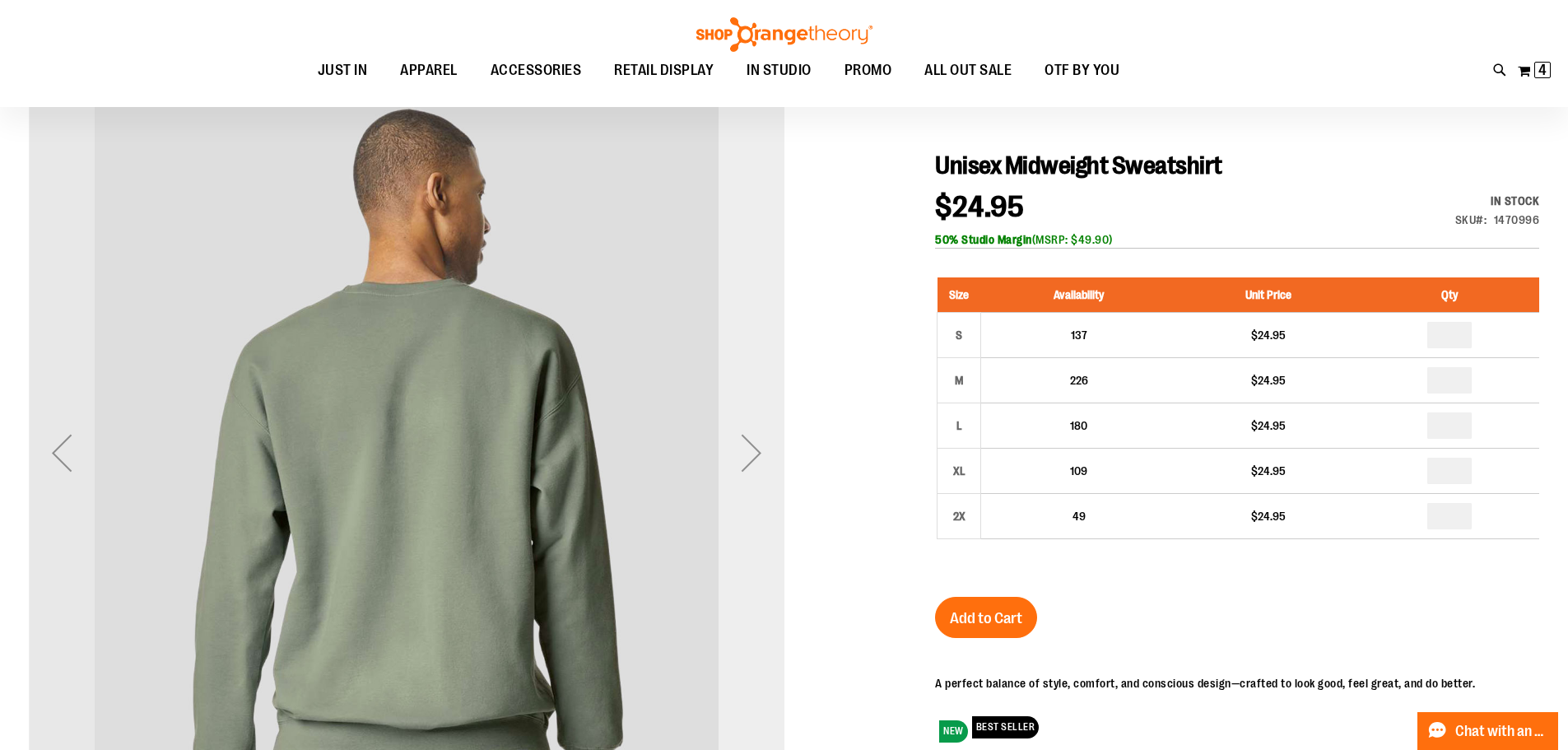
click at [755, 462] on div "Next" at bounding box center [752, 453] width 66 height 66
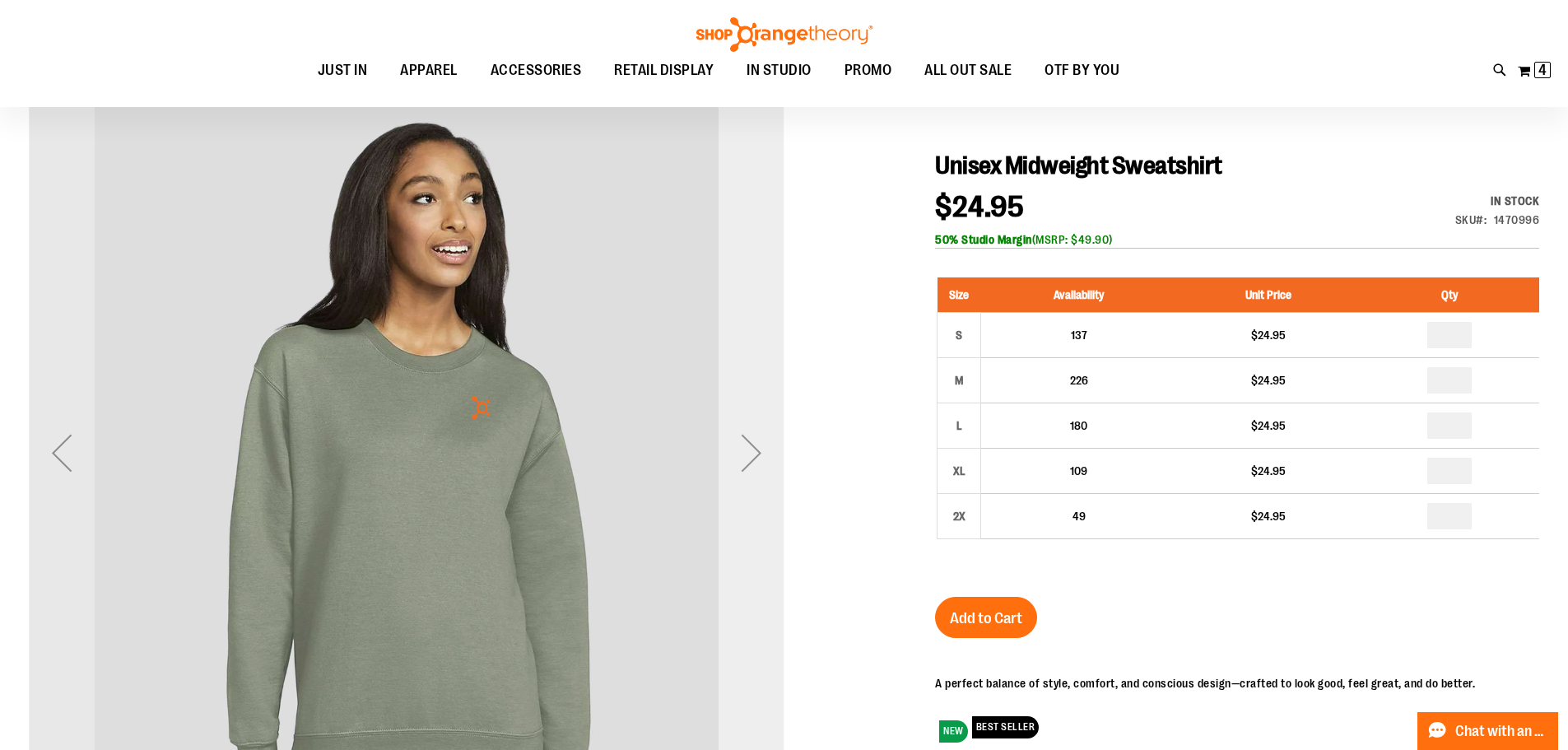
click at [755, 461] on div "Next" at bounding box center [752, 453] width 66 height 66
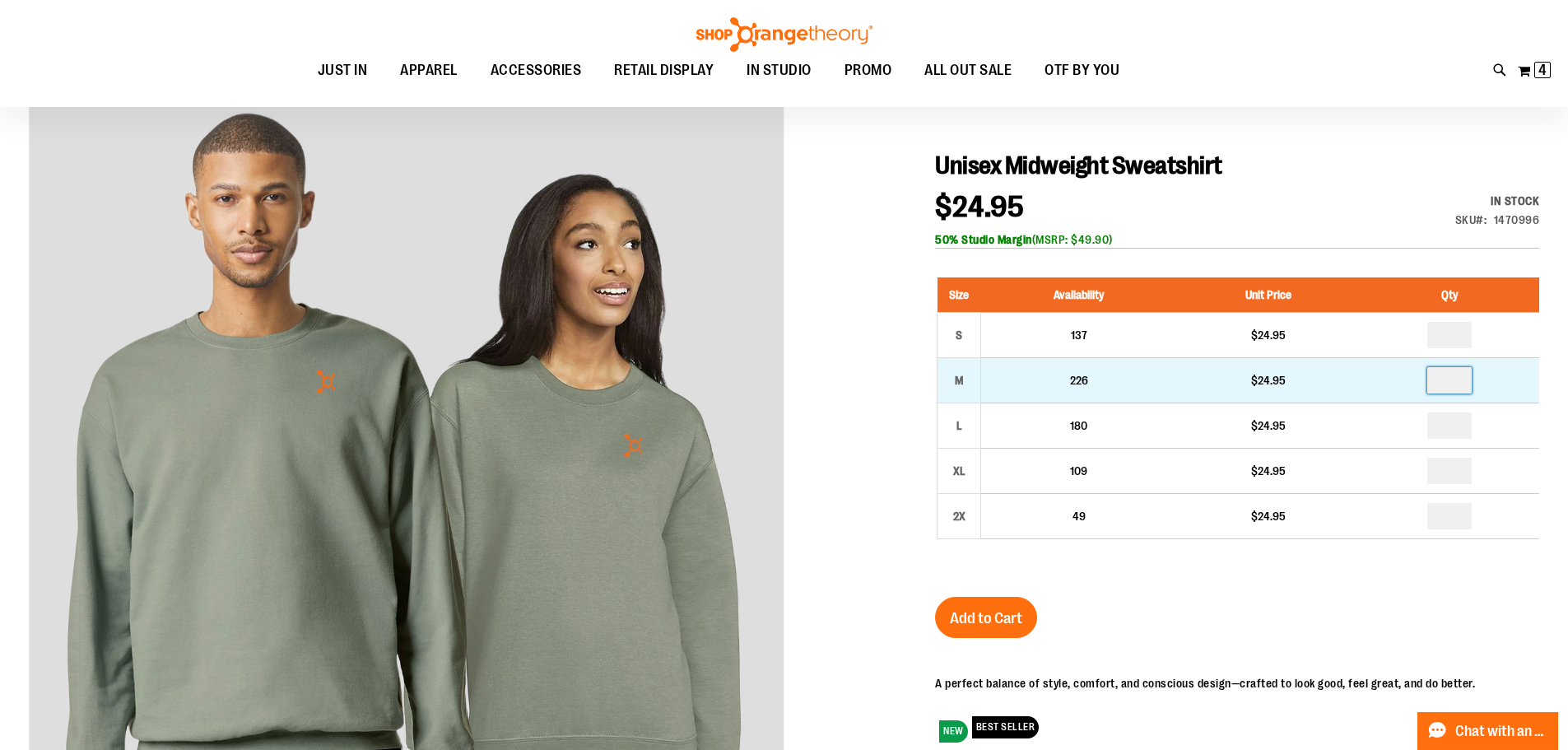
drag, startPoint x: 1463, startPoint y: 384, endPoint x: 1418, endPoint y: 384, distance: 45.0
click at [1418, 384] on td at bounding box center [1449, 379] width 178 height 45
type input "*"
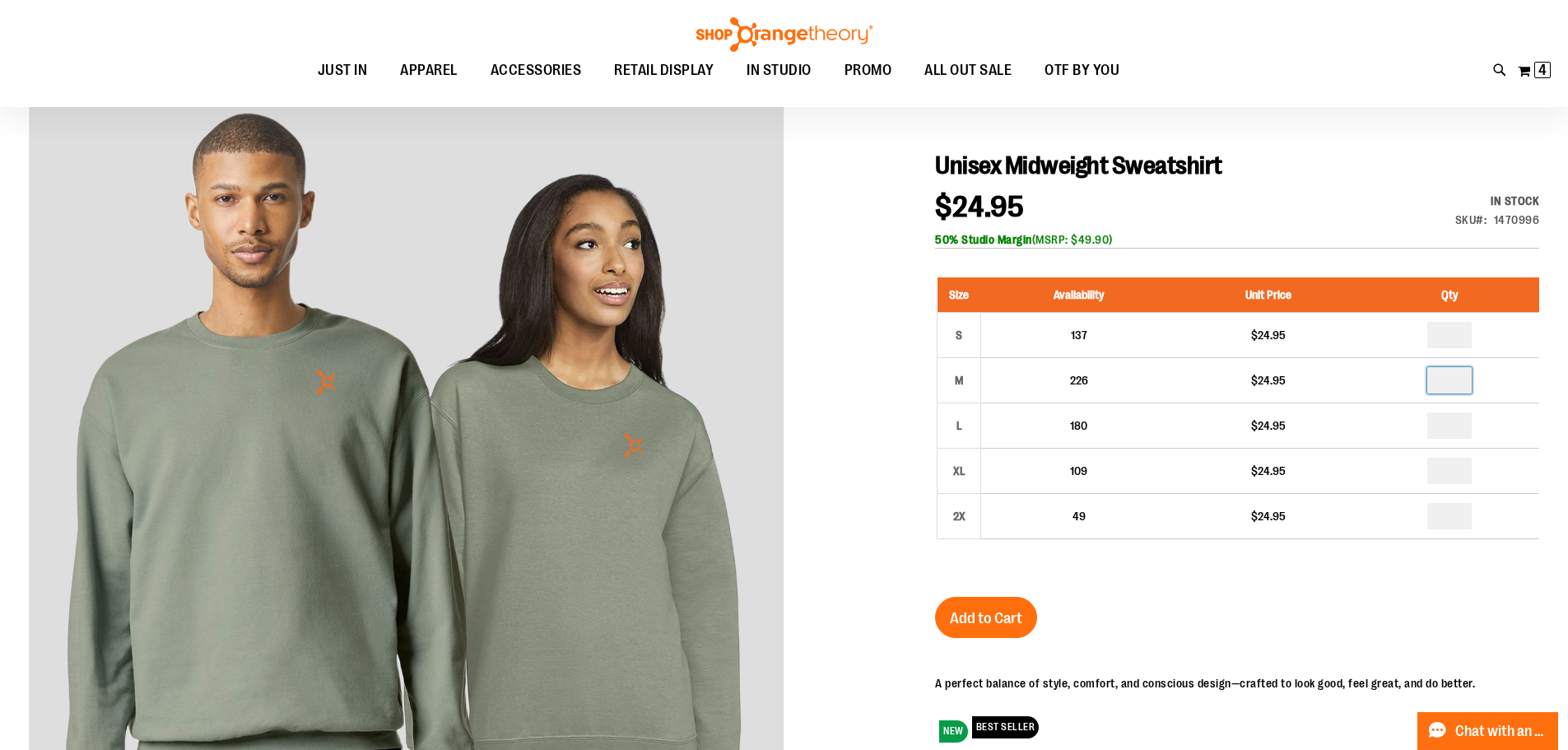
click at [1210, 624] on div "Unisex Midweight Sweatshirt $24.95 In stock Only %1 left SKU 1470996 50% Studio…" at bounding box center [1238, 558] width 604 height 813
click at [1019, 609] on button "Add to Cart" at bounding box center [987, 617] width 103 height 41
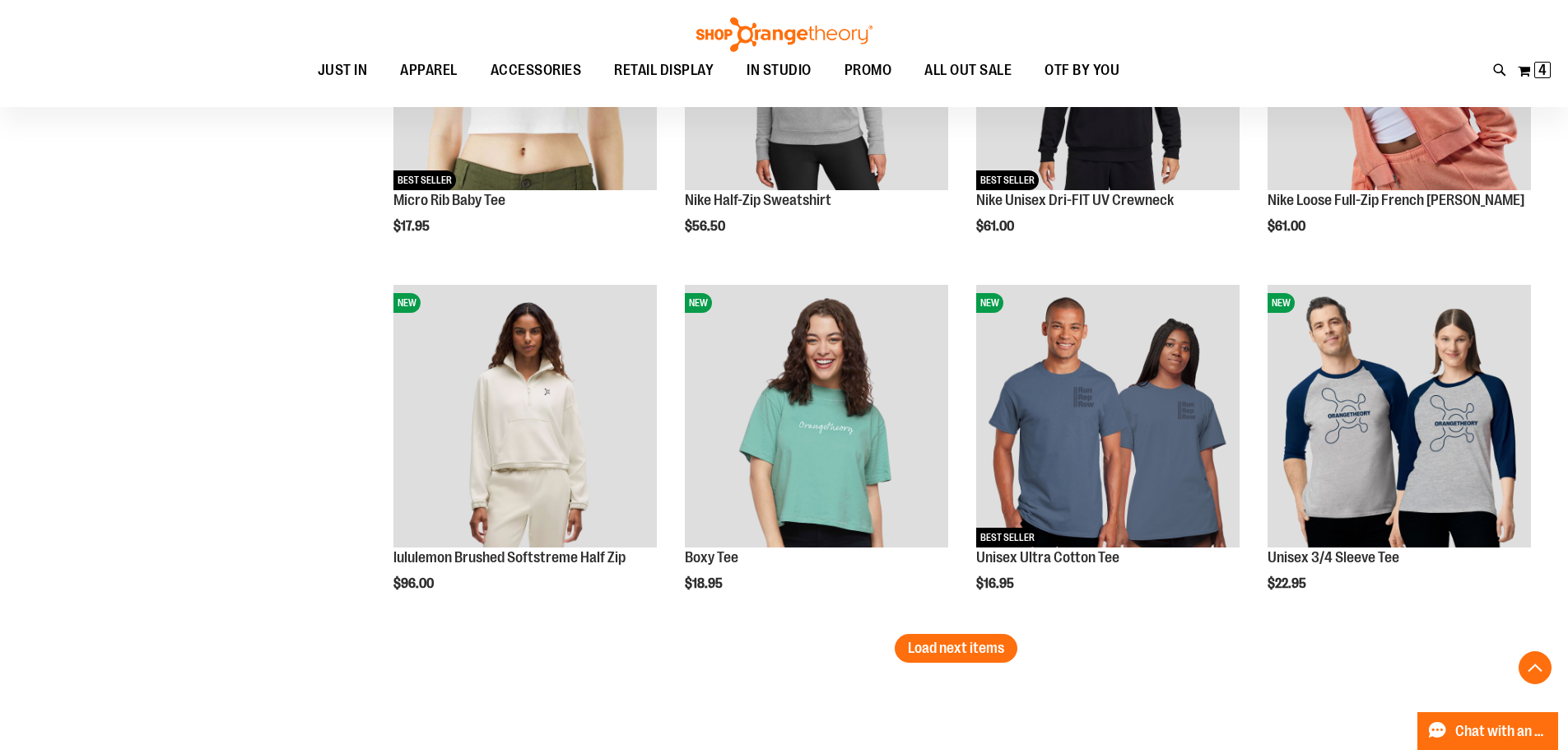
scroll to position [2773, 0]
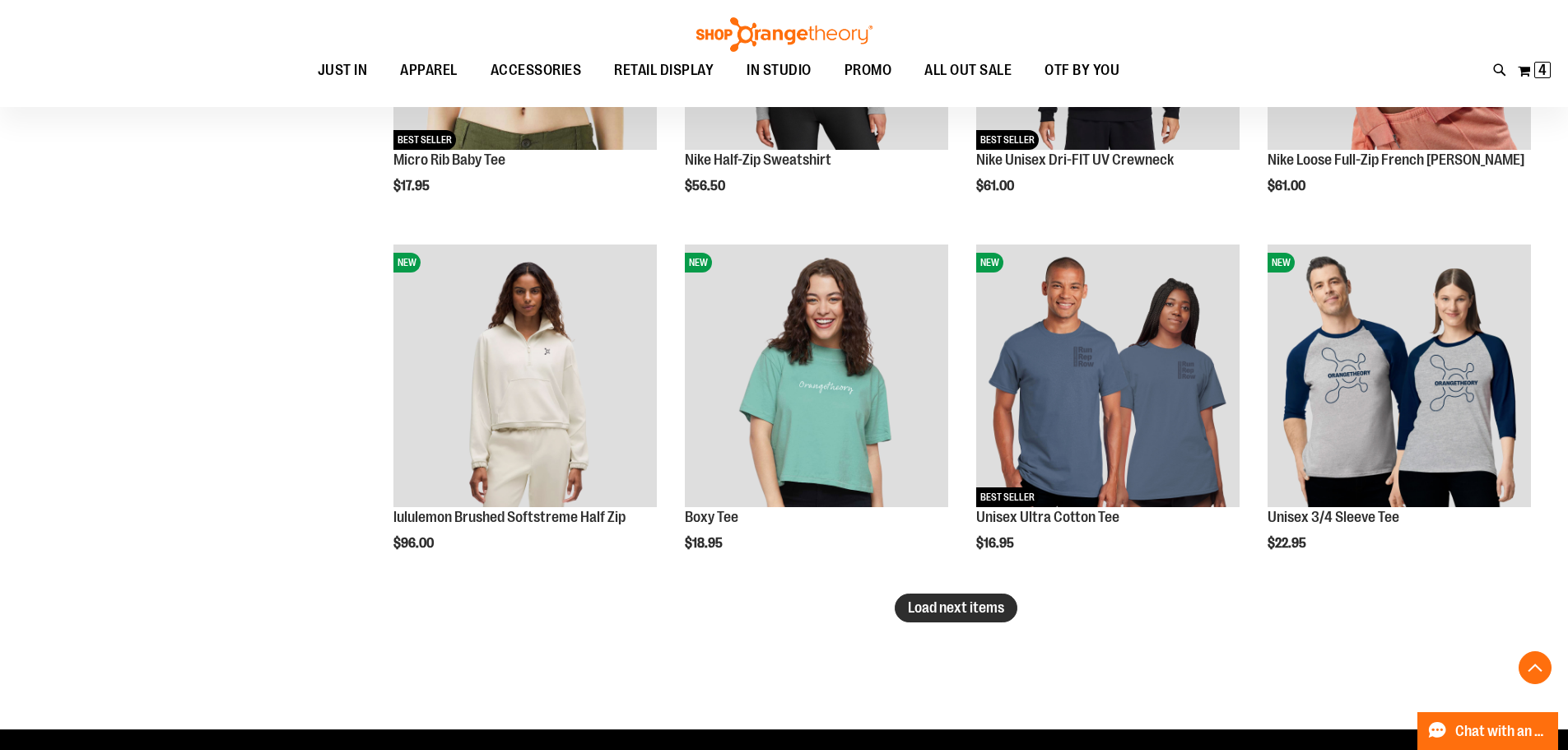
type input "**********"
click at [942, 607] on span "Load next items" at bounding box center [956, 608] width 96 height 16
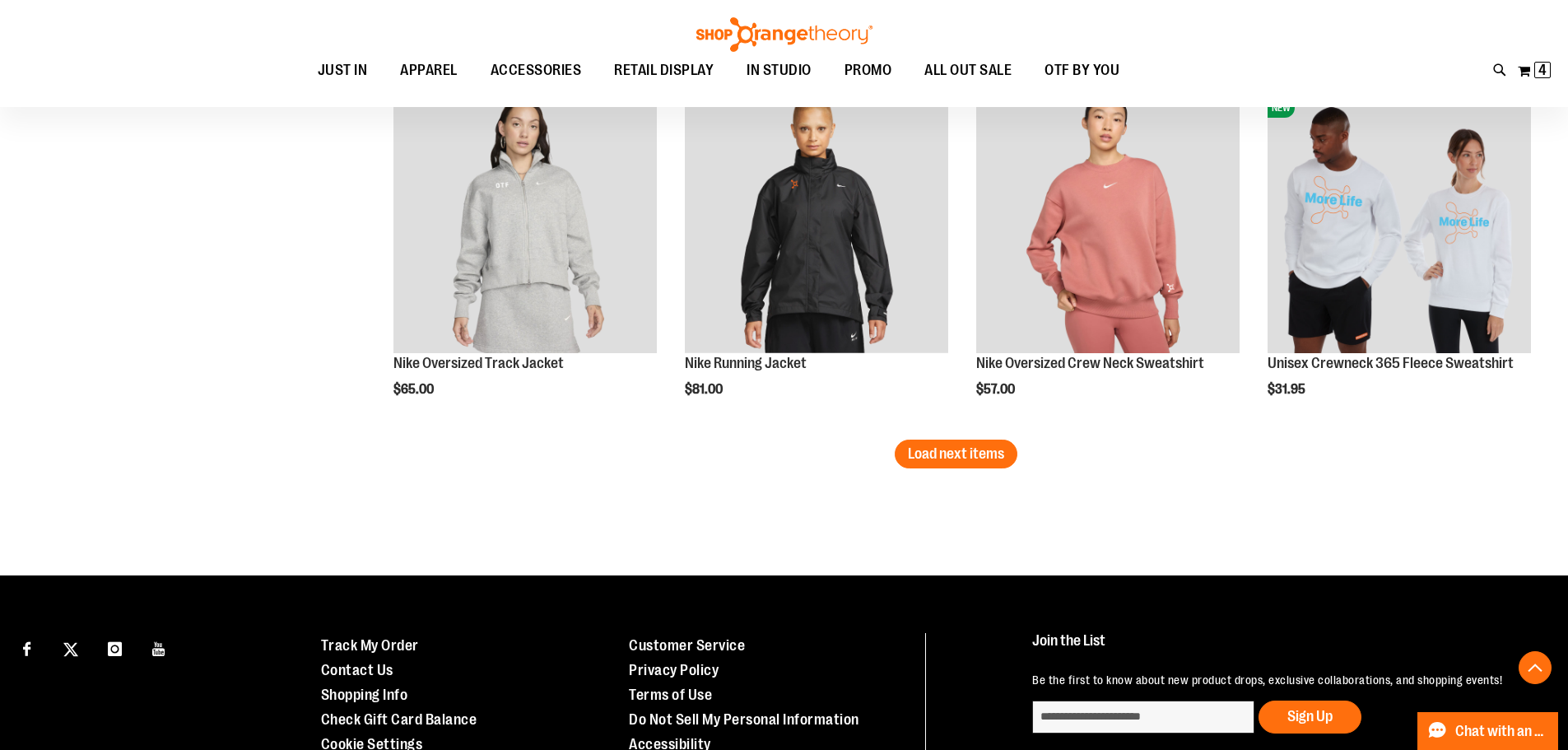
scroll to position [4008, 0]
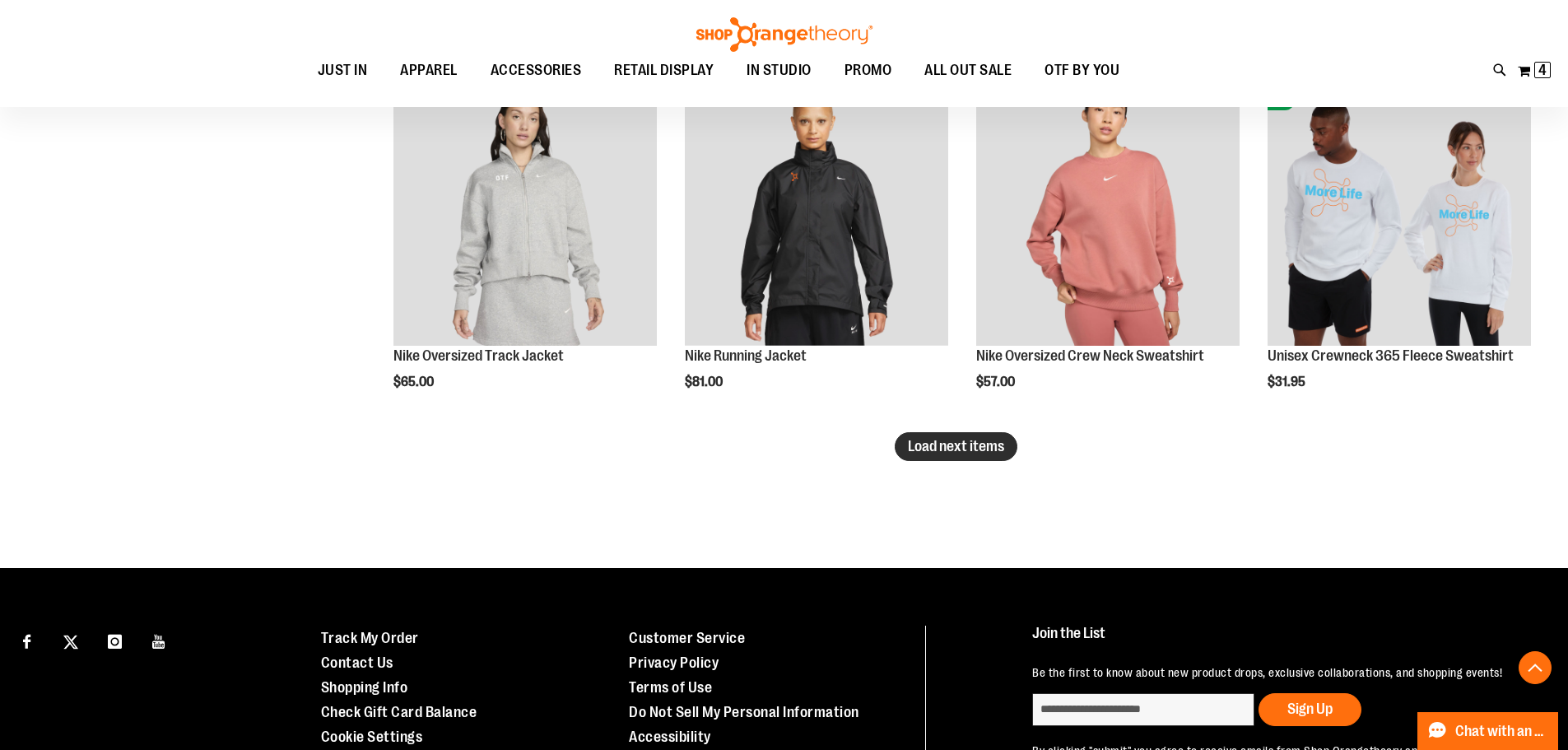
click at [957, 454] on span "Load next items" at bounding box center [956, 446] width 96 height 16
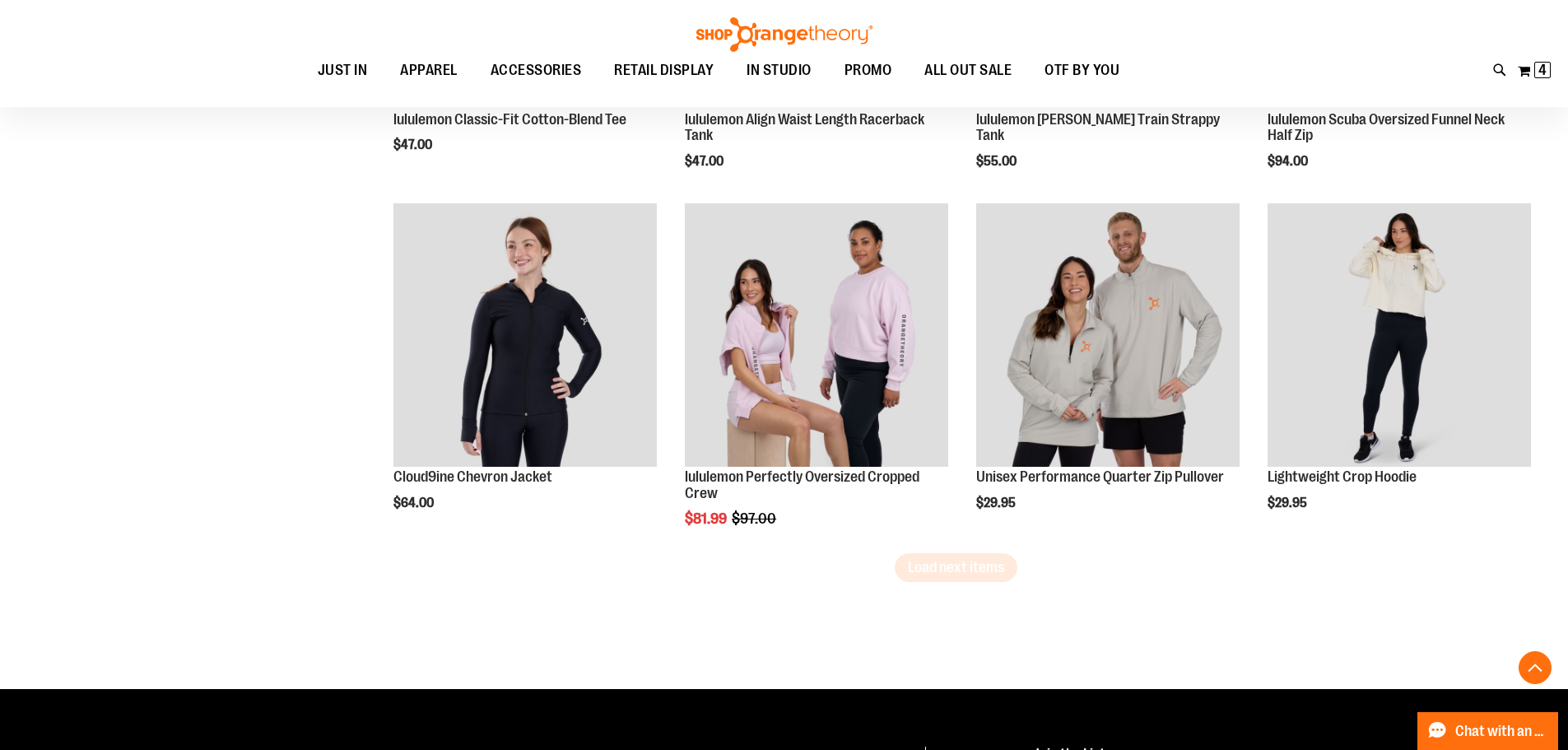
scroll to position [4996, 0]
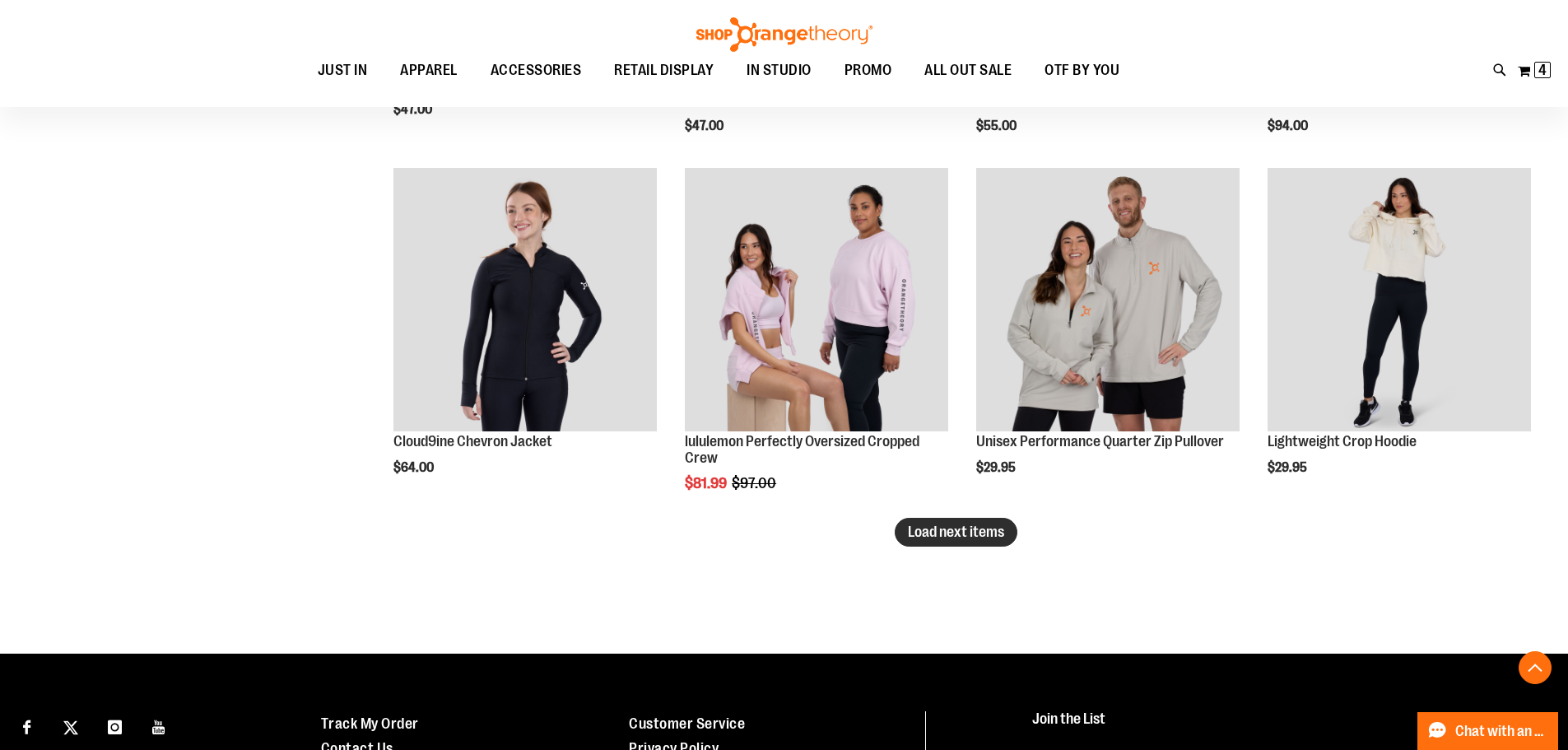
click at [989, 535] on span "Load next items" at bounding box center [956, 532] width 96 height 16
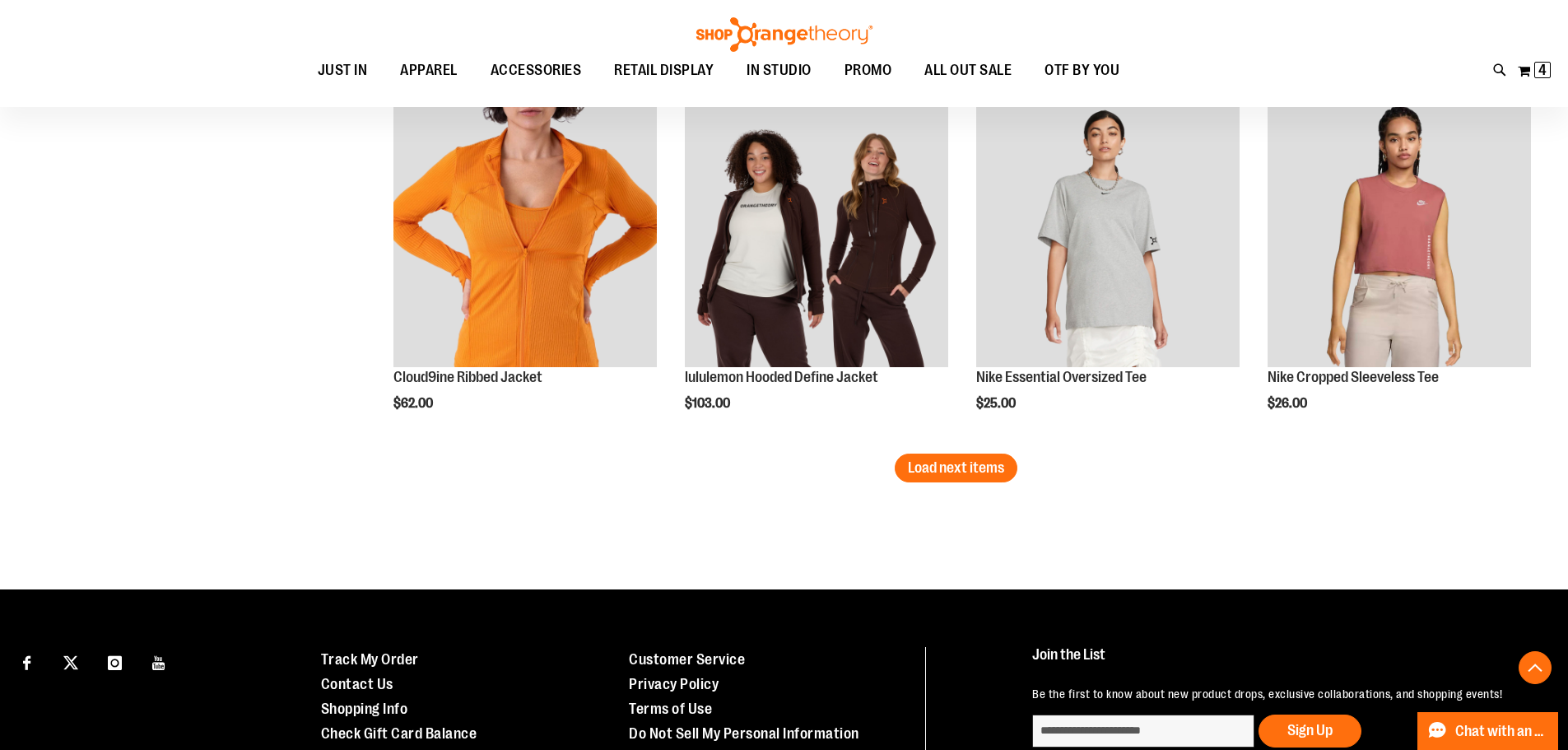
scroll to position [6149, 0]
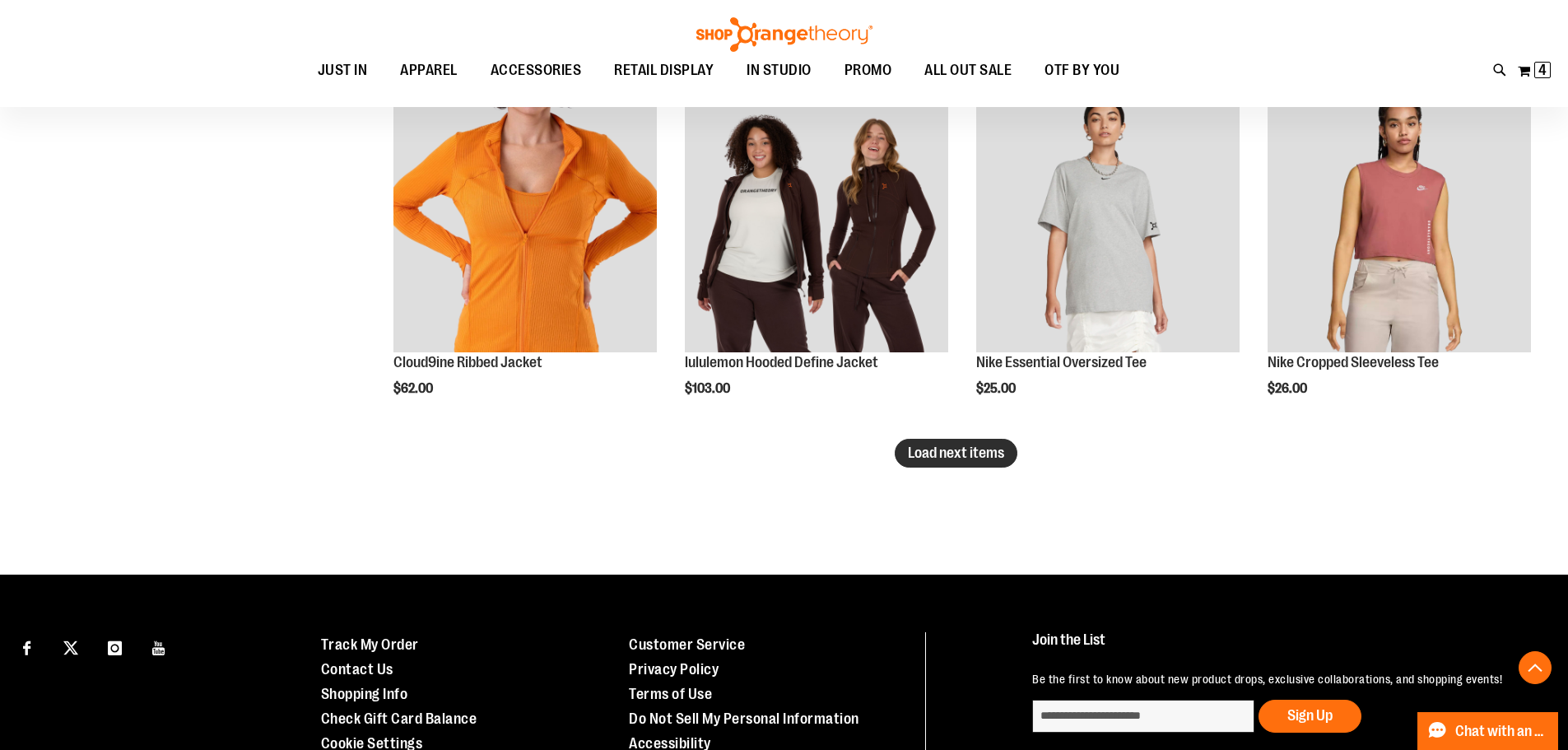
click at [993, 462] on button "Load next items" at bounding box center [956, 452] width 123 height 28
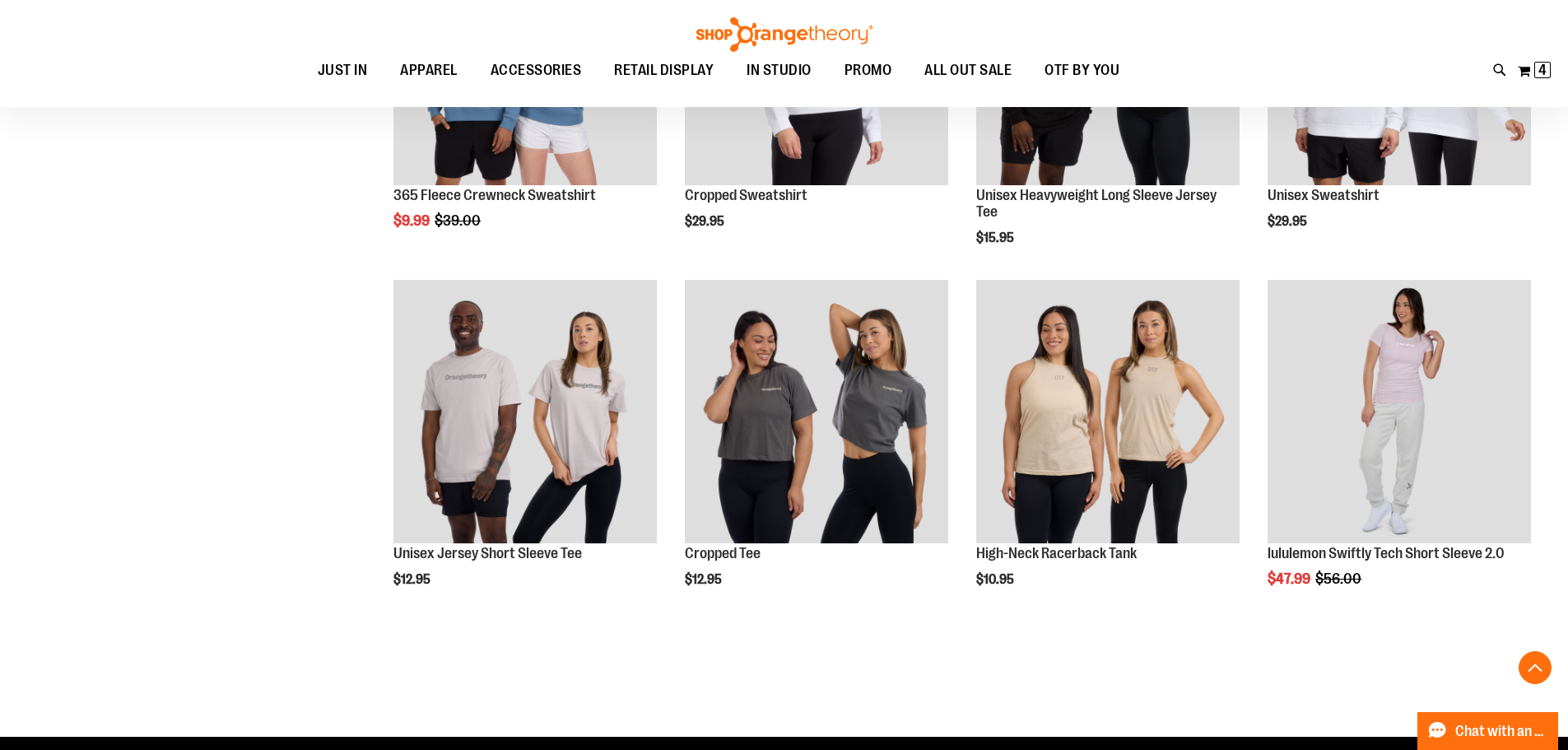
scroll to position [7055, 0]
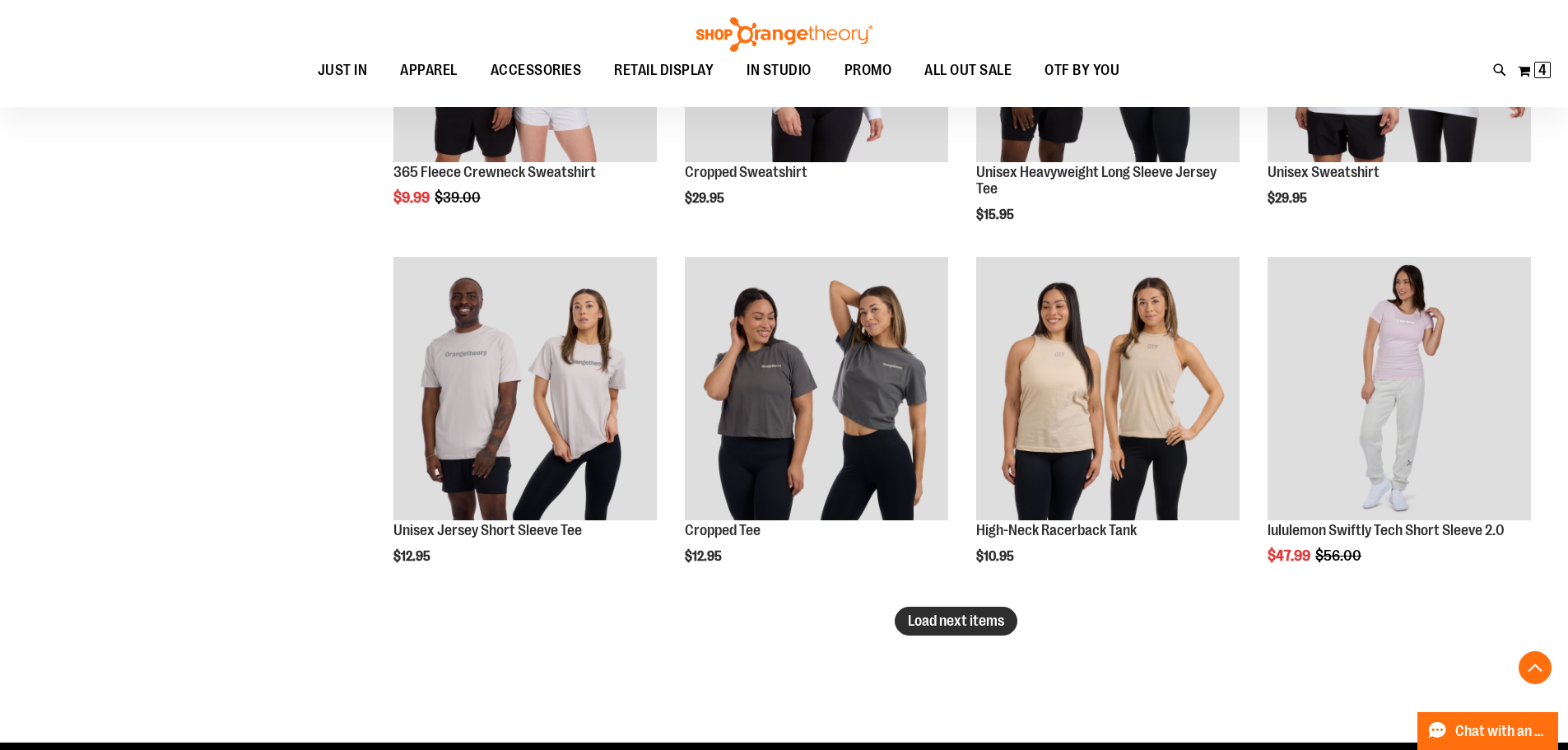
click at [1001, 635] on button "Load next items" at bounding box center [956, 621] width 123 height 28
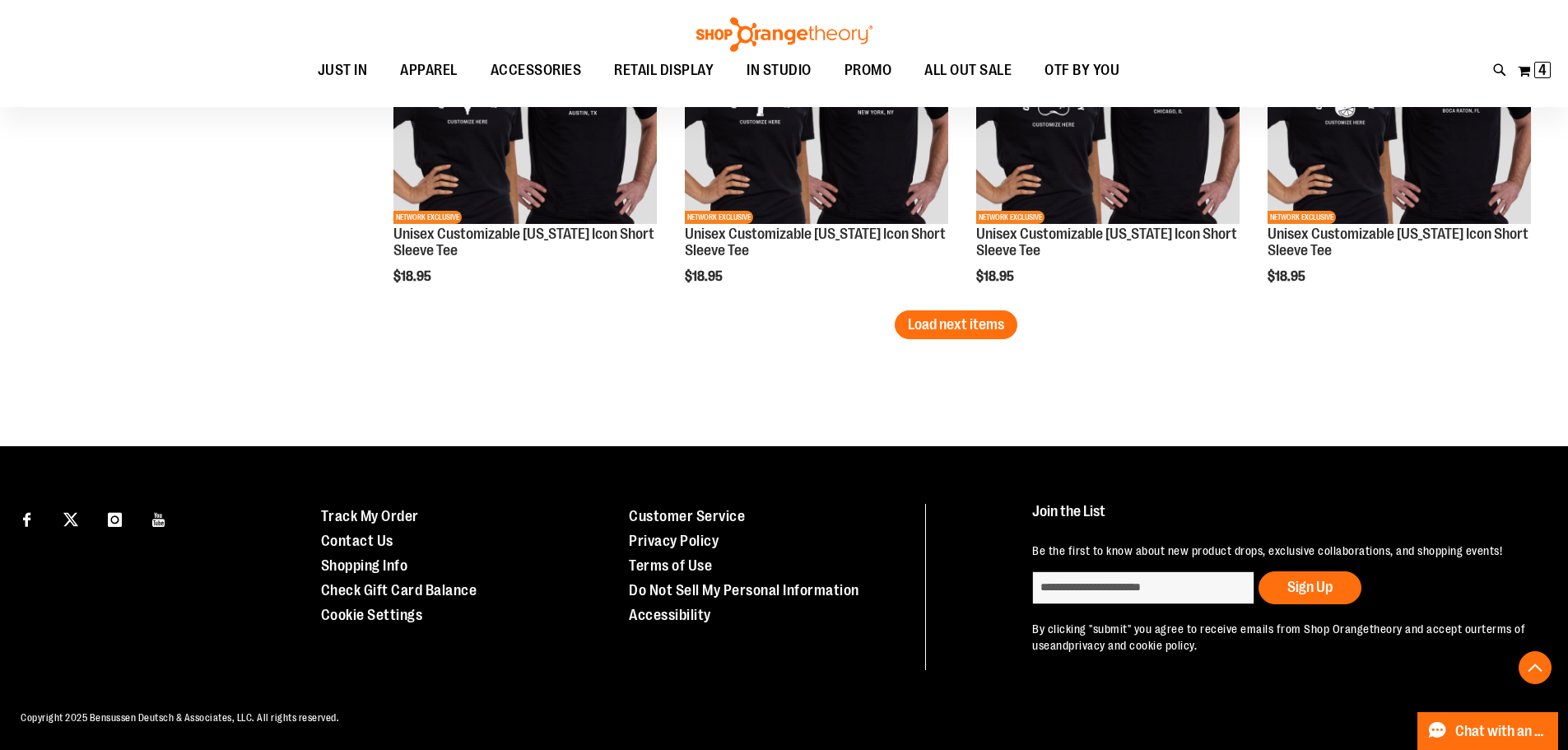
scroll to position [8429, 0]
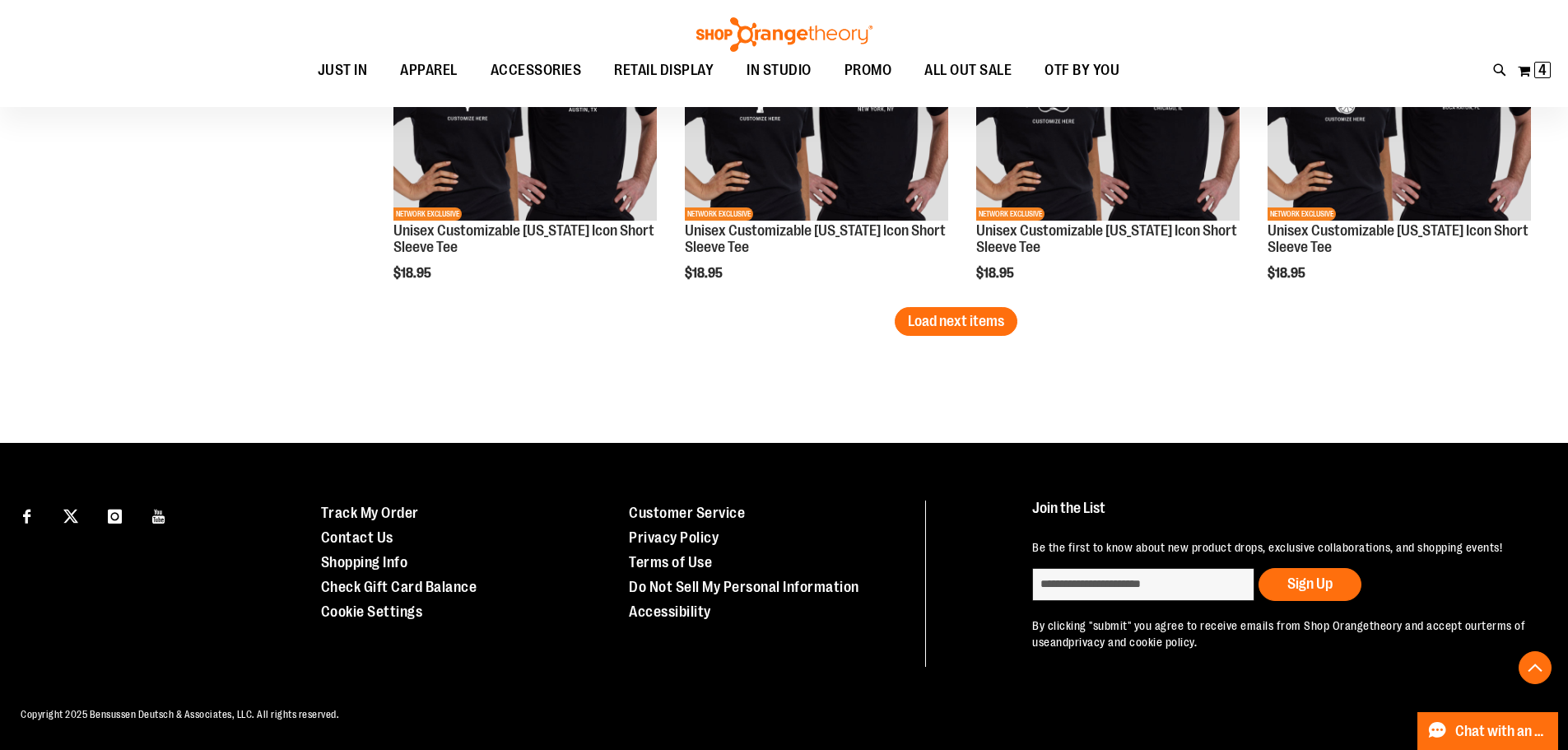
click at [983, 321] on span "Load next items" at bounding box center [956, 321] width 96 height 16
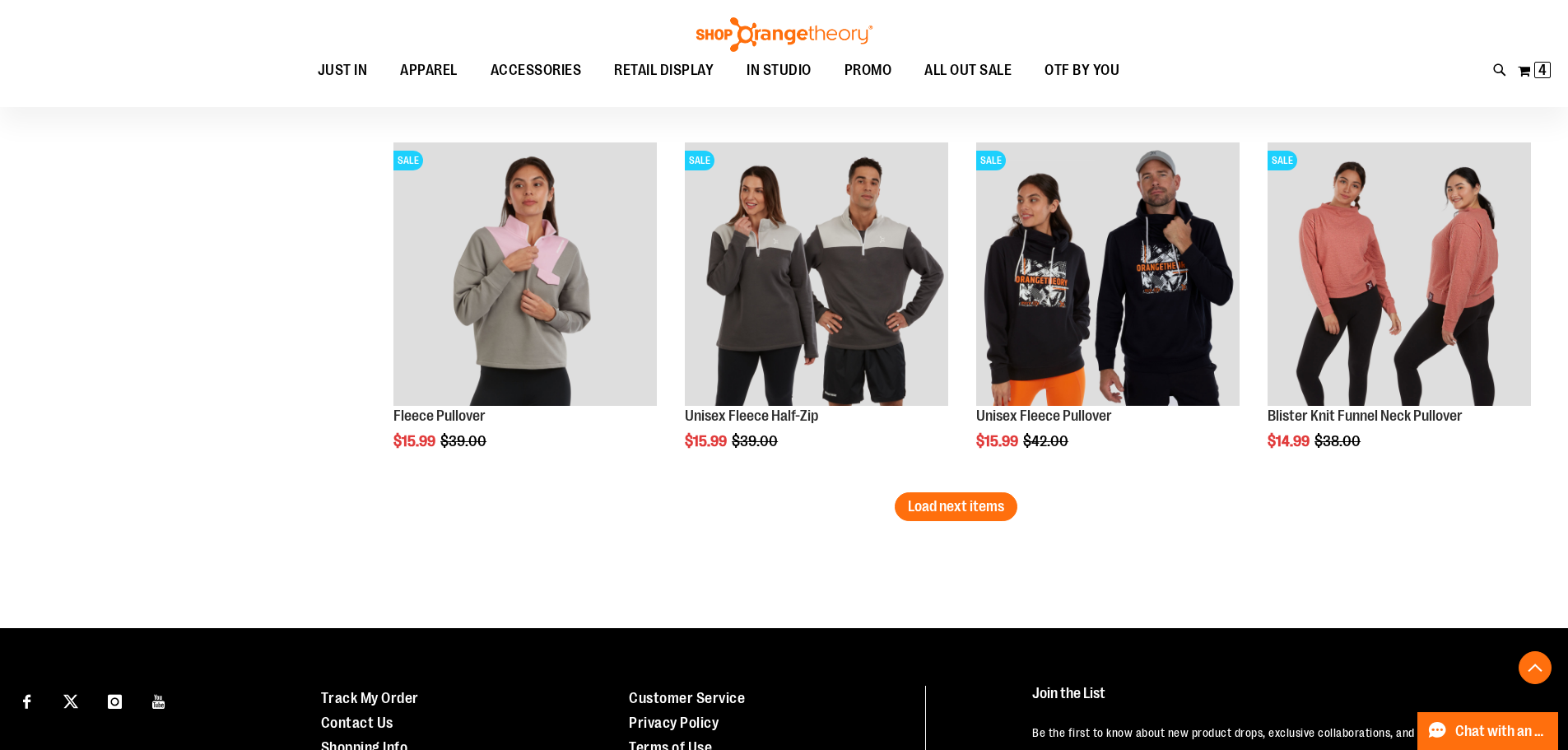
scroll to position [9417, 0]
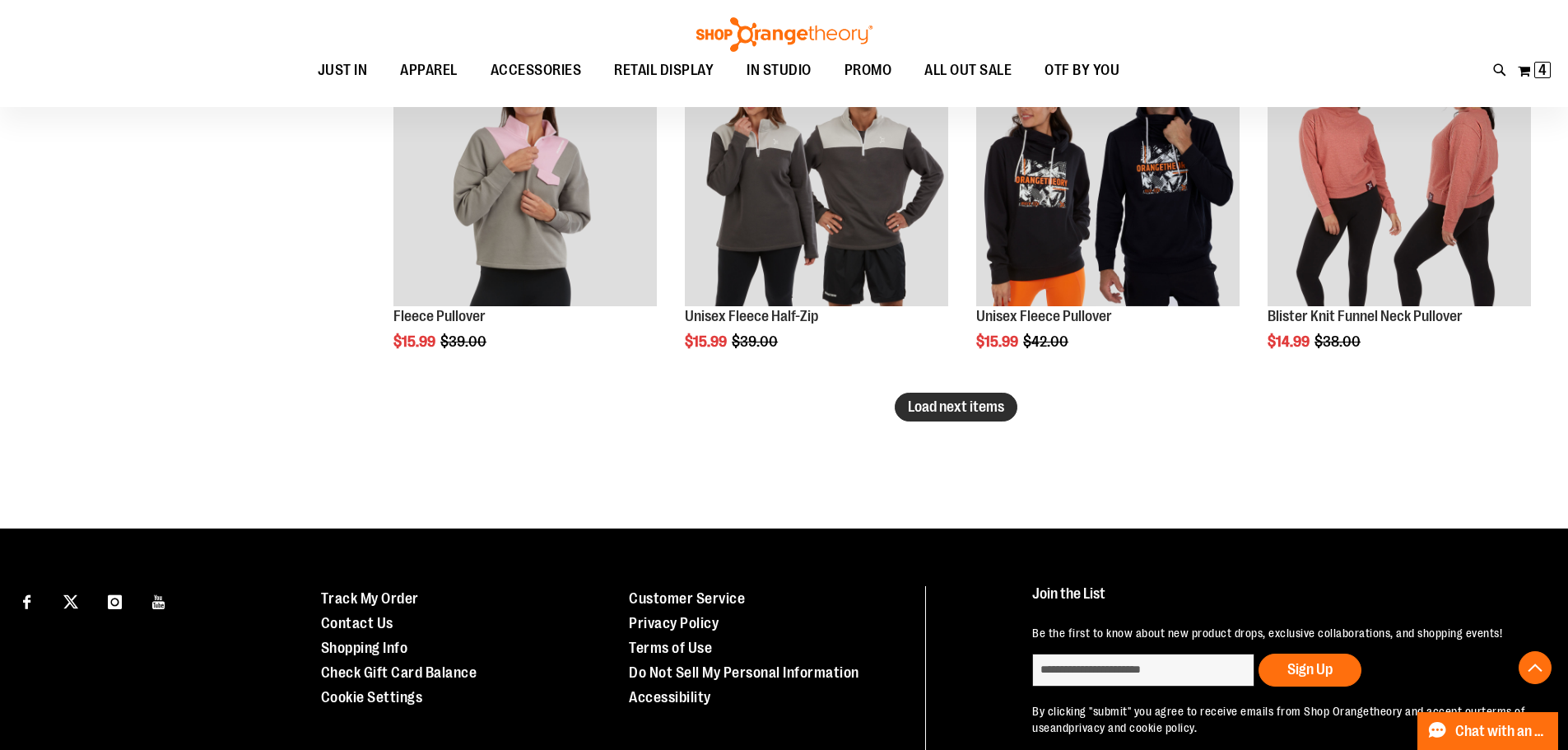
click at [946, 421] on button "Load next items" at bounding box center [956, 407] width 123 height 28
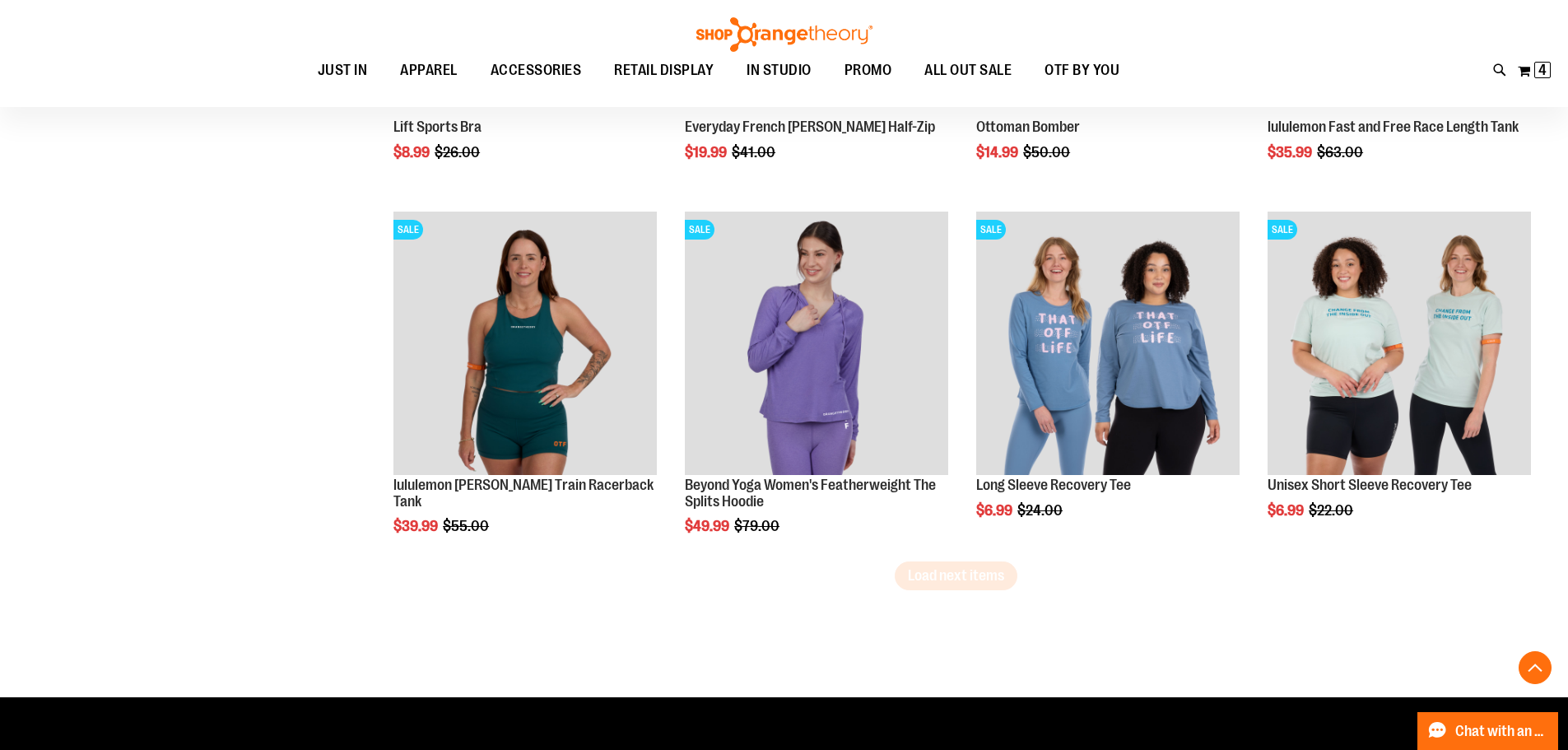
scroll to position [10322, 0]
click at [914, 568] on span "Load next items" at bounding box center [956, 575] width 96 height 16
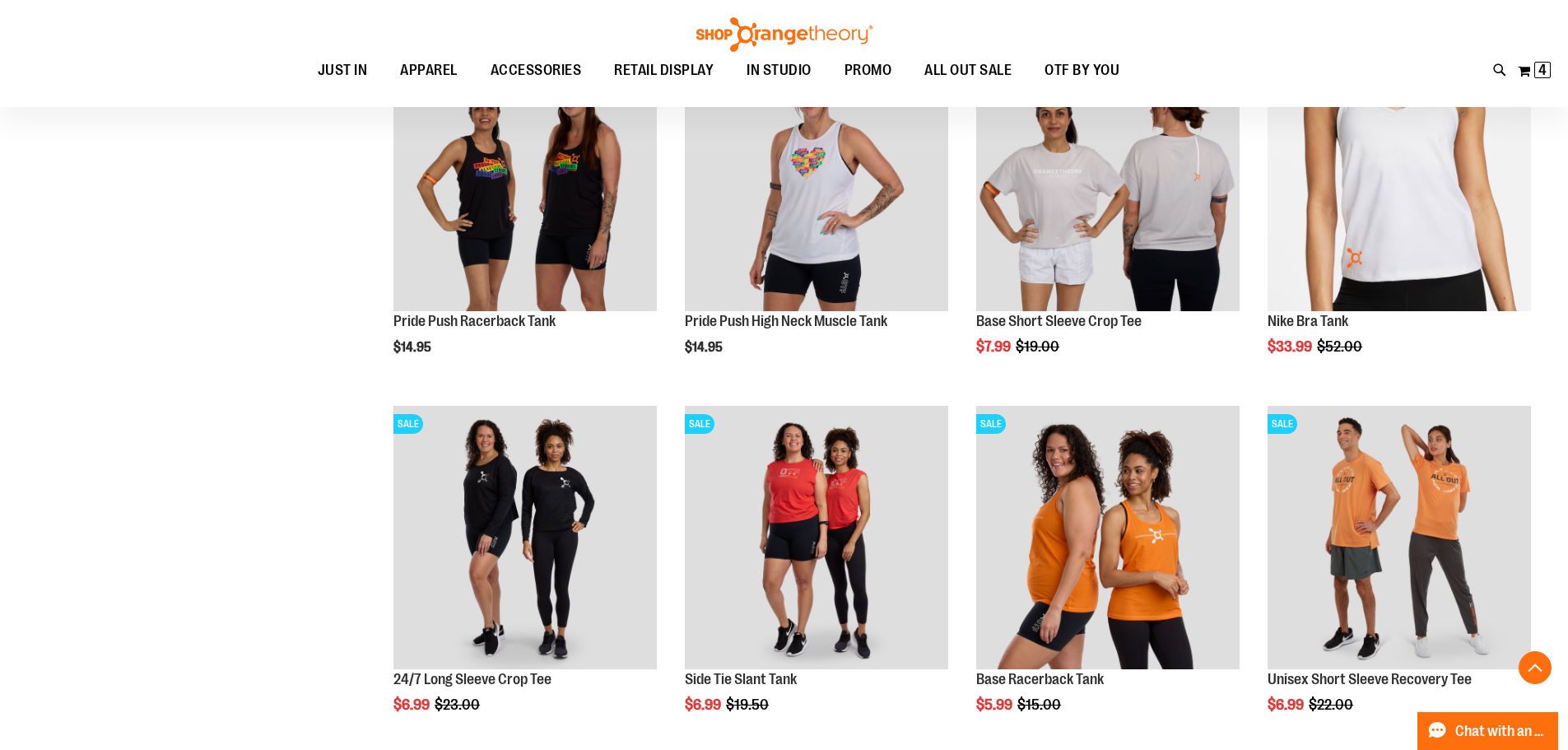
scroll to position [11310, 0]
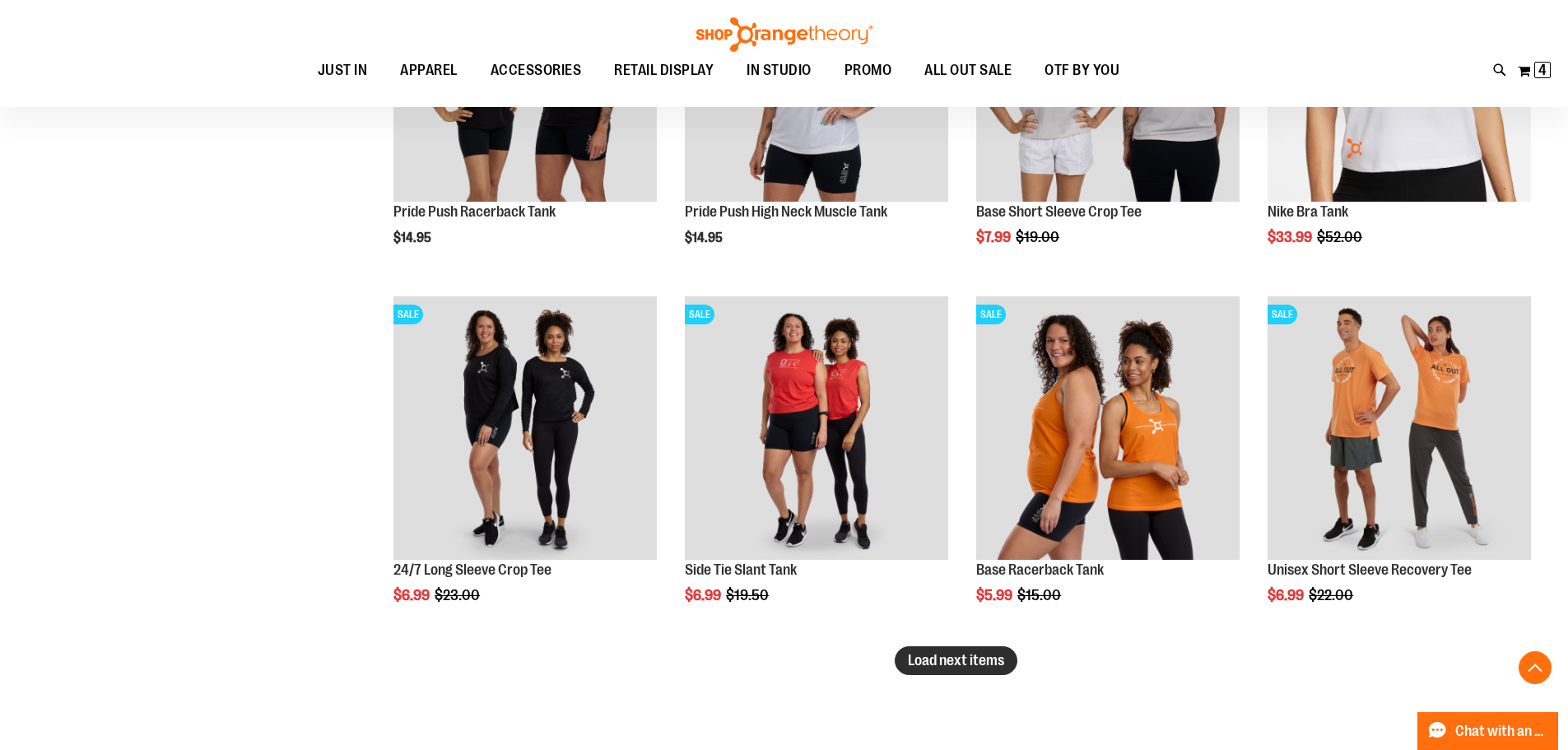
click at [936, 655] on span "Load next items" at bounding box center [956, 660] width 96 height 16
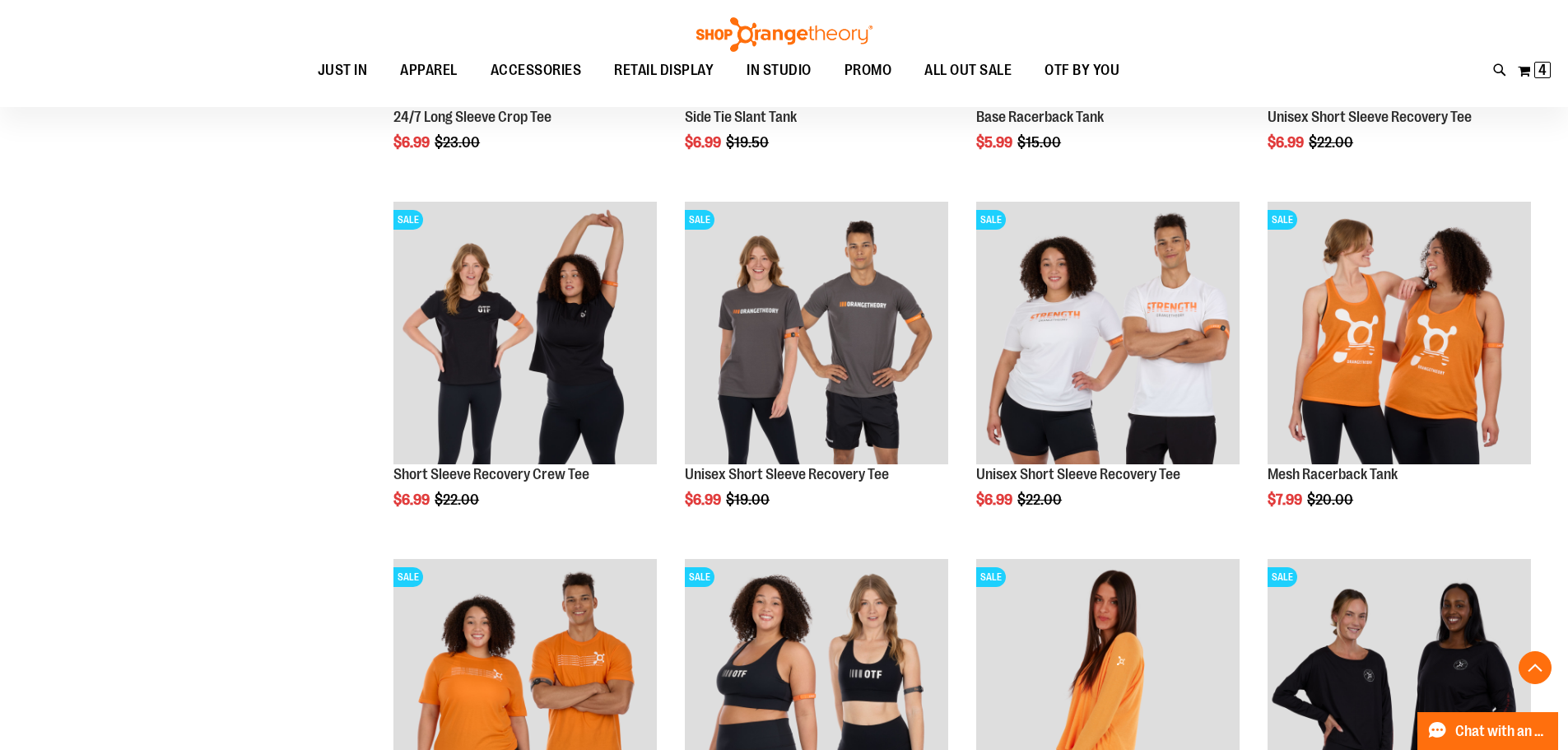
scroll to position [11723, 0]
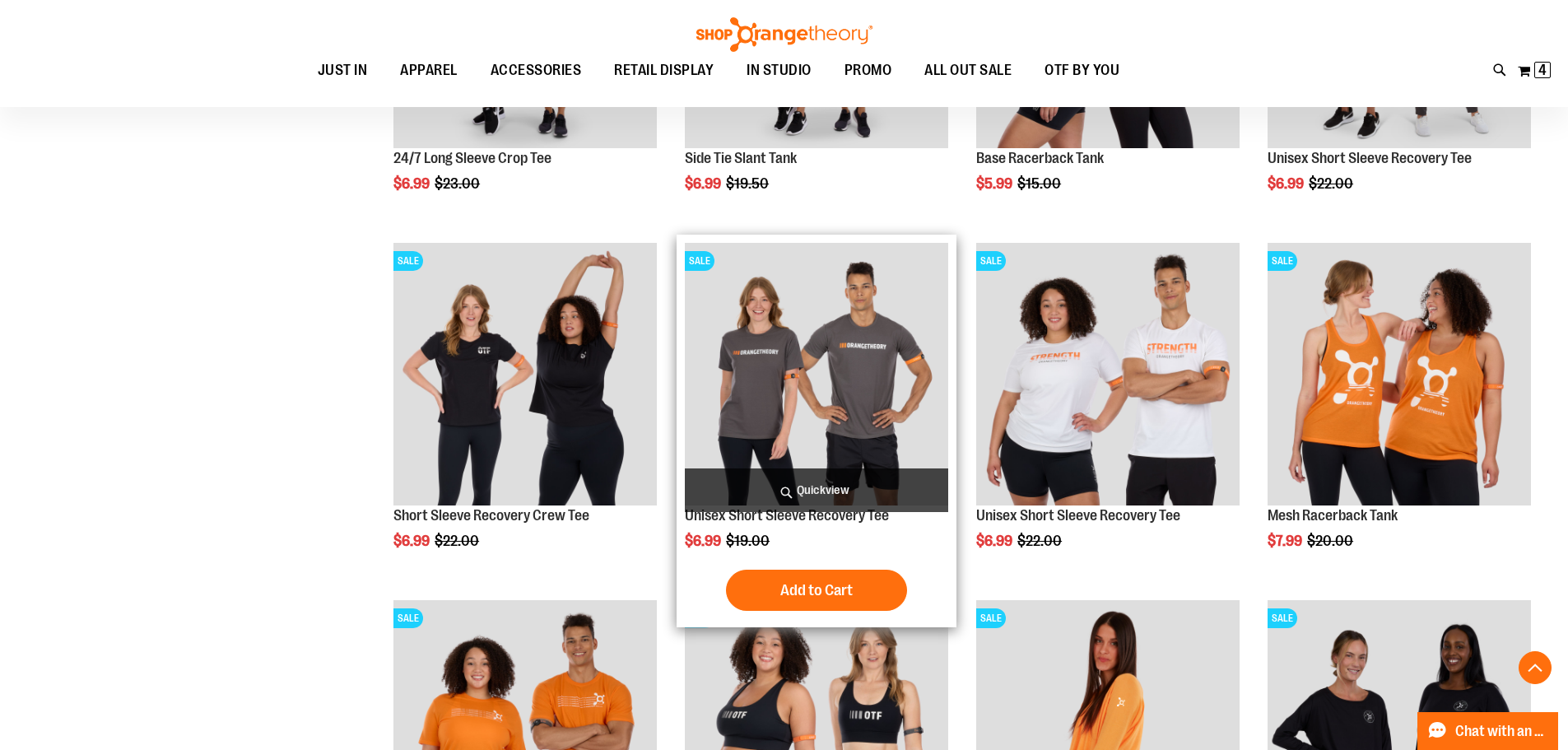
click at [784, 377] on img "product" at bounding box center [816, 375] width 264 height 264
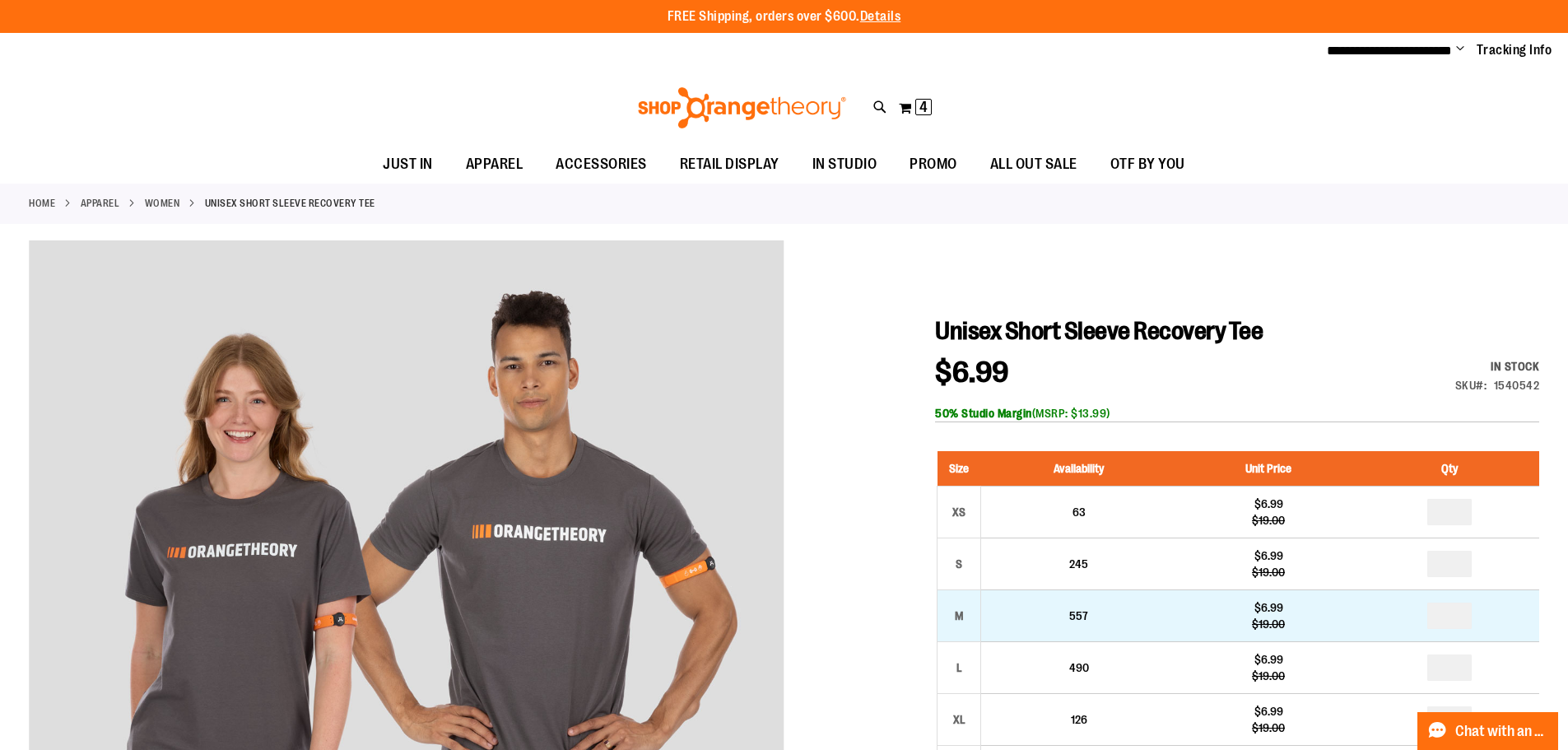
type input "**********"
drag, startPoint x: 1475, startPoint y: 621, endPoint x: 1415, endPoint y: 604, distance: 62.4
click at [1415, 604] on td at bounding box center [1449, 615] width 178 height 52
type input "*"
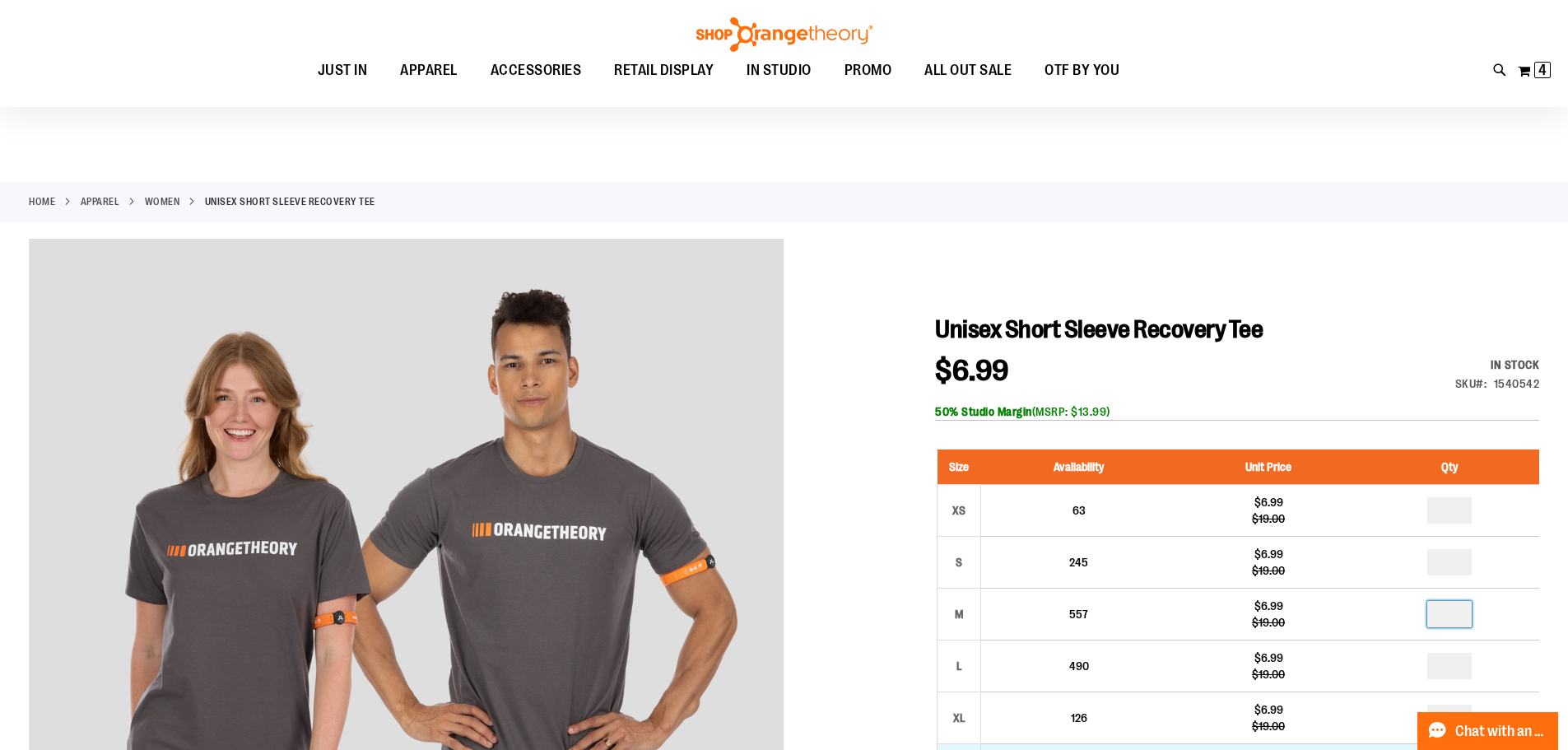
scroll to position [246, 0]
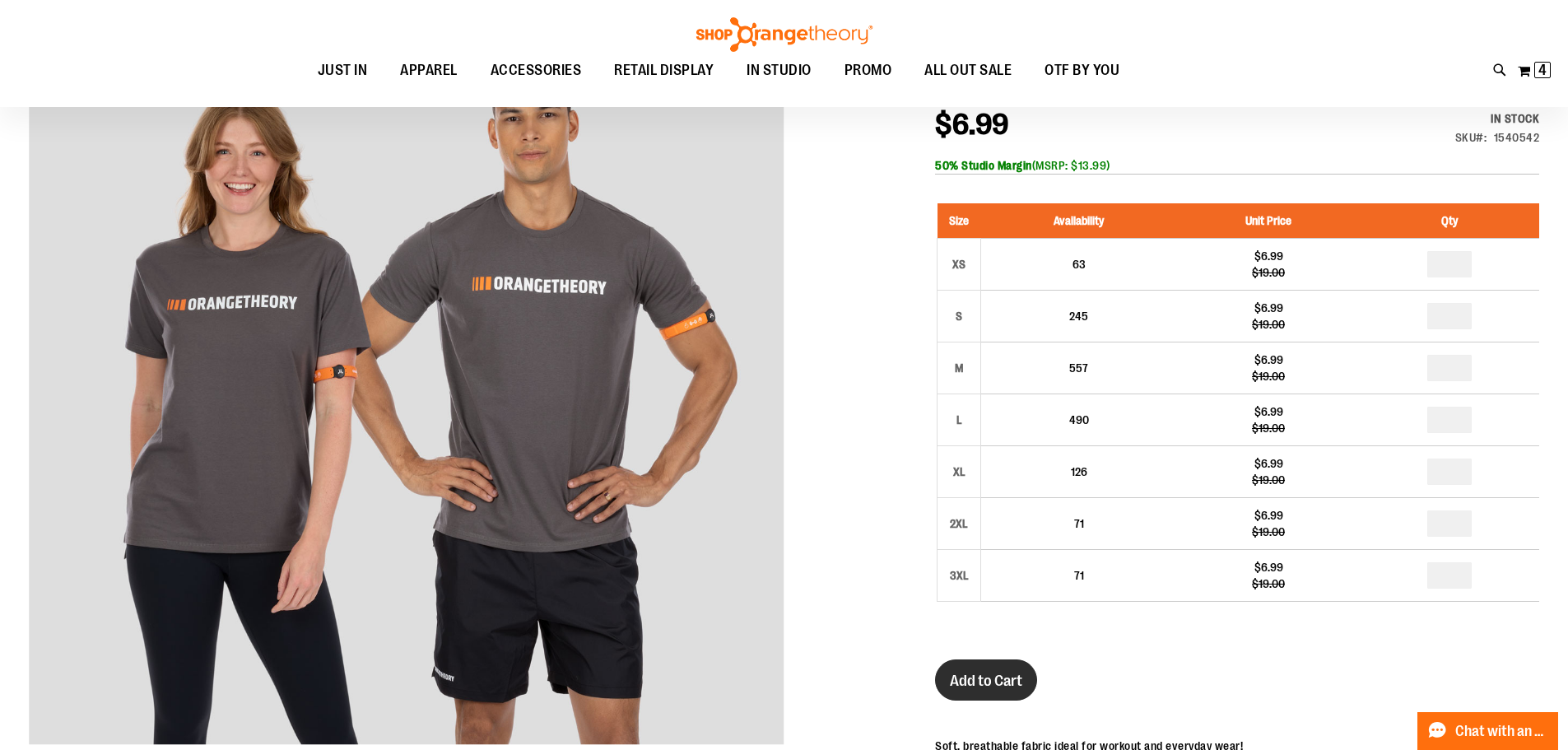
click at [1001, 677] on span "Add to Cart" at bounding box center [986, 681] width 72 height 18
